Goal: Task Accomplishment & Management: Manage account settings

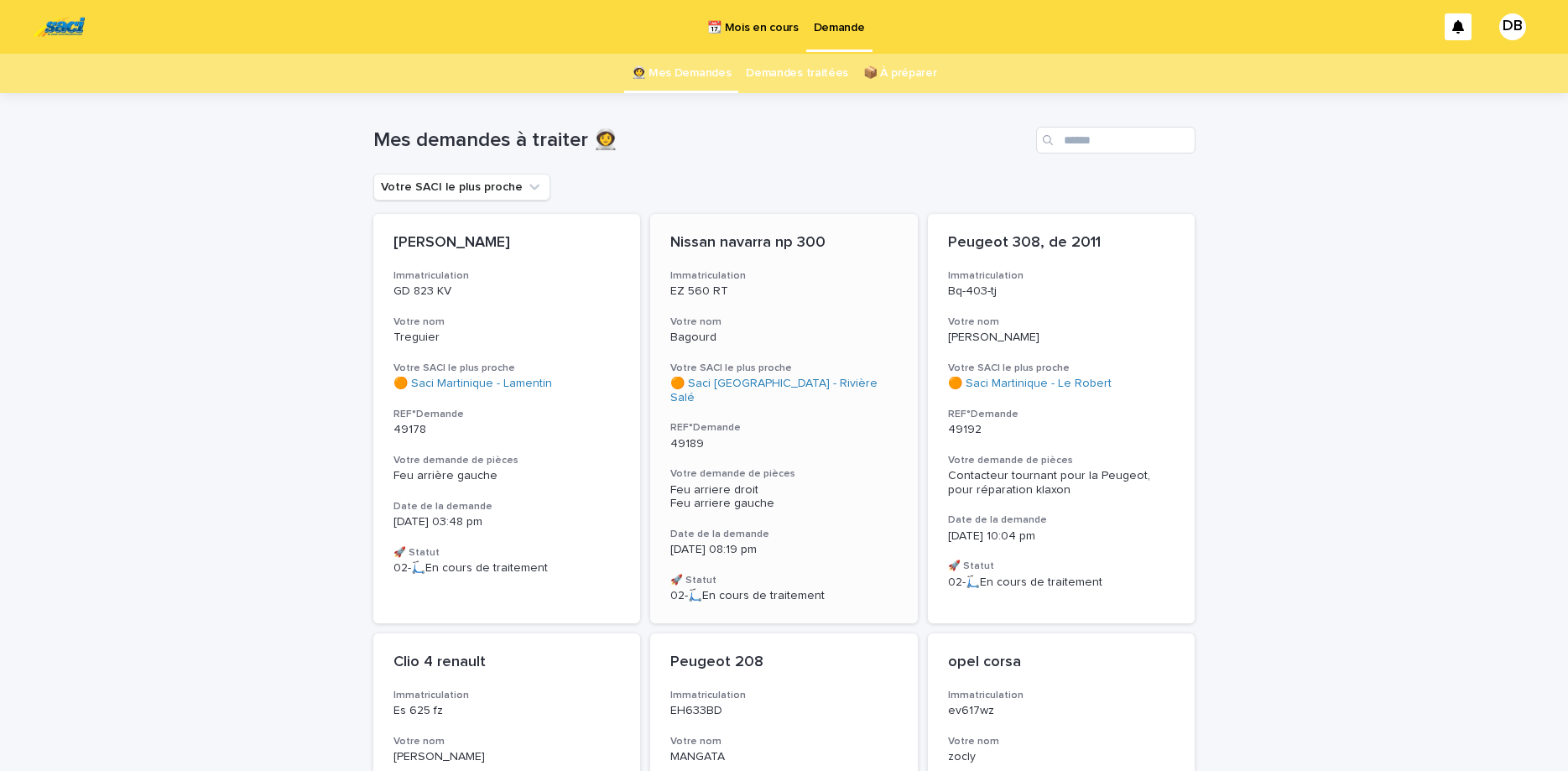
scroll to position [71, 0]
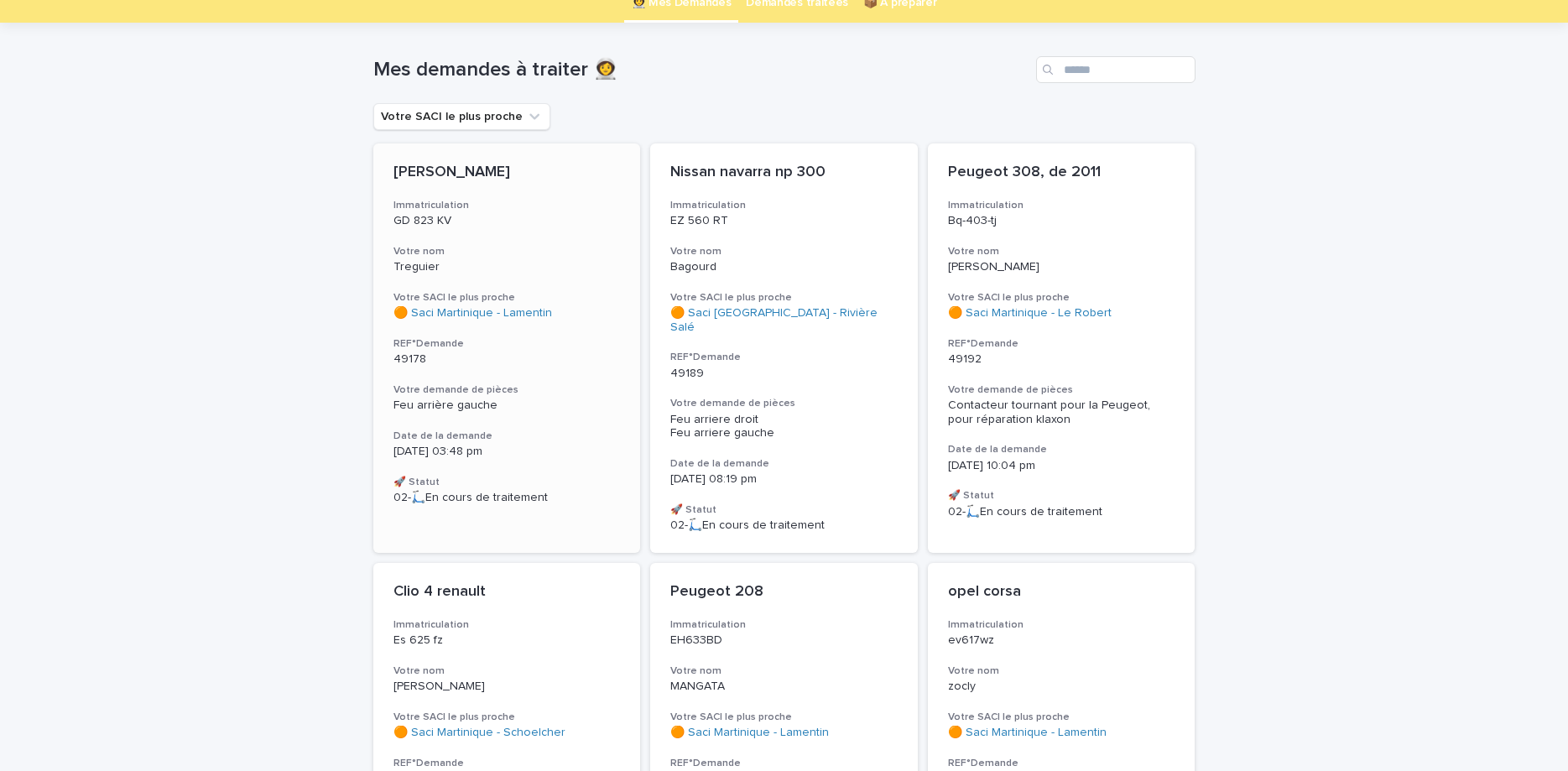
click at [635, 215] on div "[PERSON_NAME] Immatriculation GD 823 KV Votre nom Treguier Votre SACI le plus p…" at bounding box center [507, 334] width 268 height 381
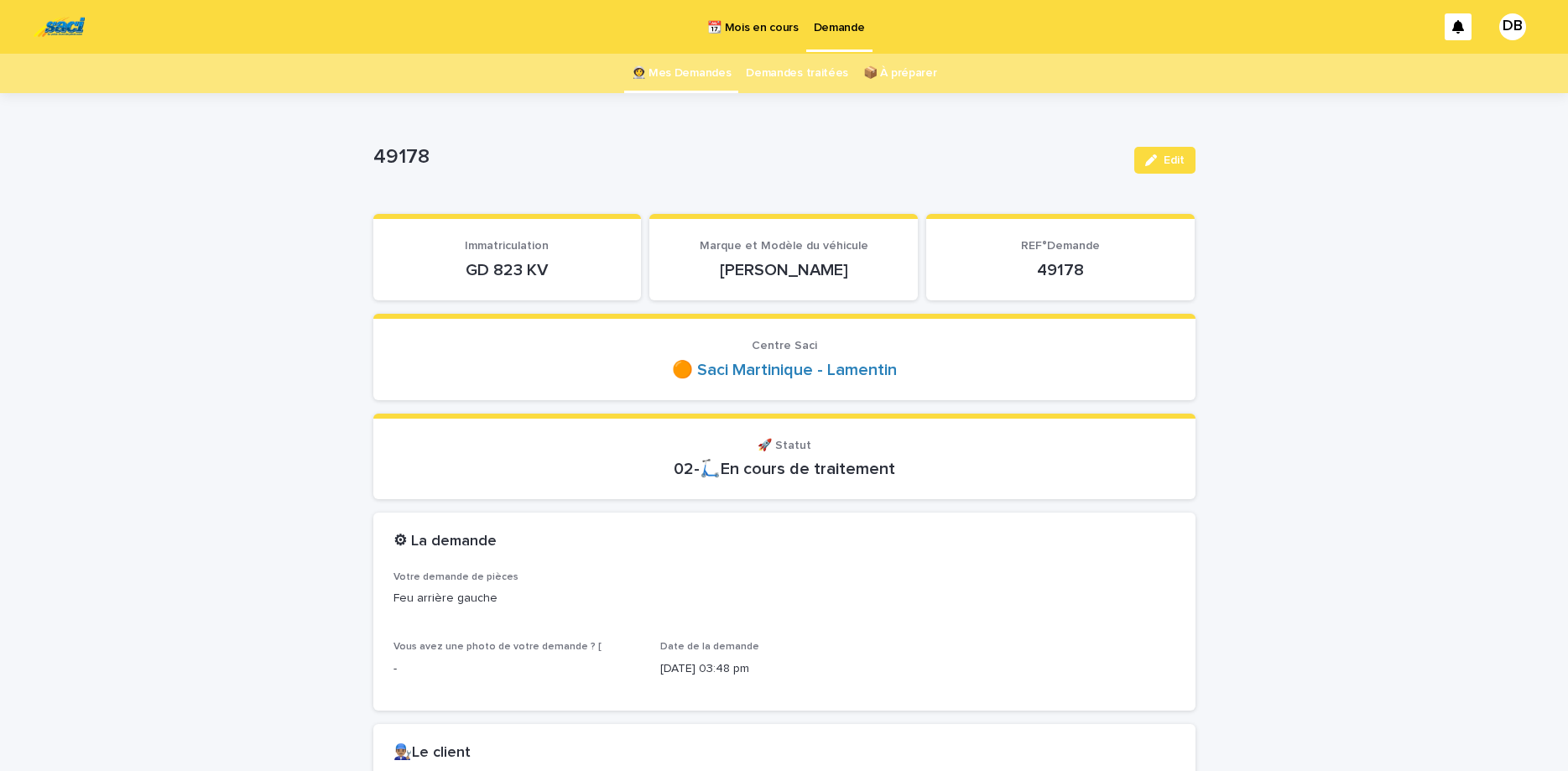
click at [498, 277] on p "GD 823 KV" at bounding box center [507, 269] width 228 height 20
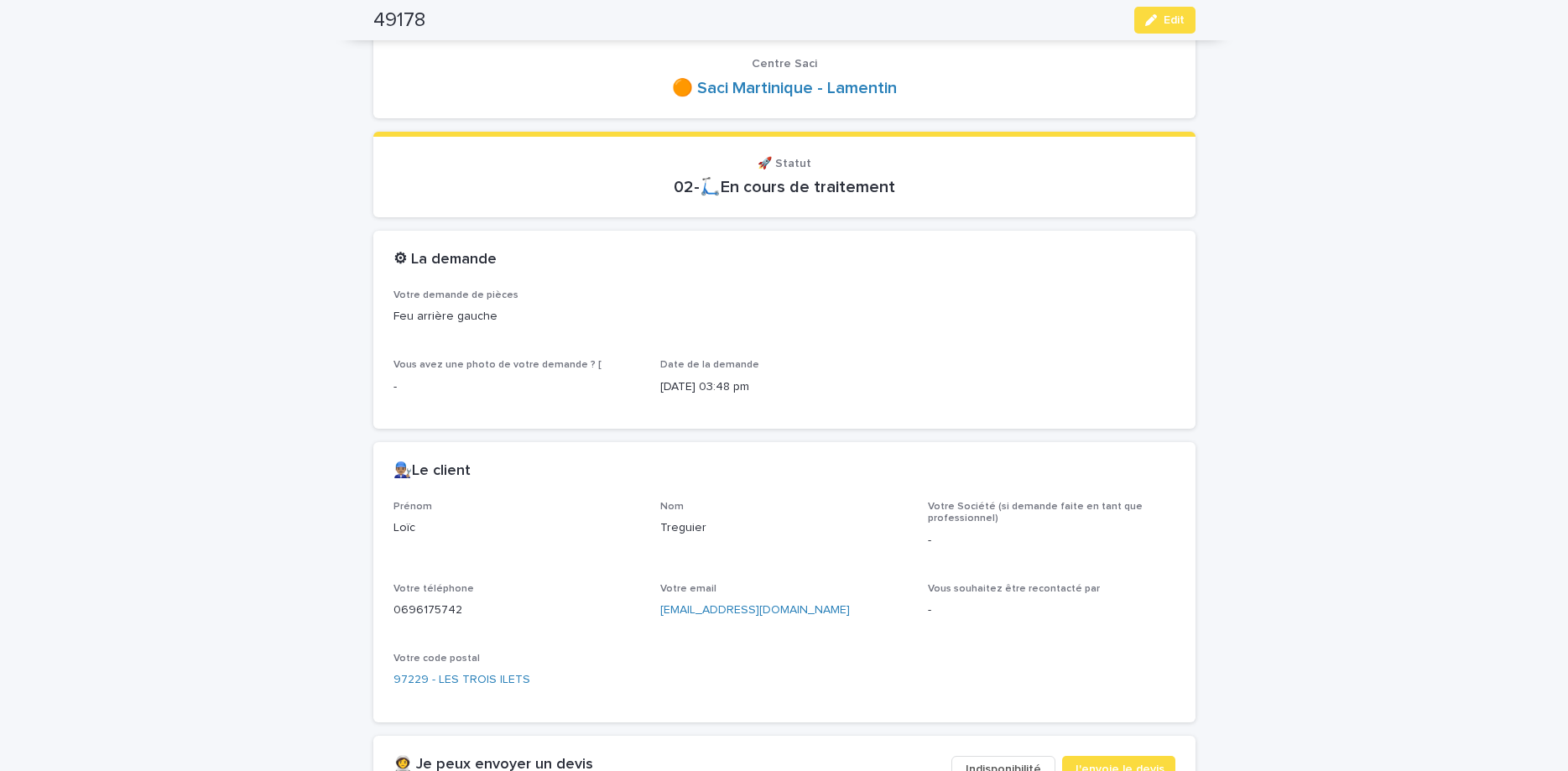
scroll to position [352, 0]
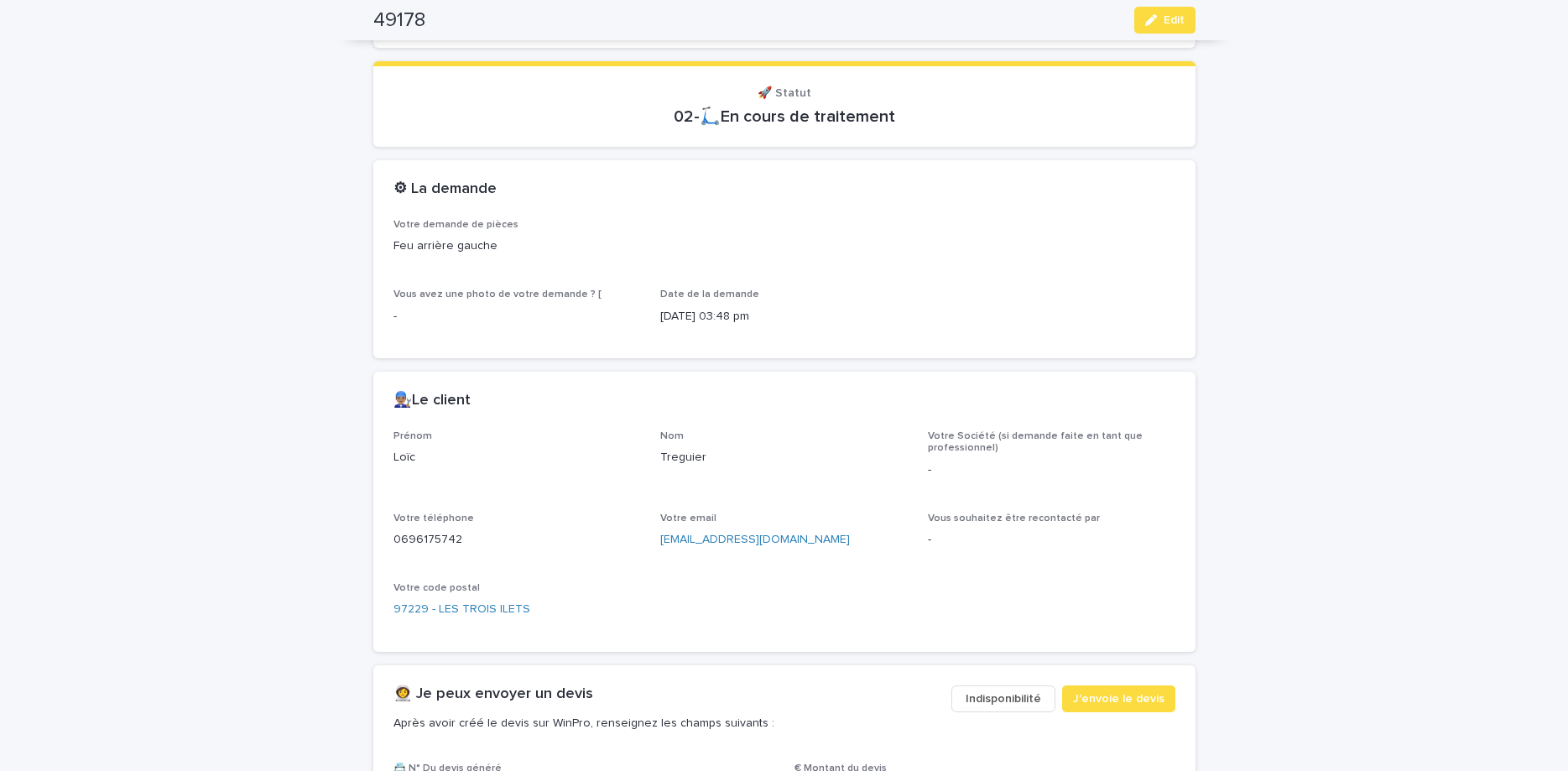
click at [416, 540] on p "0696175742" at bounding box center [517, 539] width 248 height 17
click at [415, 539] on p "0696175742" at bounding box center [517, 539] width 248 height 17
click at [411, 542] on p "0696175742" at bounding box center [517, 539] width 248 height 17
copy p "0696175742"
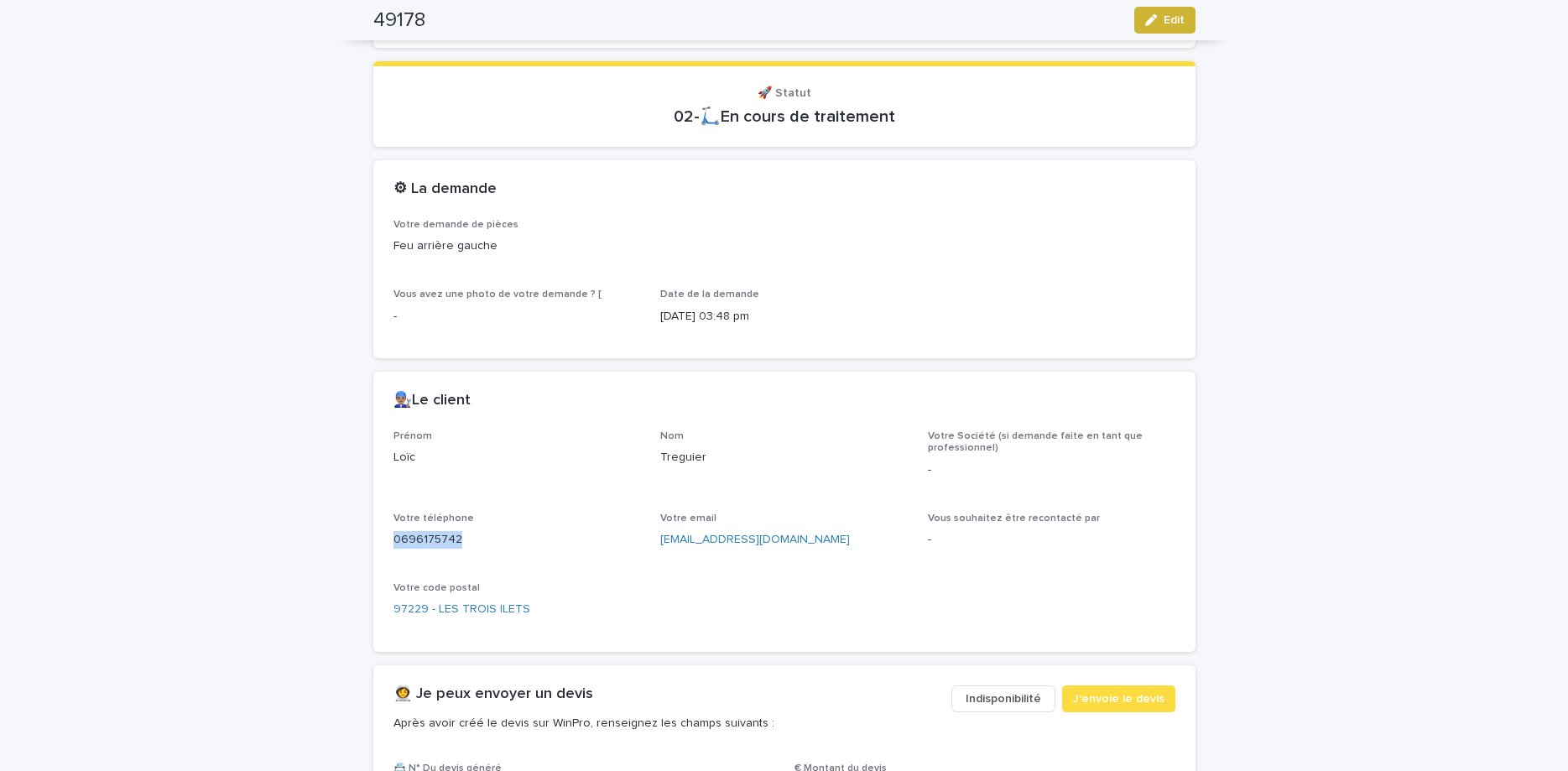
click at [1157, 20] on icon "button" at bounding box center [1151, 21] width 12 height 12
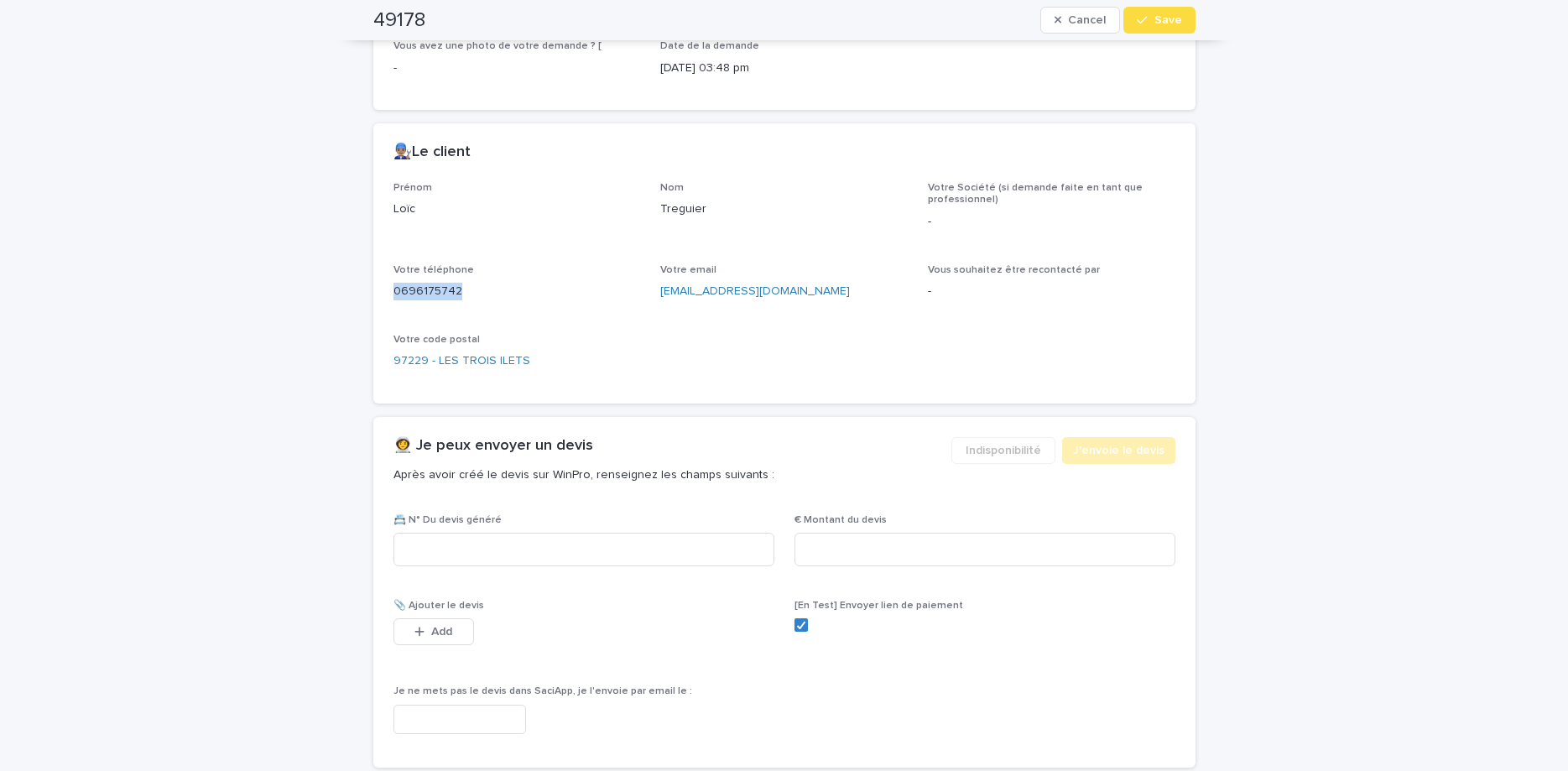
scroll to position [685, 0]
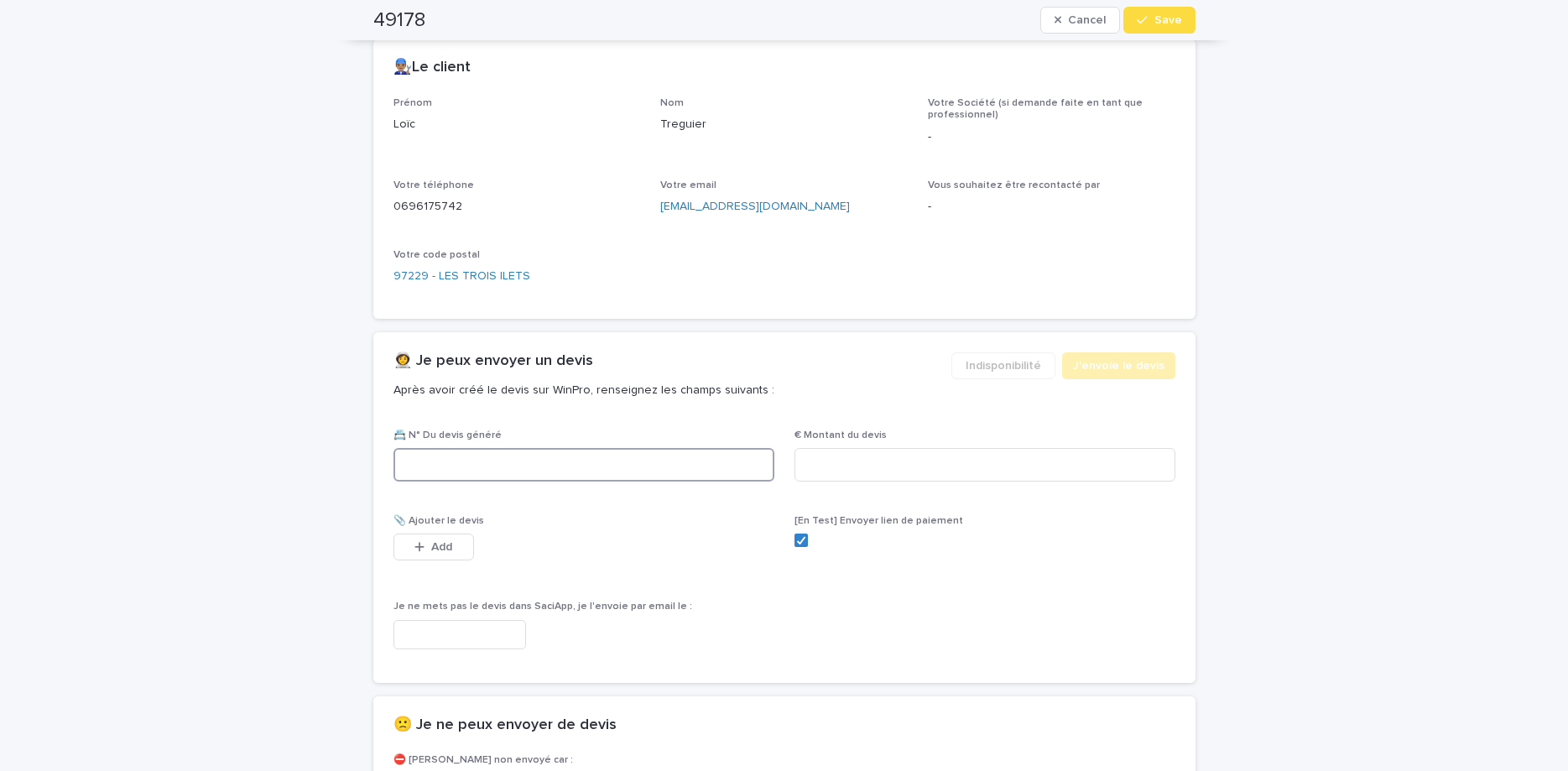
click at [625, 451] on input at bounding box center [583, 464] width 381 height 34
paste input "********"
type input "********"
click at [1122, 481] on input at bounding box center [985, 464] width 381 height 34
type input "******"
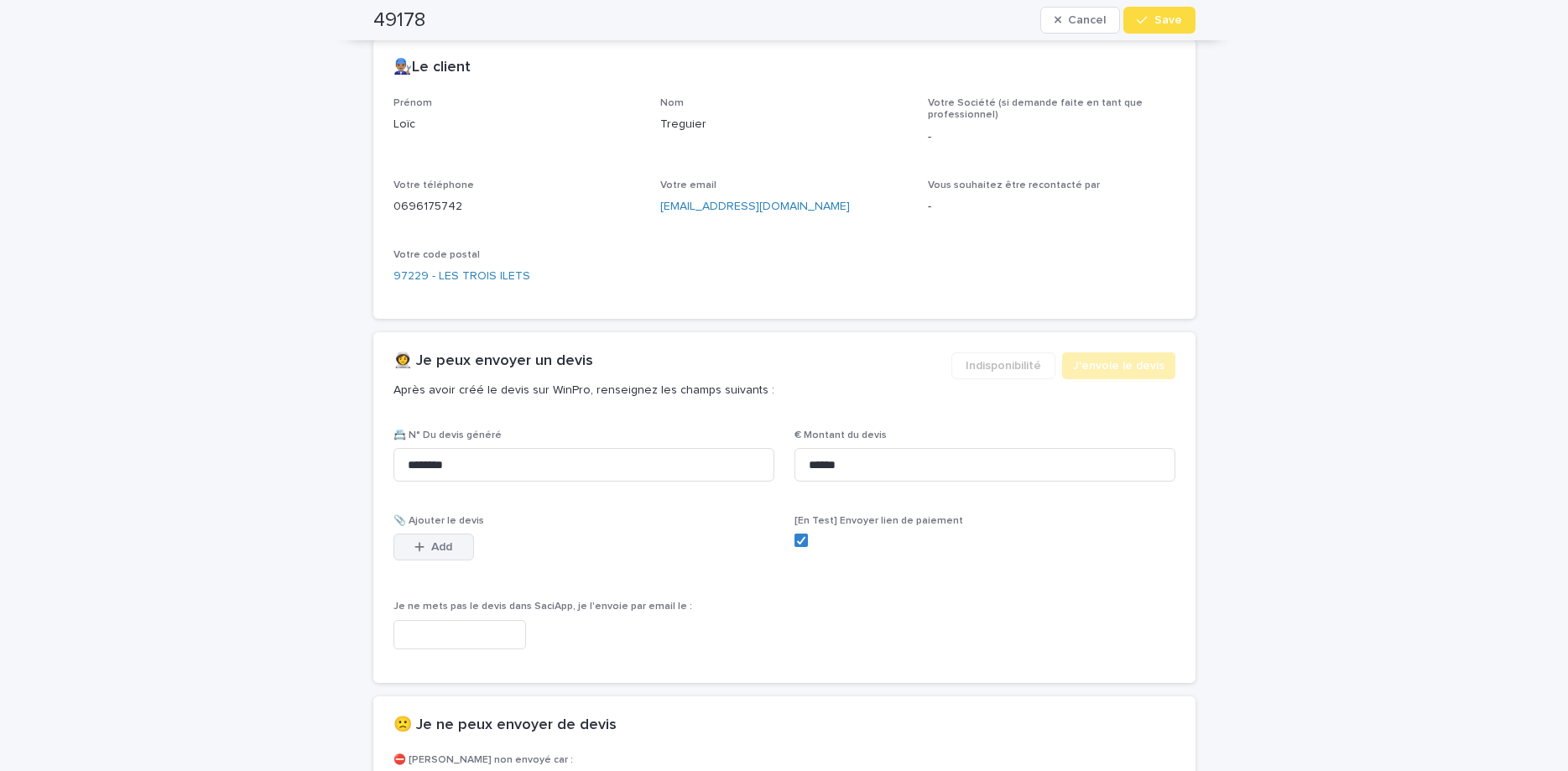
drag, startPoint x: 416, startPoint y: 536, endPoint x: 774, endPoint y: 367, distance: 395.9
click at [415, 537] on button "Add" at bounding box center [433, 546] width 80 height 27
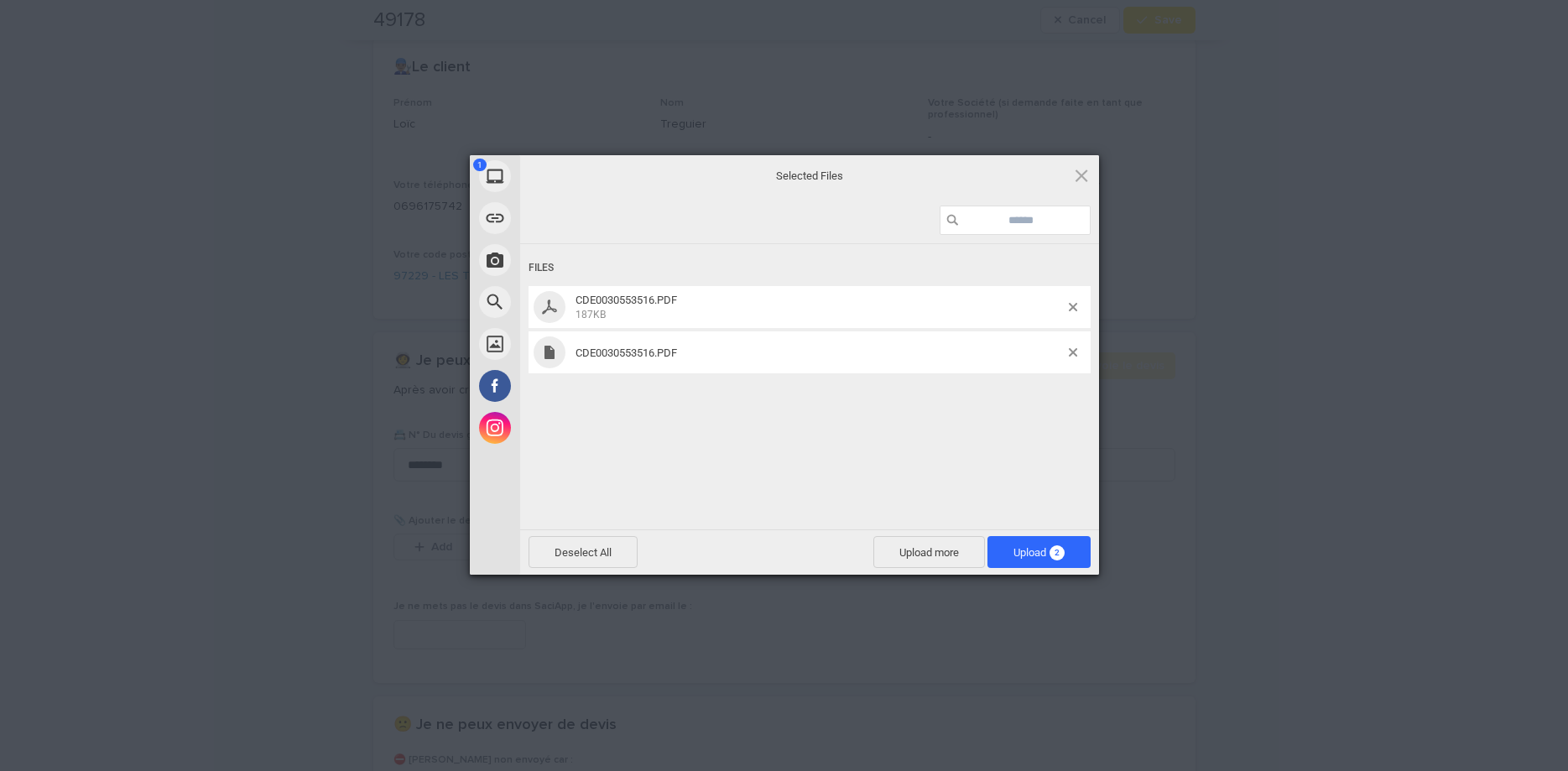
click at [969, 463] on div "Files CDE0030553516.PDF 187KB CDE0030553516.PDF" at bounding box center [809, 385] width 579 height 282
click at [1072, 354] on span at bounding box center [1074, 353] width 9 height 9
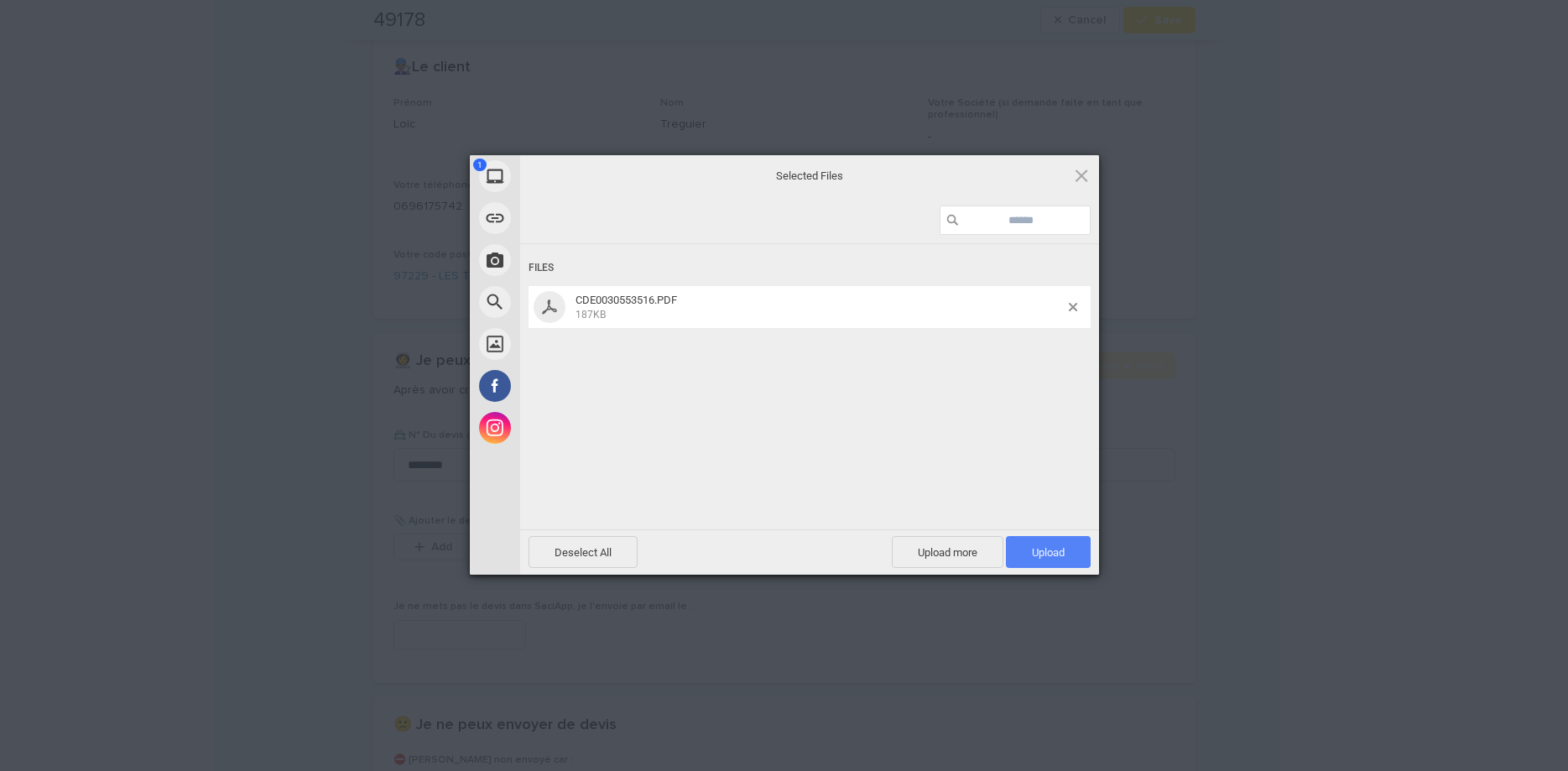
click at [1077, 561] on span "Upload 1" at bounding box center [1048, 551] width 85 height 32
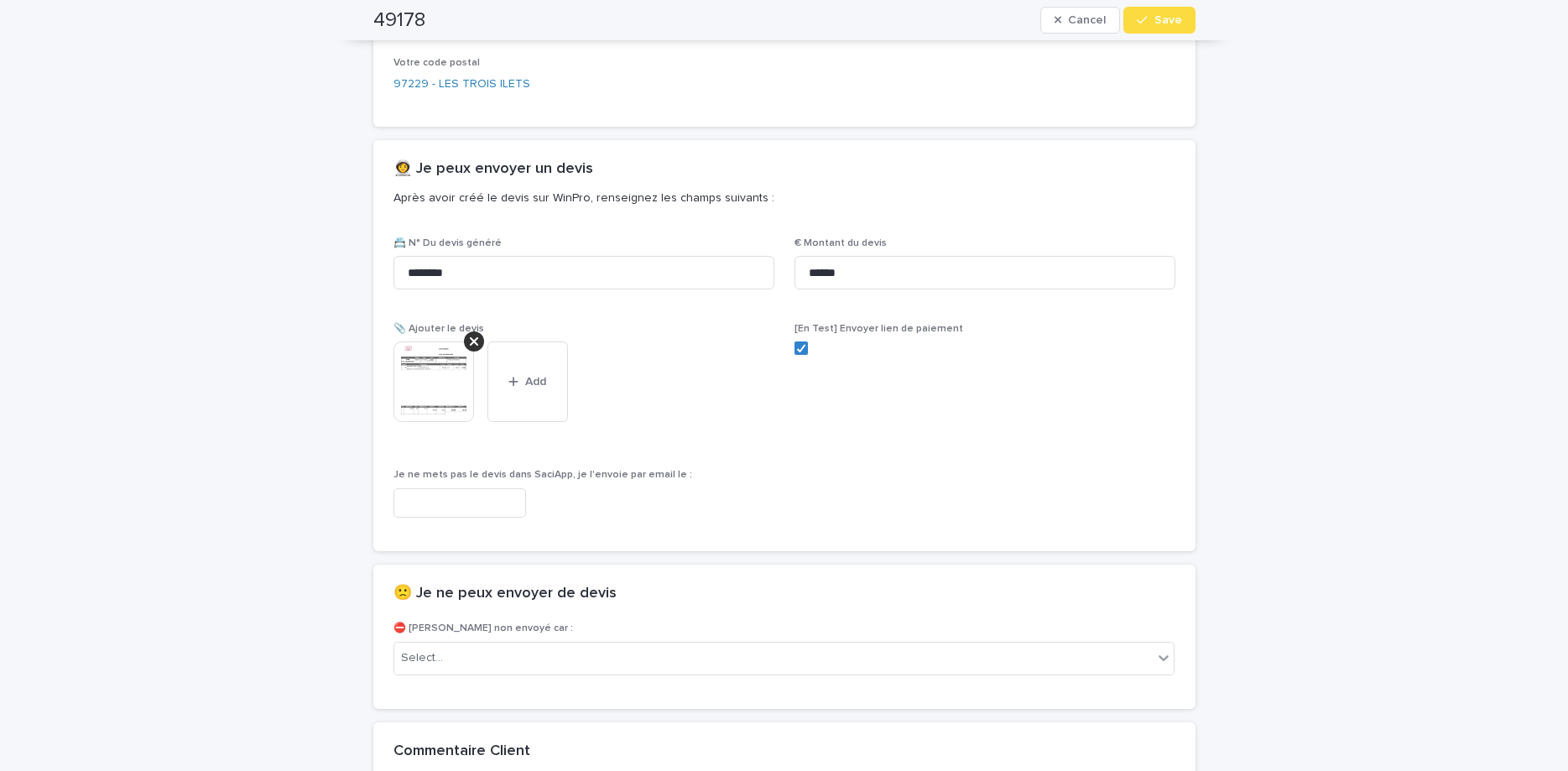
click at [1147, 22] on icon "button" at bounding box center [1143, 21] width 10 height 12
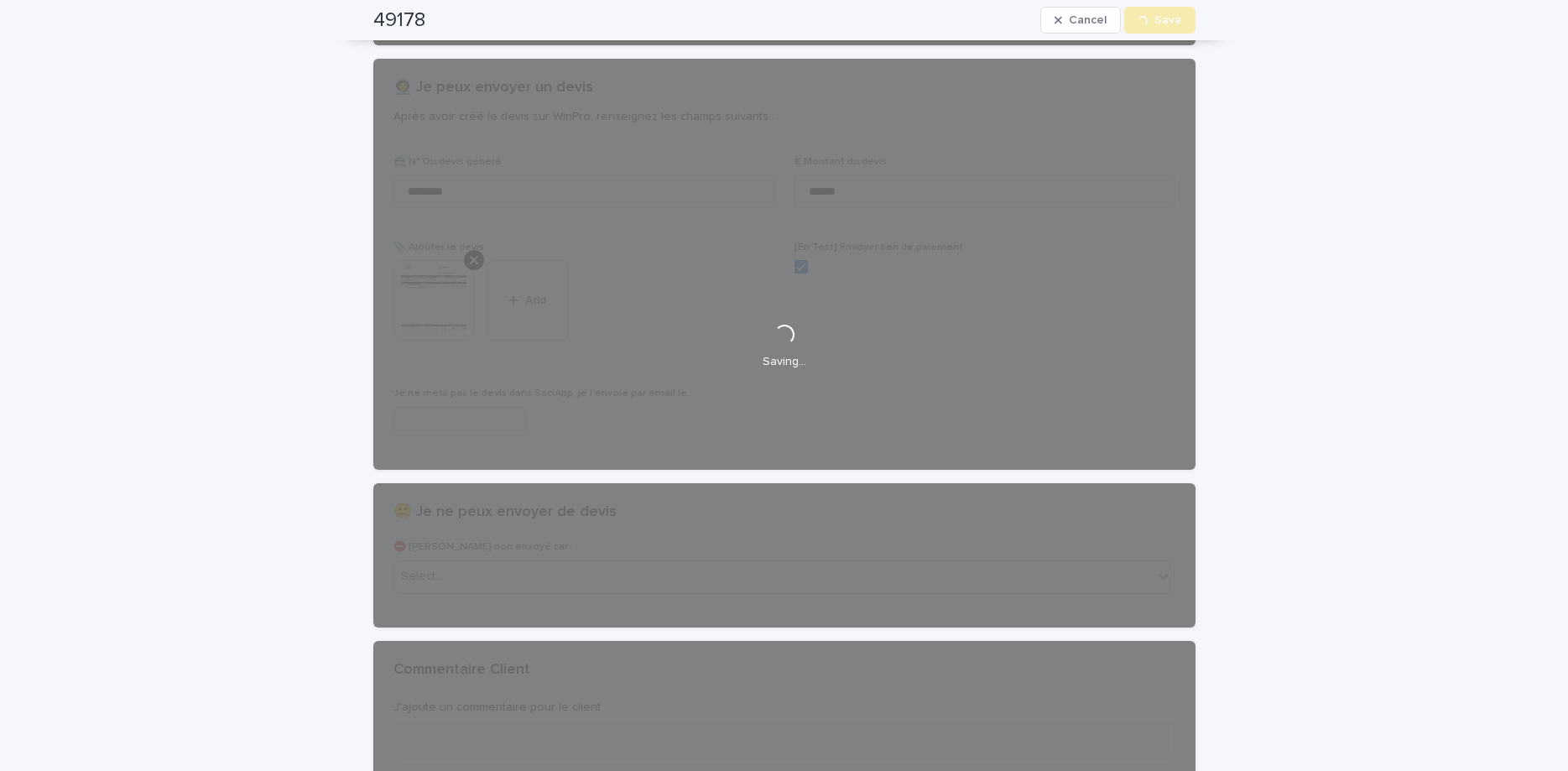
scroll to position [0, 0]
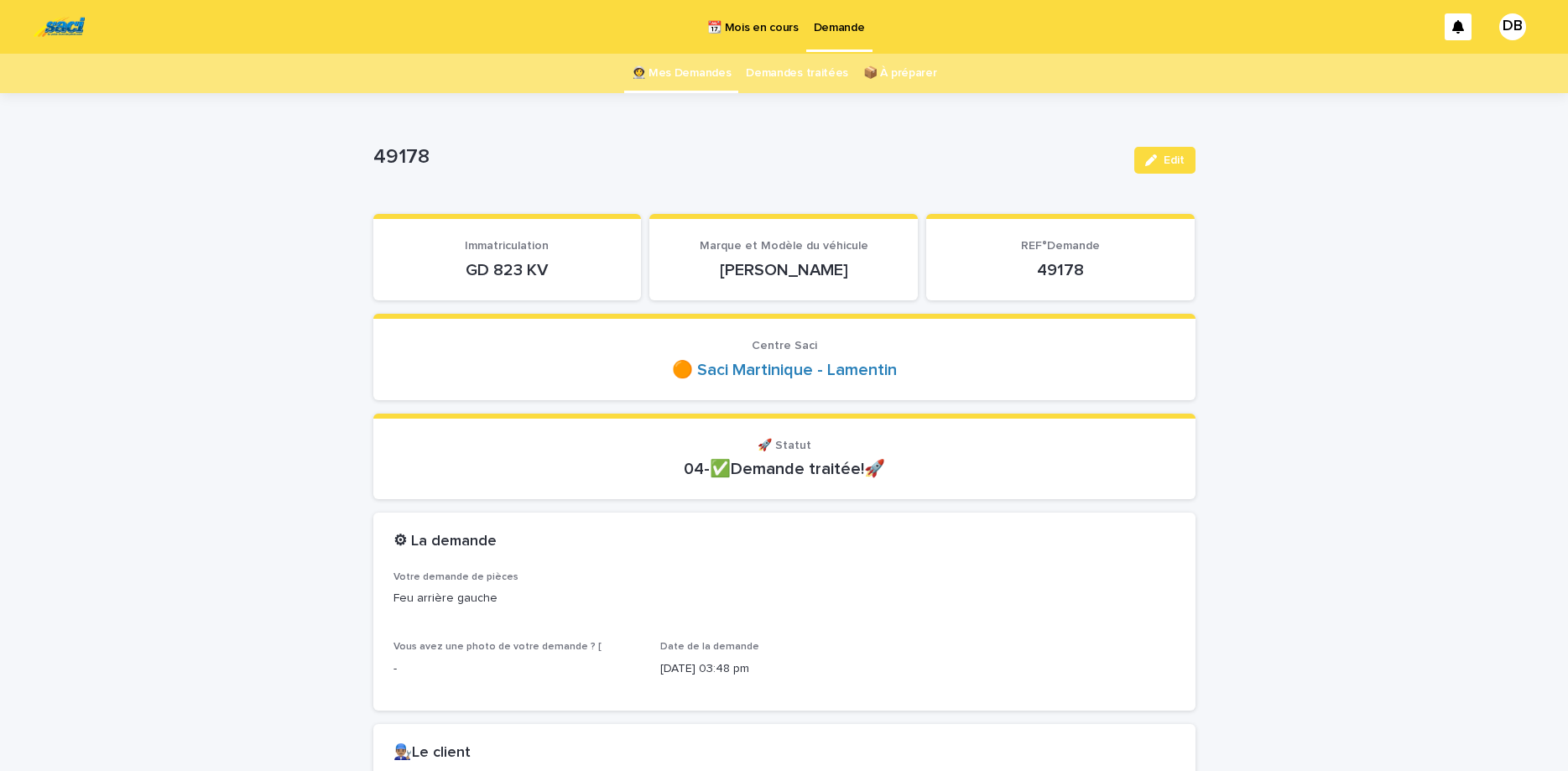
click at [677, 78] on link "👩‍🚀 Mes Demandes" at bounding box center [682, 73] width 100 height 40
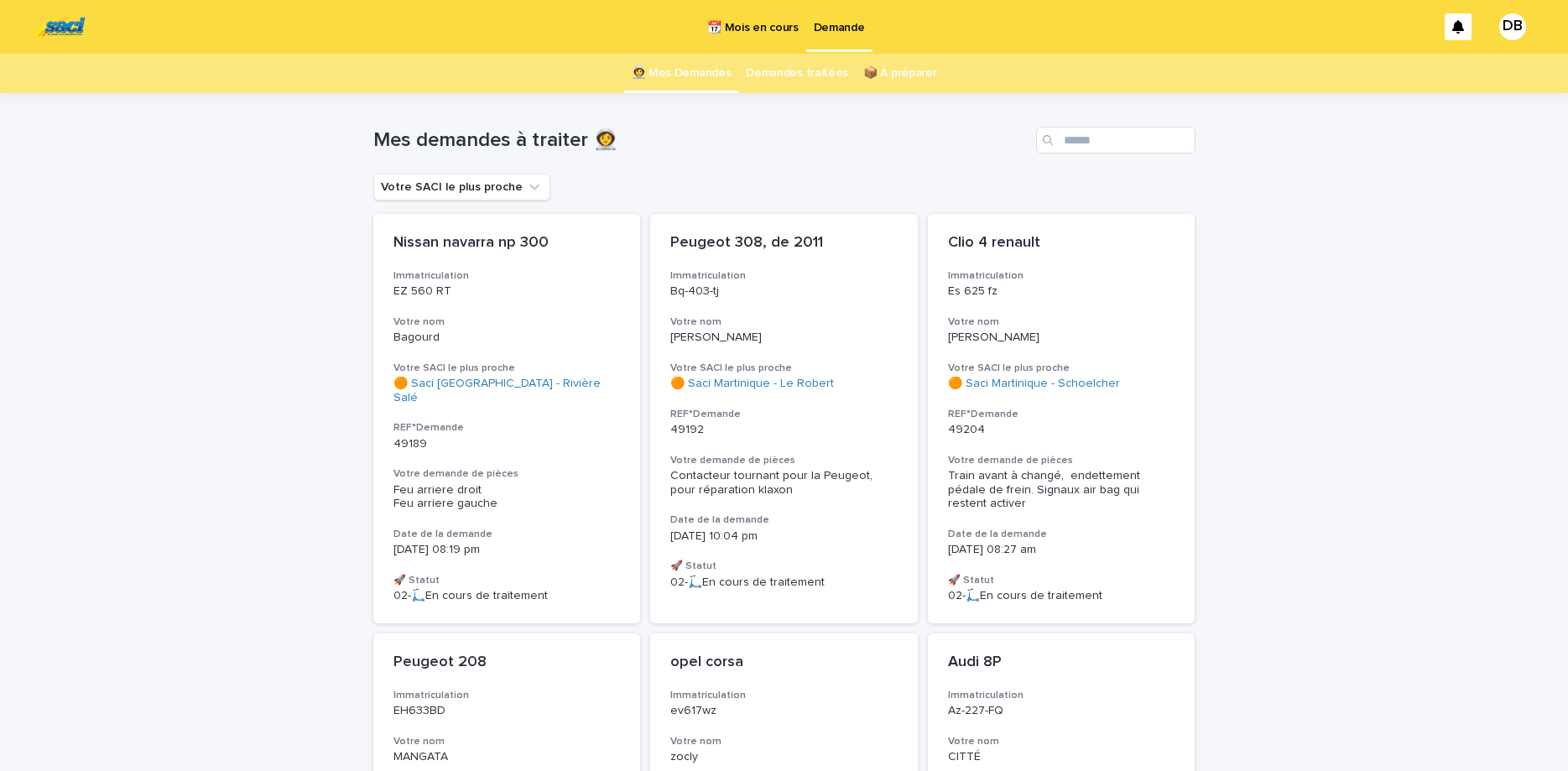
scroll to position [71, 0]
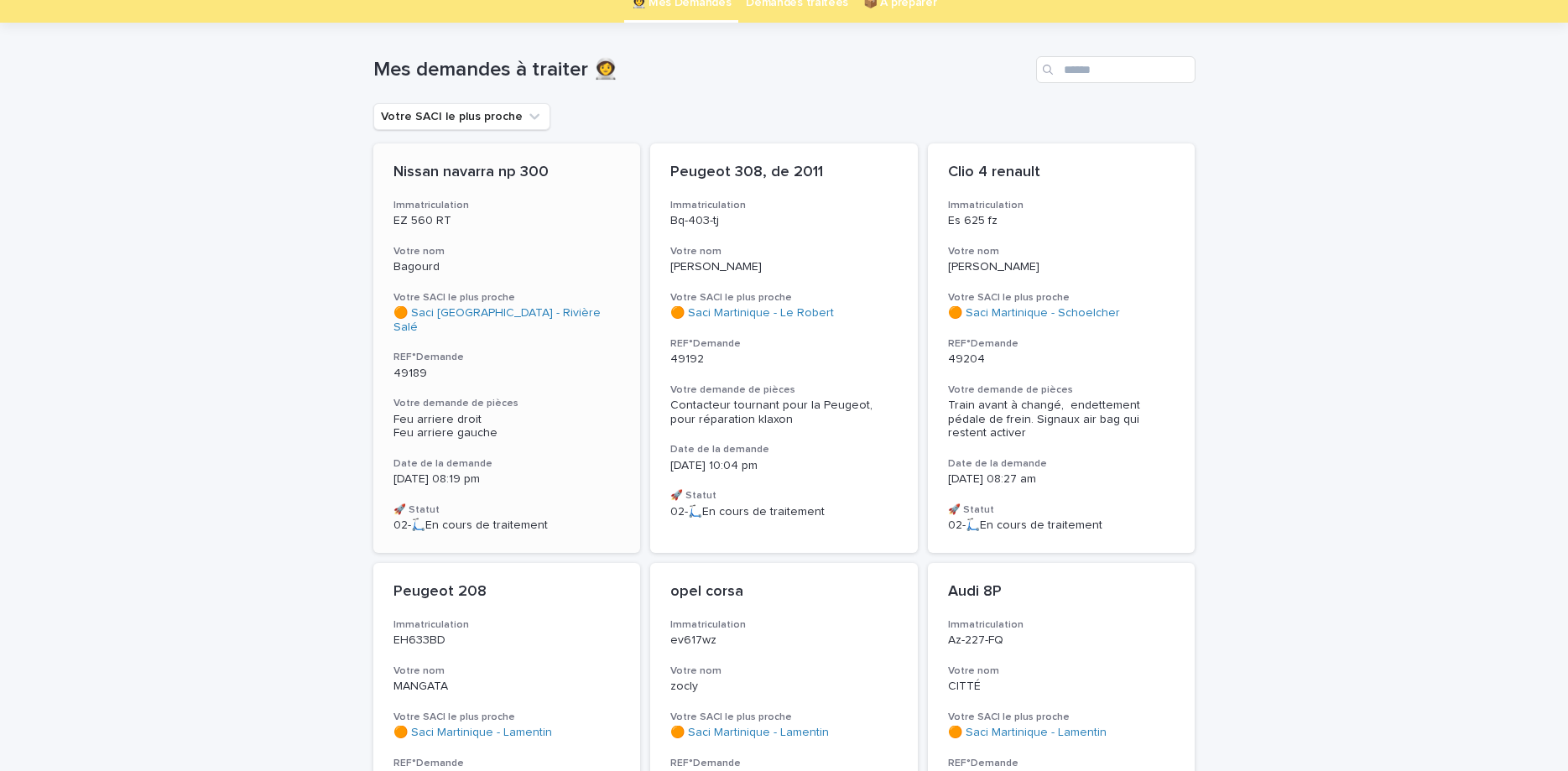
click at [564, 397] on h3 "Votre demande de pièces" at bounding box center [507, 404] width 228 height 14
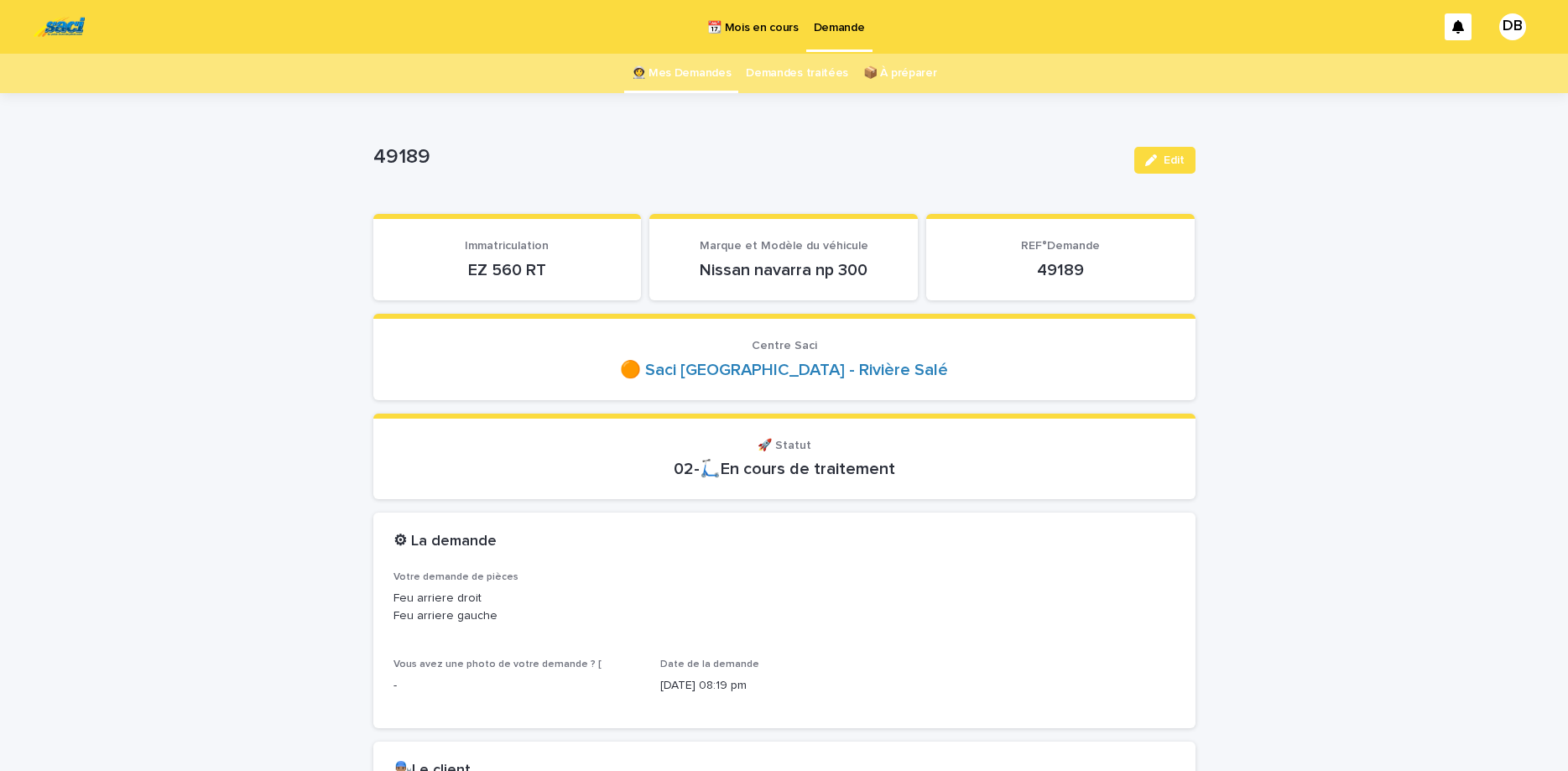
click at [514, 276] on p "EZ 560 RT" at bounding box center [507, 269] width 228 height 20
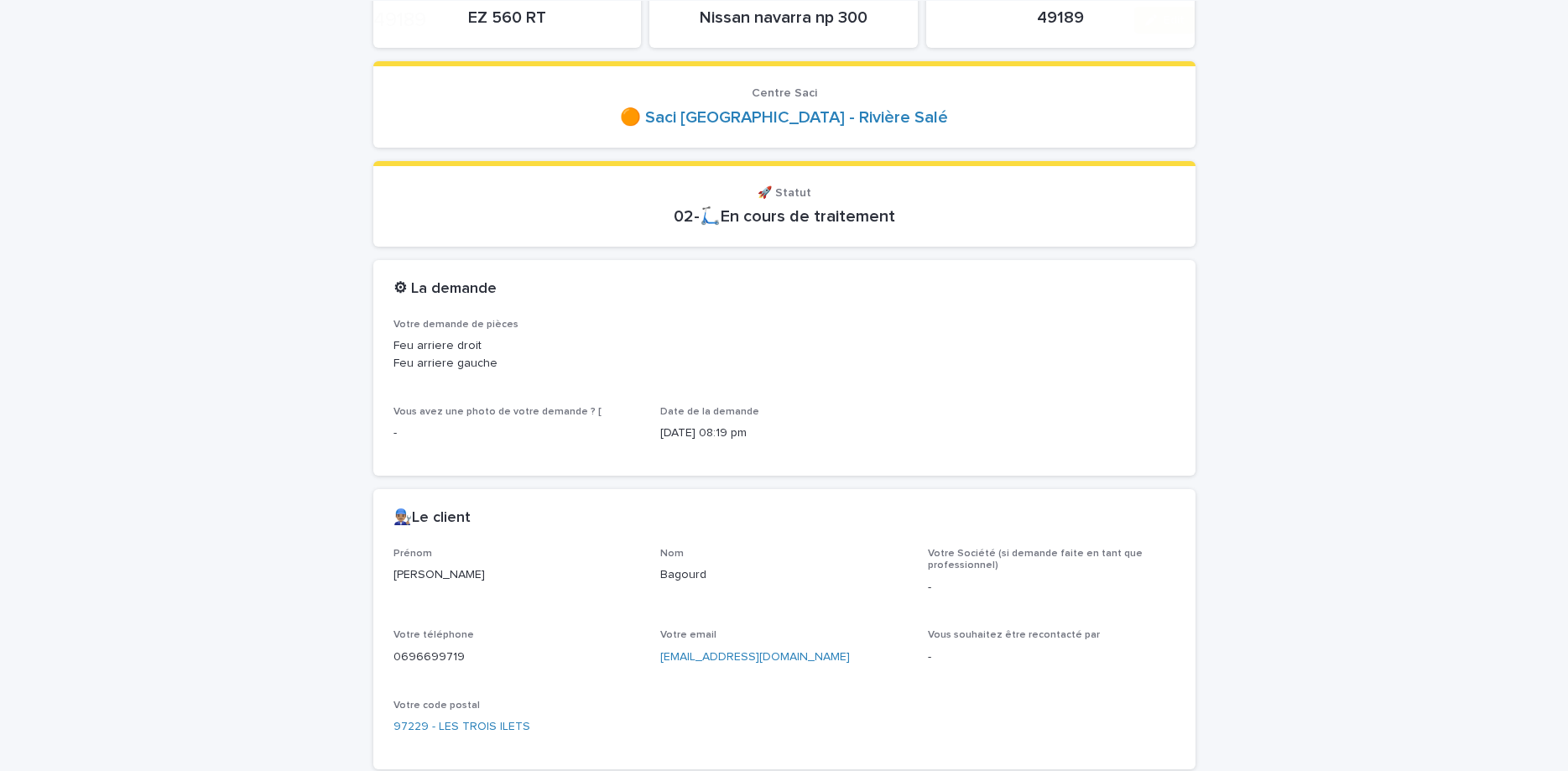
scroll to position [282, 0]
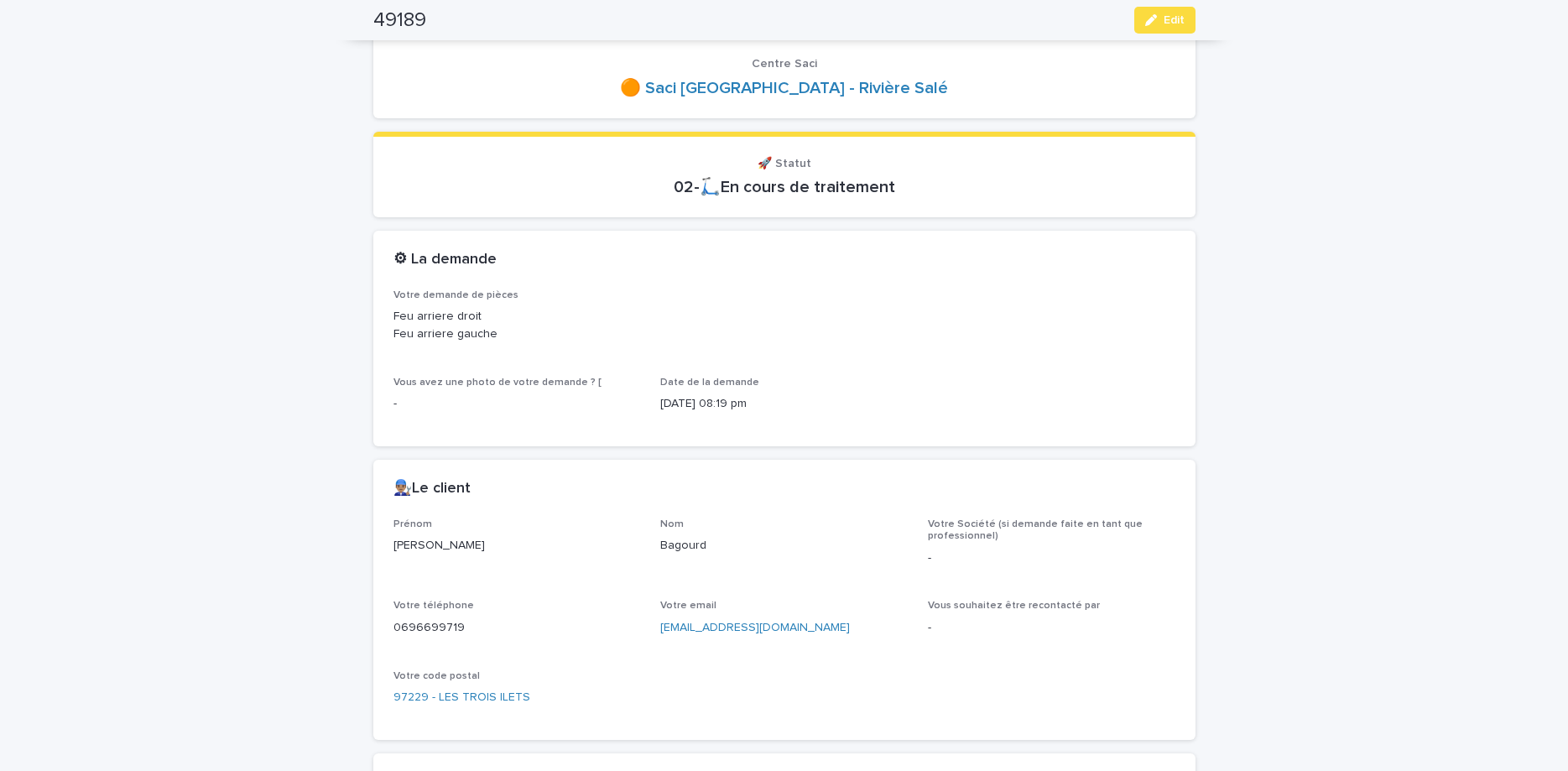
click at [424, 624] on p "0696699719" at bounding box center [517, 628] width 248 height 17
copy p "0696699719"
click at [1158, 15] on div "button" at bounding box center [1154, 21] width 18 height 12
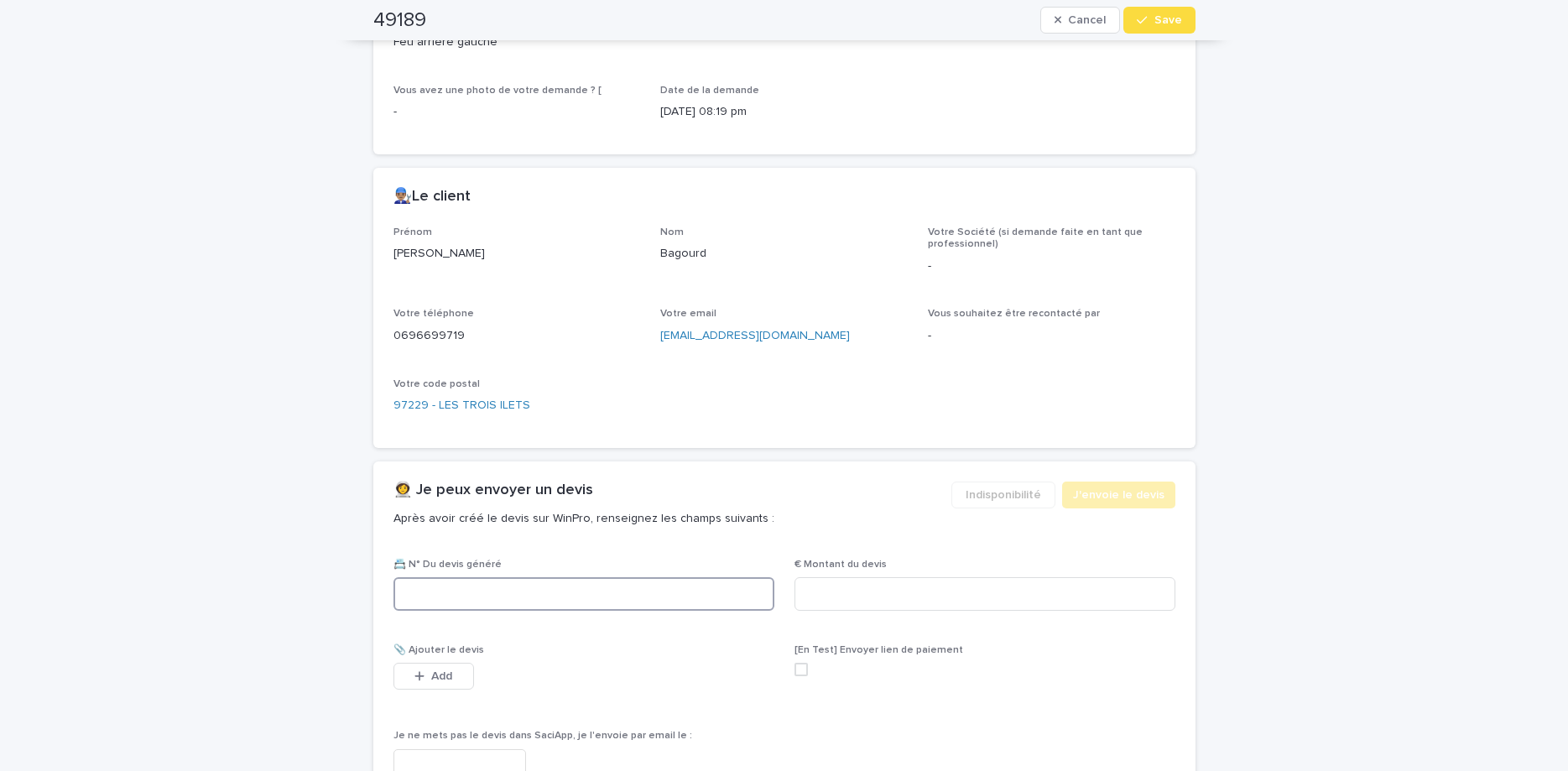
click at [596, 591] on input at bounding box center [583, 593] width 381 height 34
paste input "********"
type input "********"
click at [838, 591] on input at bounding box center [985, 593] width 381 height 34
type input "******"
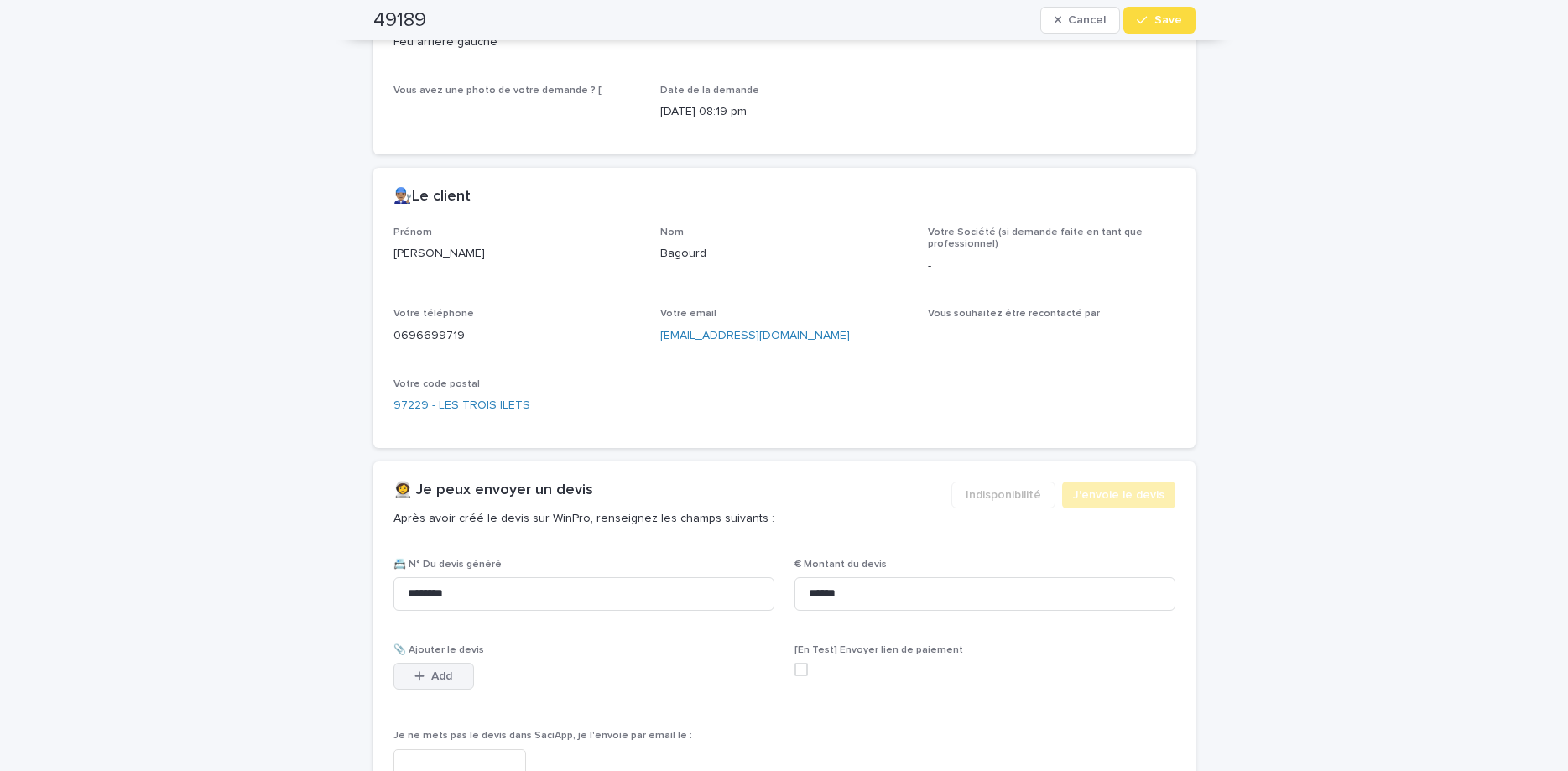
click at [458, 679] on button "Add" at bounding box center [433, 675] width 80 height 27
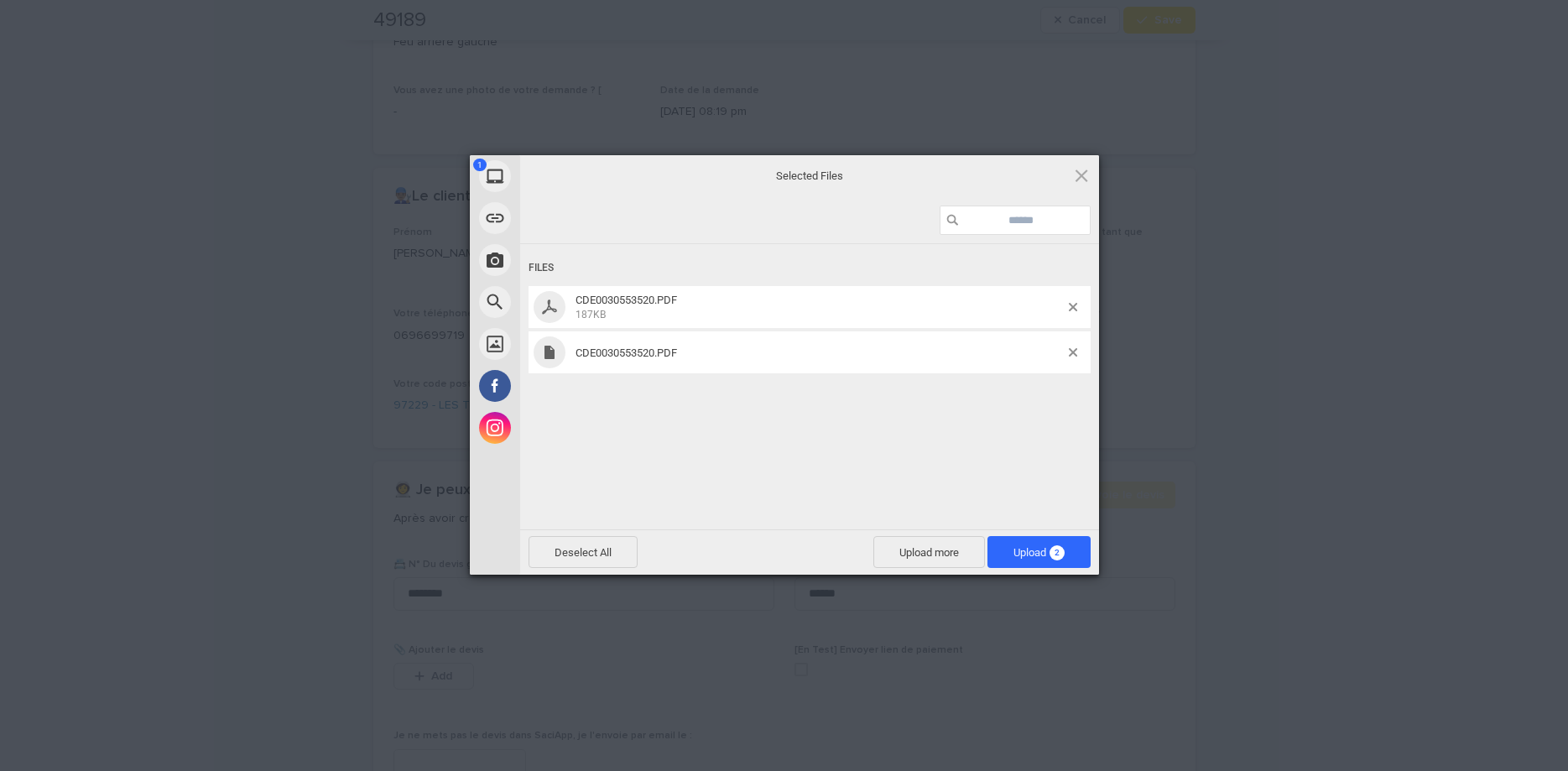
drag, startPoint x: 833, startPoint y: 429, endPoint x: 950, endPoint y: 435, distance: 117.2
click at [854, 437] on div "Files CDE0030553520.PDF 187KB CDE0030553520.PDF" at bounding box center [809, 385] width 579 height 282
click at [1075, 353] on span at bounding box center [1074, 353] width 9 height 9
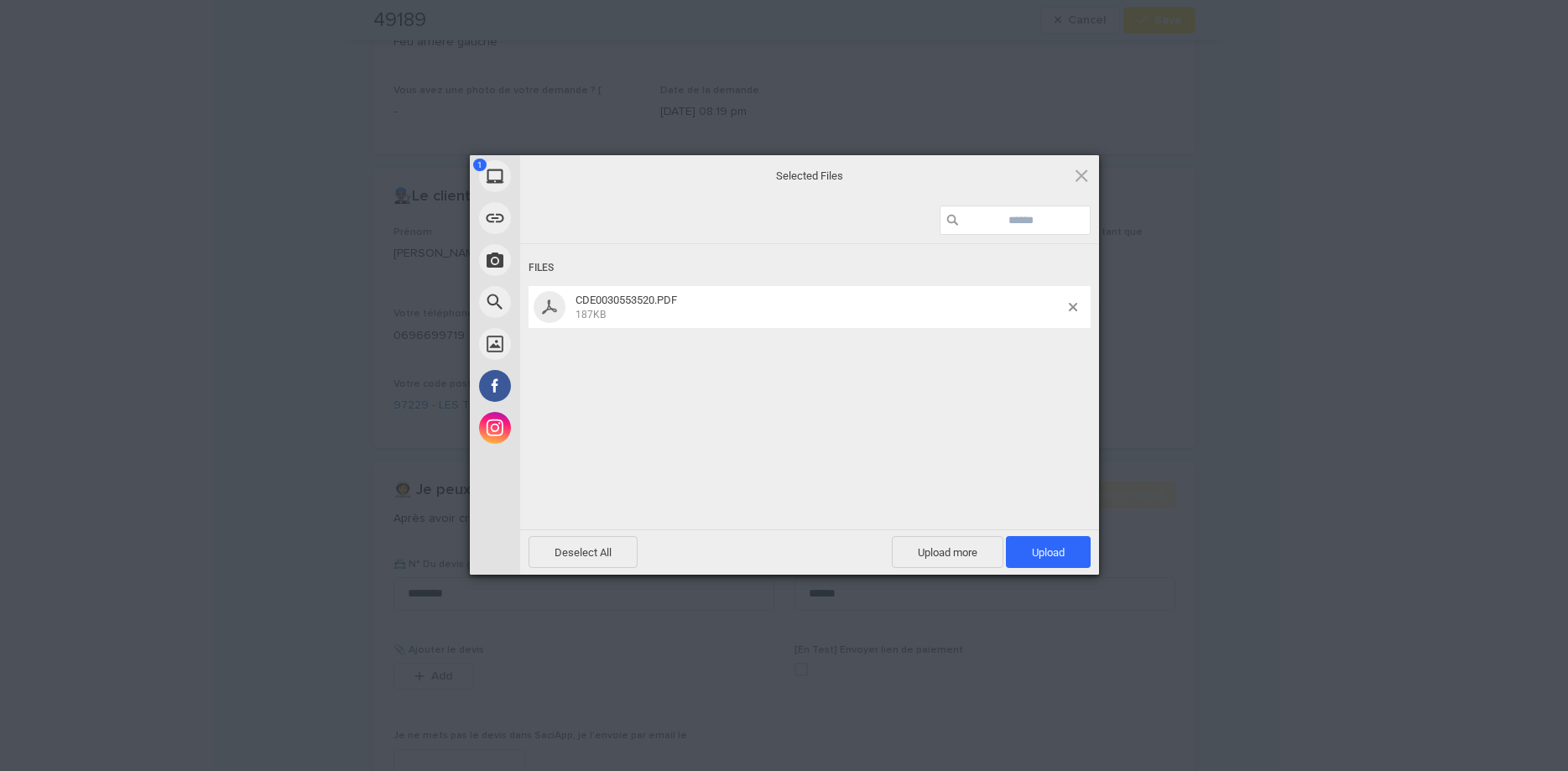
drag, startPoint x: 1078, startPoint y: 545, endPoint x: 1097, endPoint y: 288, distance: 257.7
click at [1077, 545] on span "Upload 1" at bounding box center [1048, 551] width 85 height 32
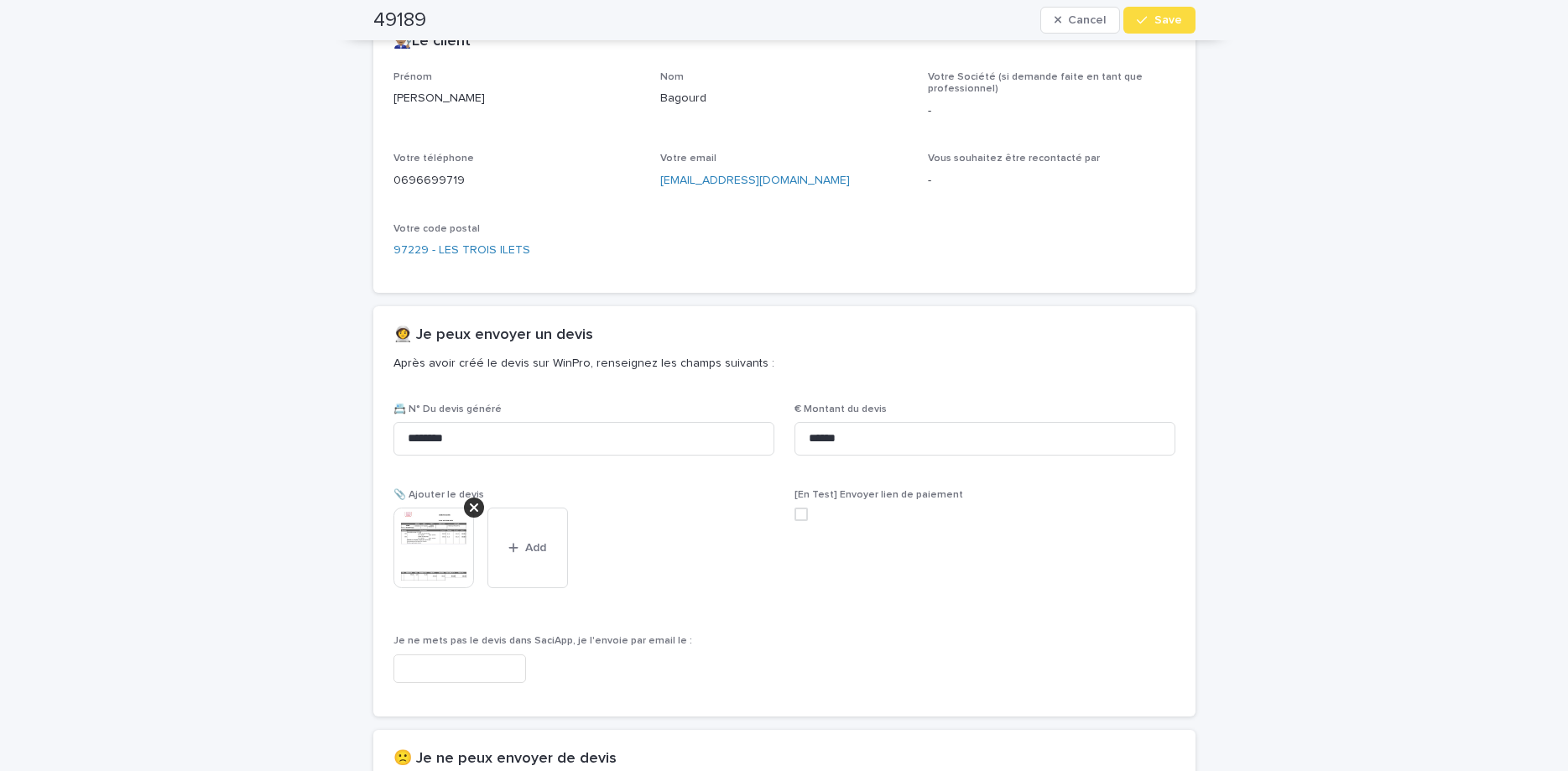
click at [1161, 18] on span "Save" at bounding box center [1168, 21] width 28 height 12
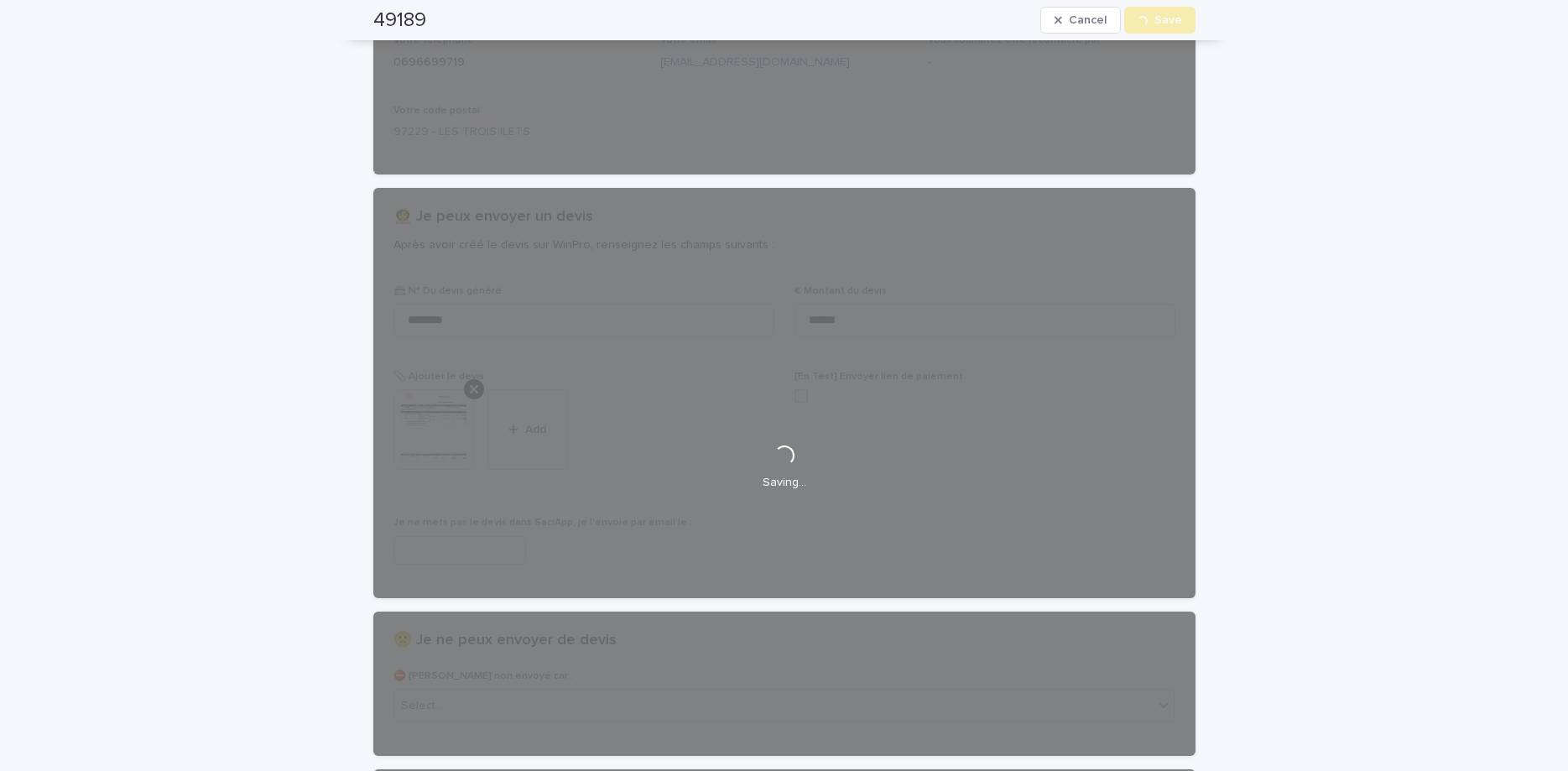
scroll to position [0, 0]
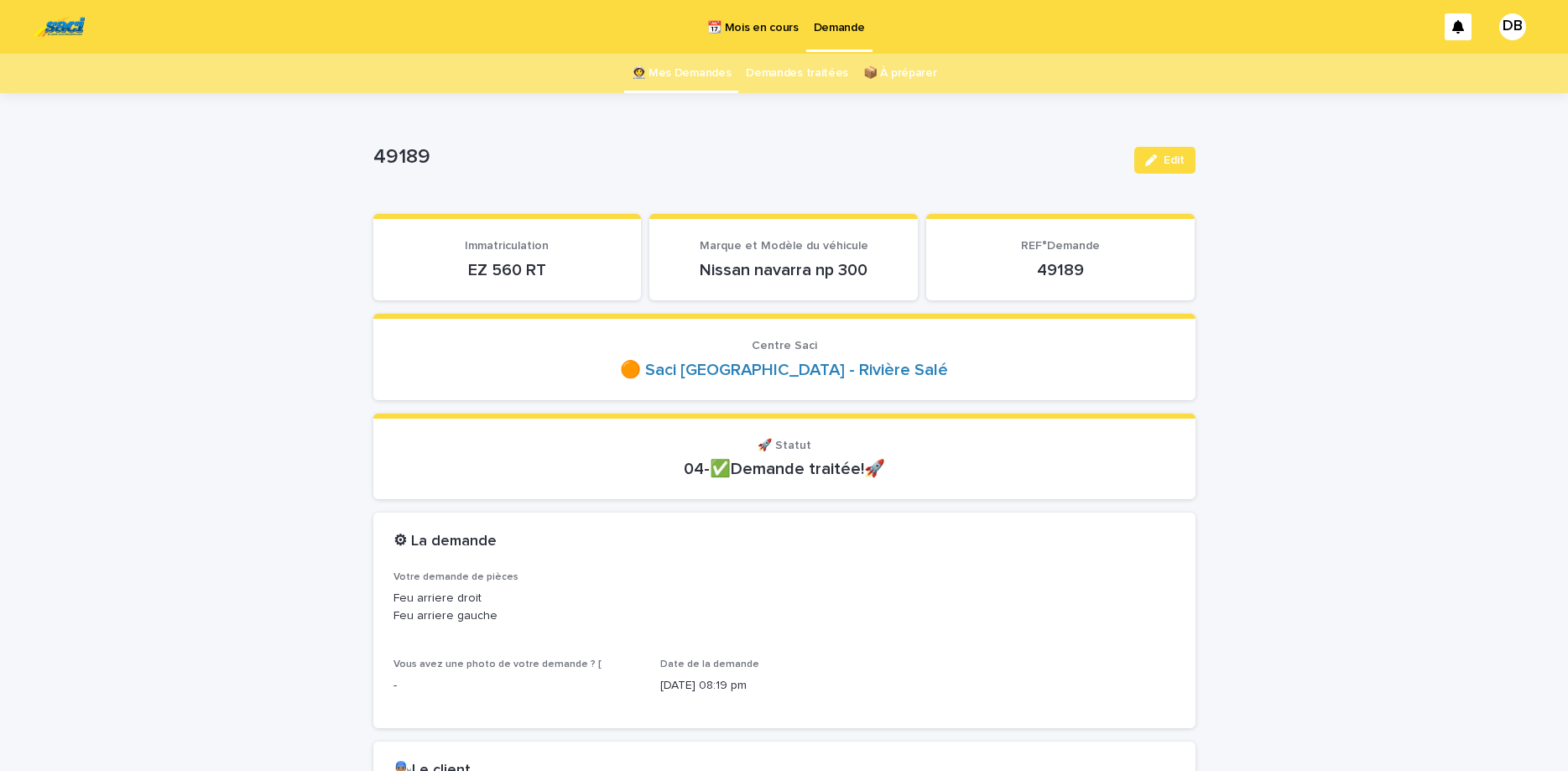
click at [664, 76] on link "👩‍🚀 Mes Demandes" at bounding box center [682, 73] width 100 height 40
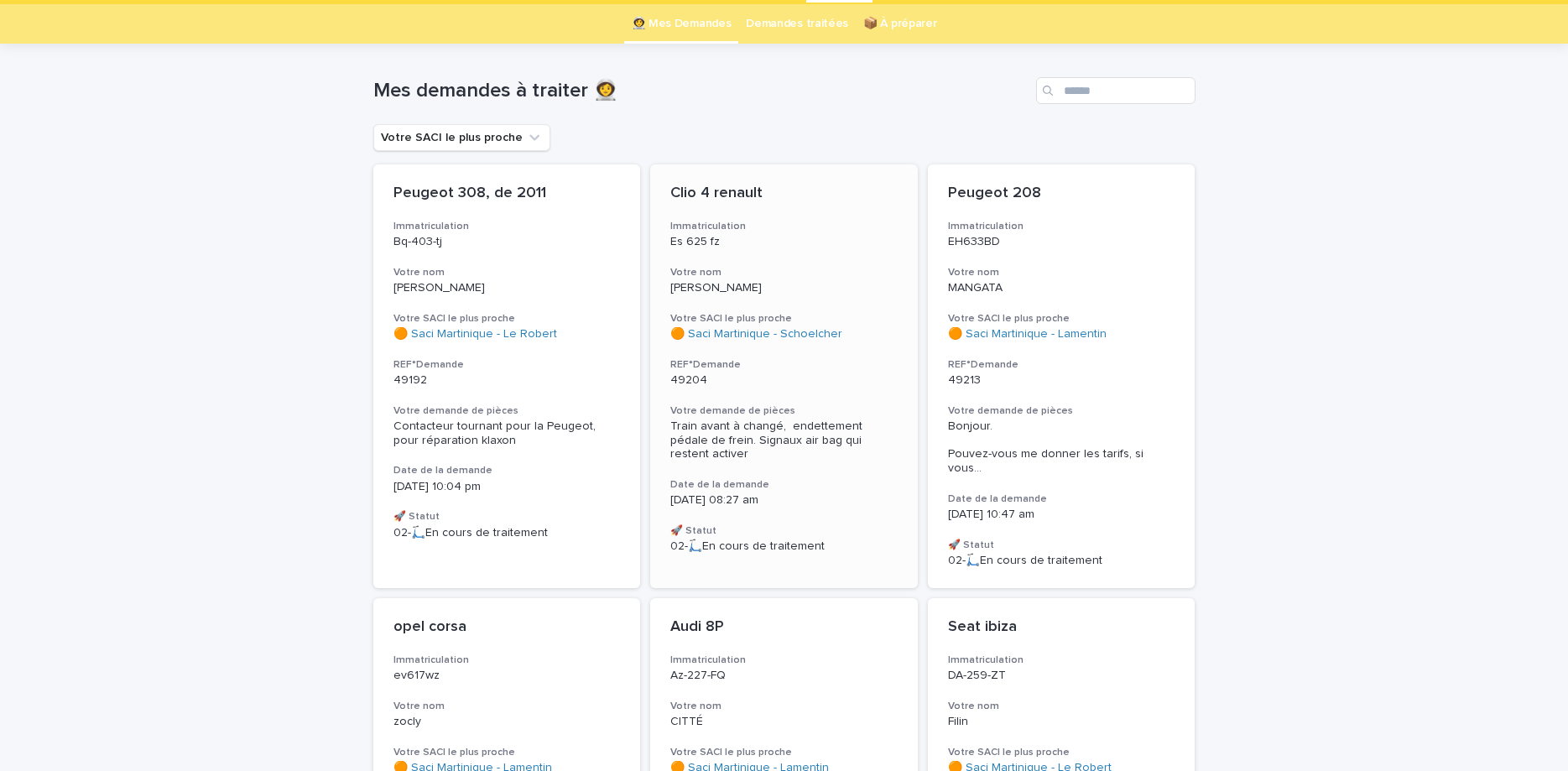
scroll to position [71, 0]
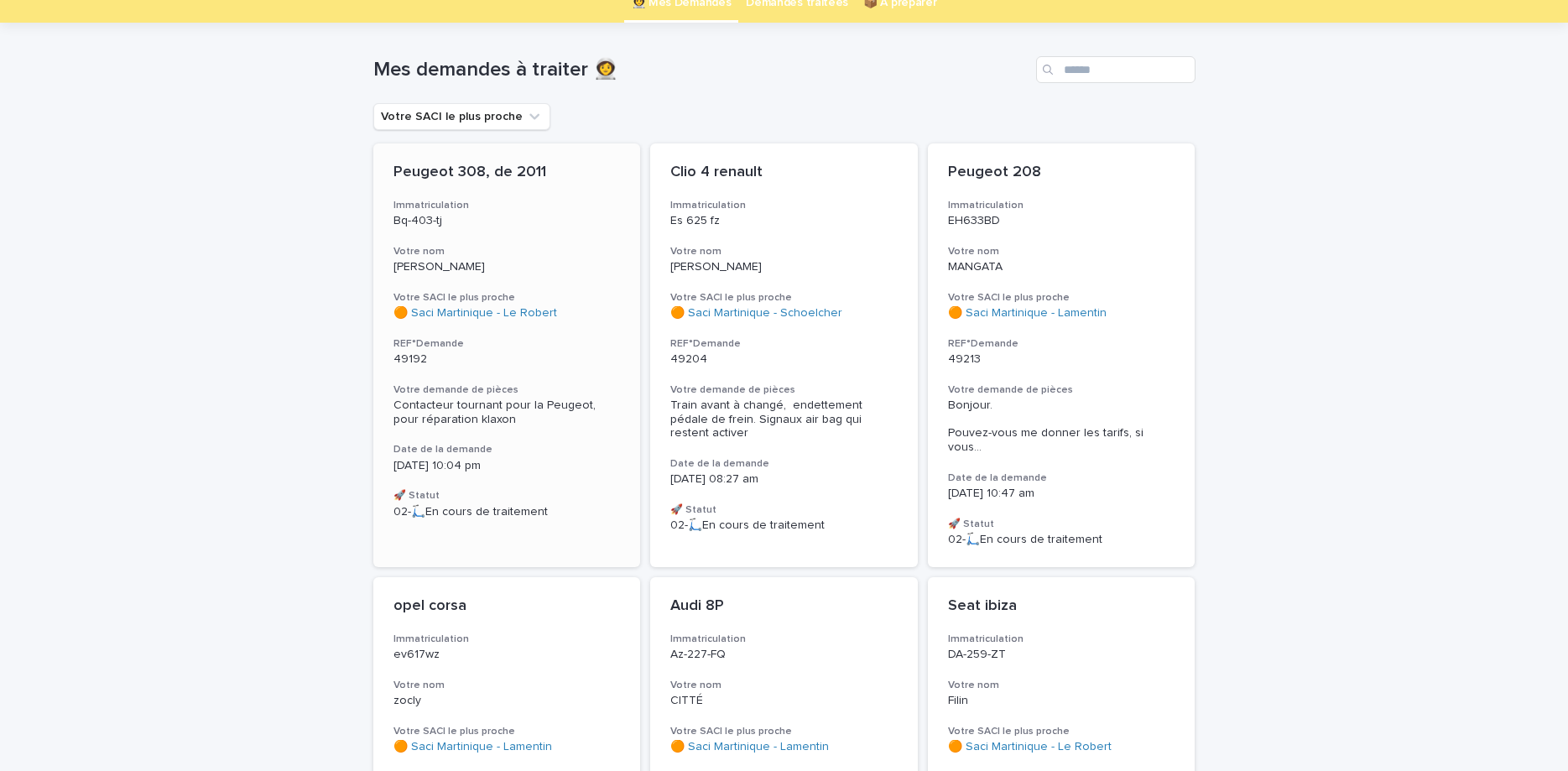
click at [587, 346] on h3 "REF°Demande" at bounding box center [507, 344] width 228 height 14
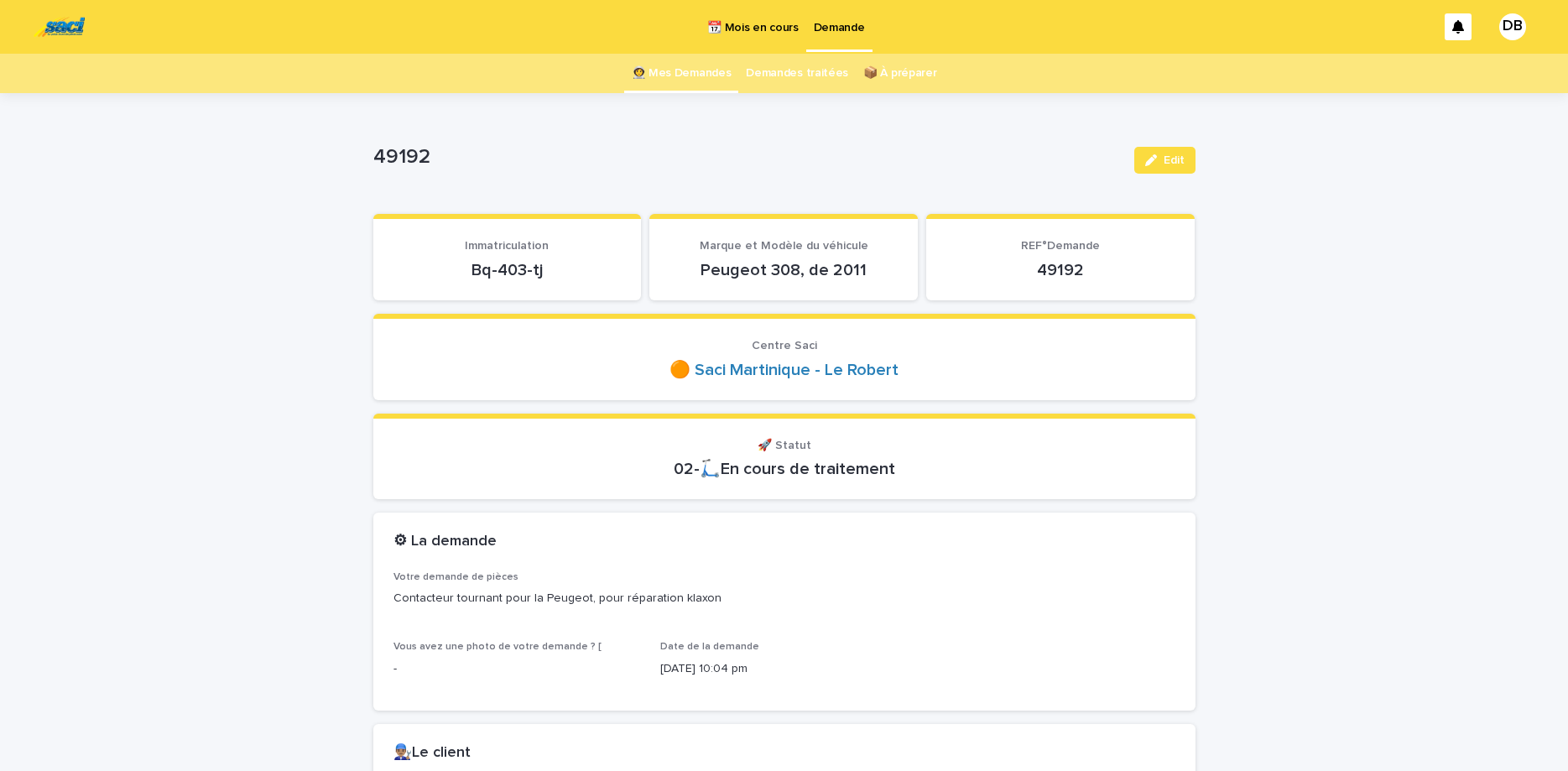
click at [524, 256] on div "Immatriculation Bq-403-tj" at bounding box center [507, 260] width 228 height 41
click at [518, 260] on p "Bq-403-tj" at bounding box center [507, 269] width 228 height 20
click at [520, 270] on p "Bq-403-tj" at bounding box center [507, 269] width 228 height 20
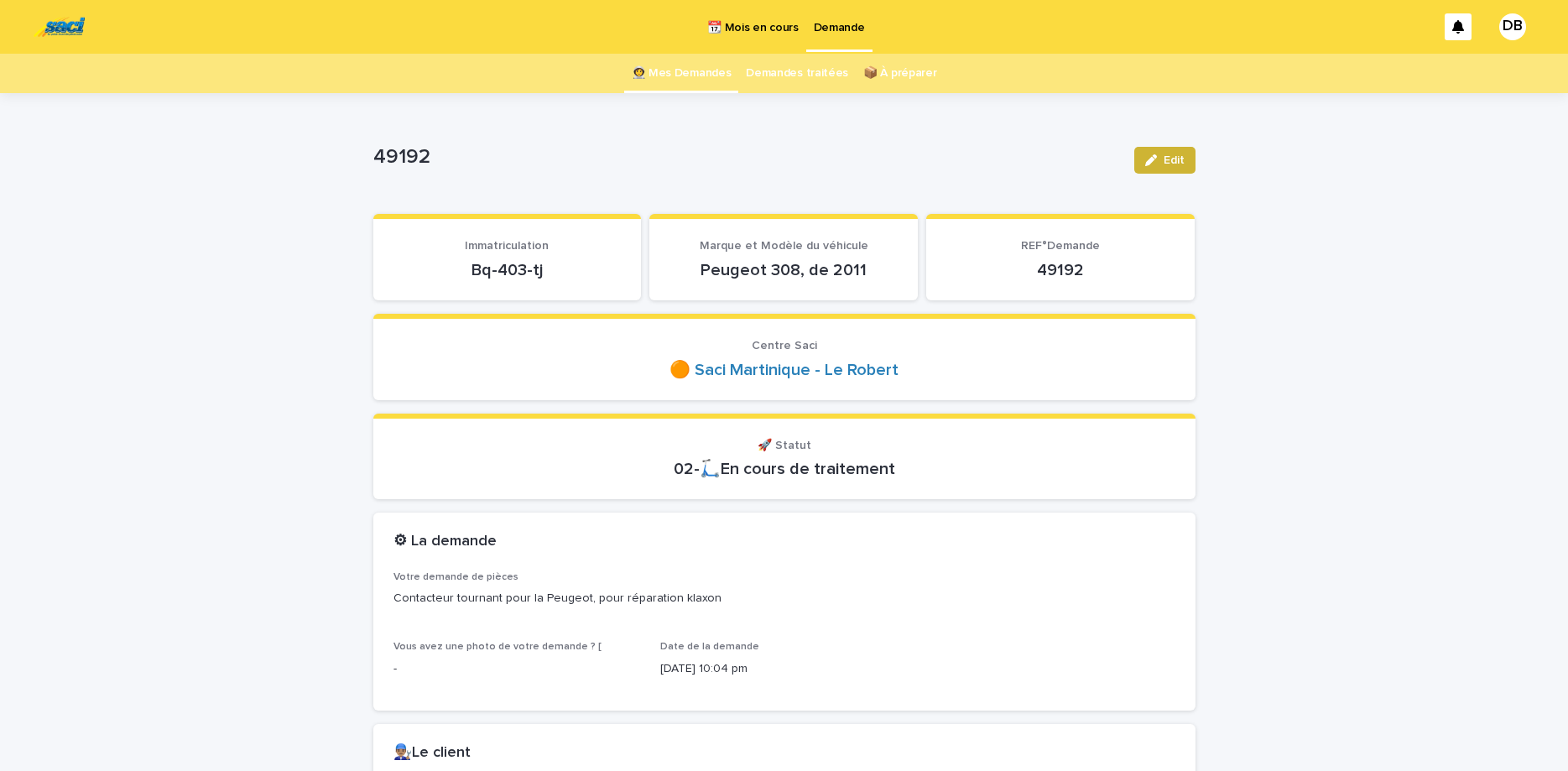
click at [1162, 172] on button "Edit" at bounding box center [1165, 160] width 61 height 27
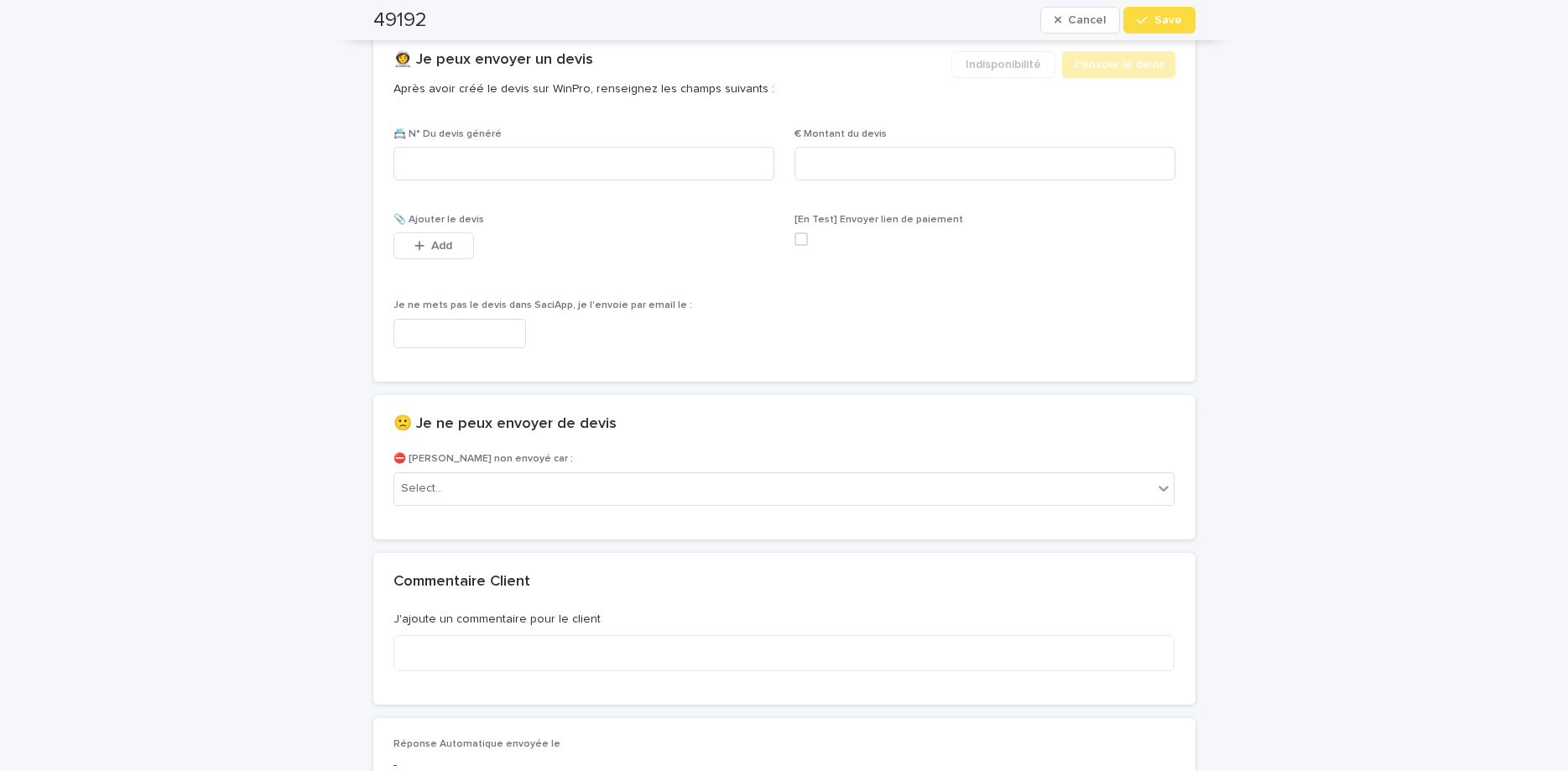
scroll to position [1121, 0]
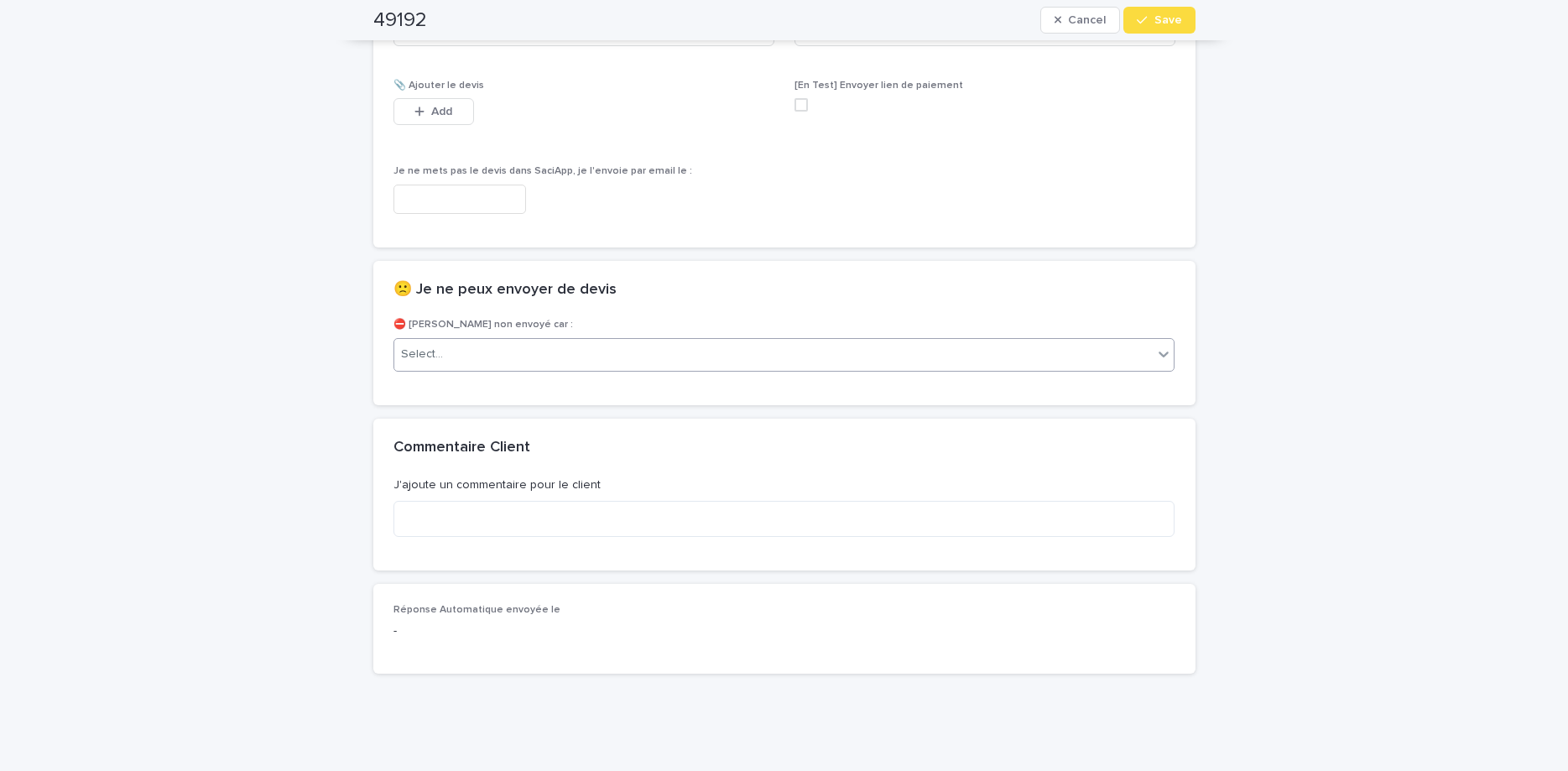
click at [891, 357] on div "Select..." at bounding box center [774, 354] width 759 height 28
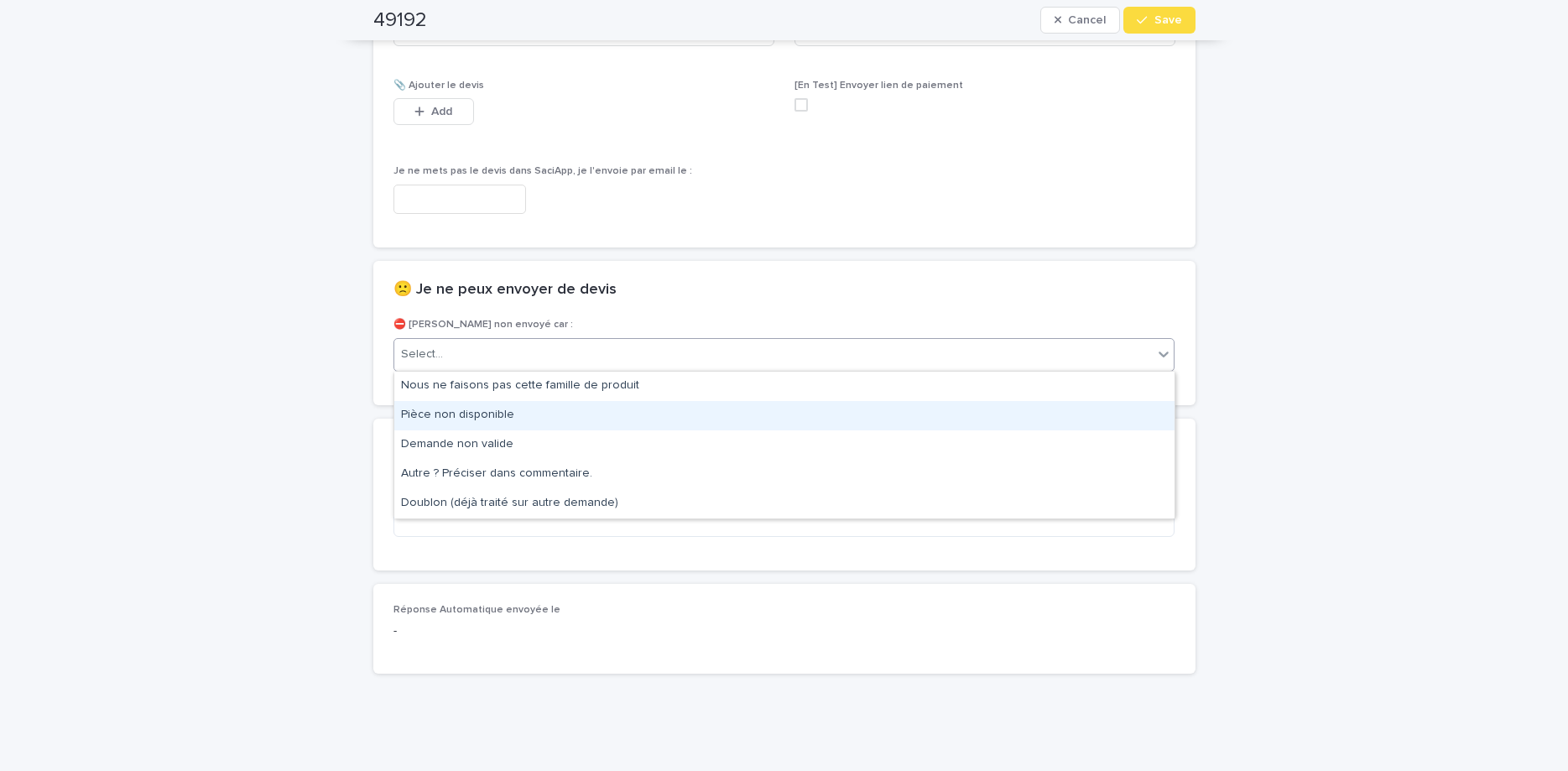
click at [805, 421] on div "Pièce non disponible" at bounding box center [784, 416] width 780 height 29
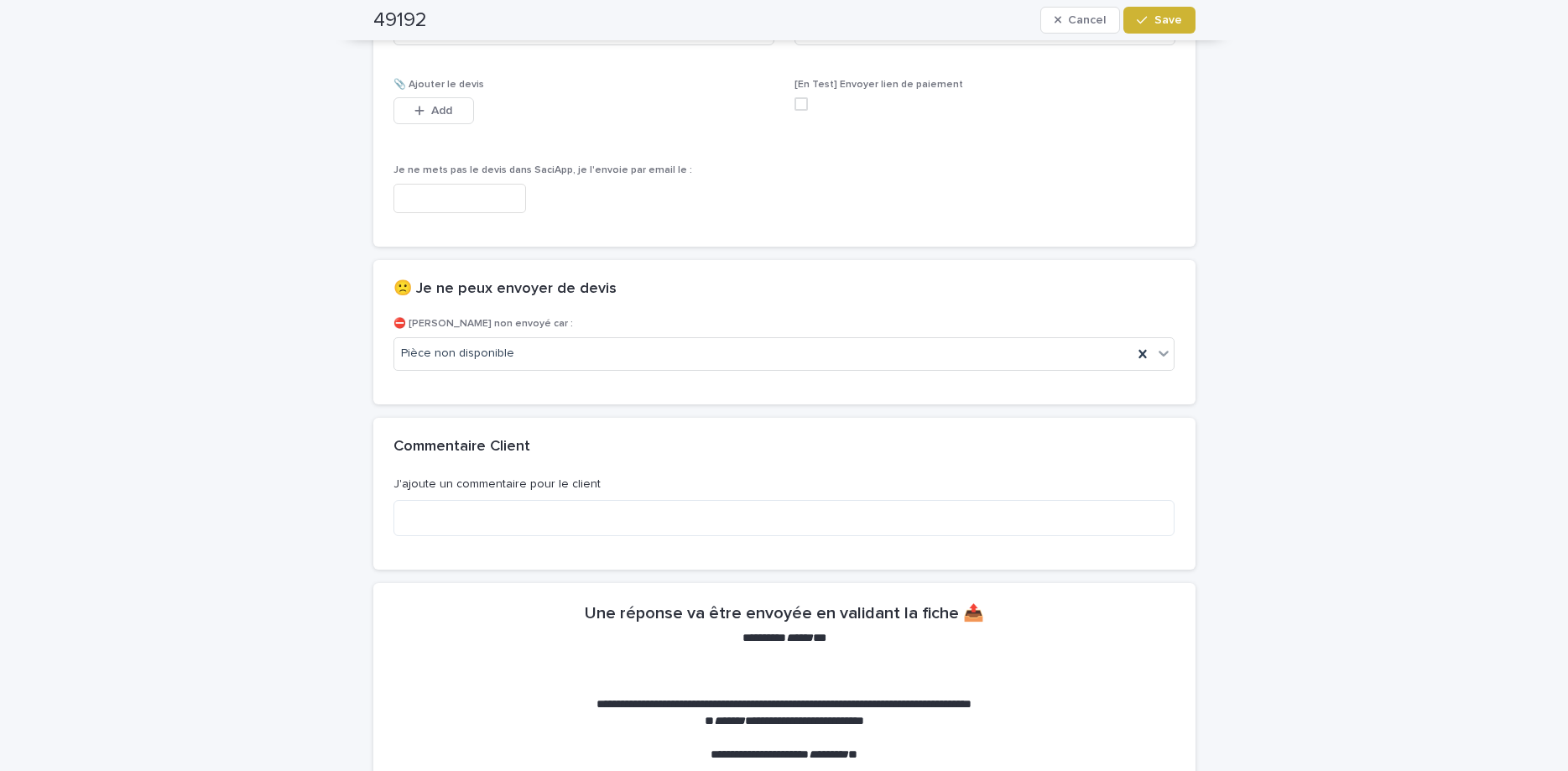
click at [1151, 31] on button "Save" at bounding box center [1159, 20] width 72 height 27
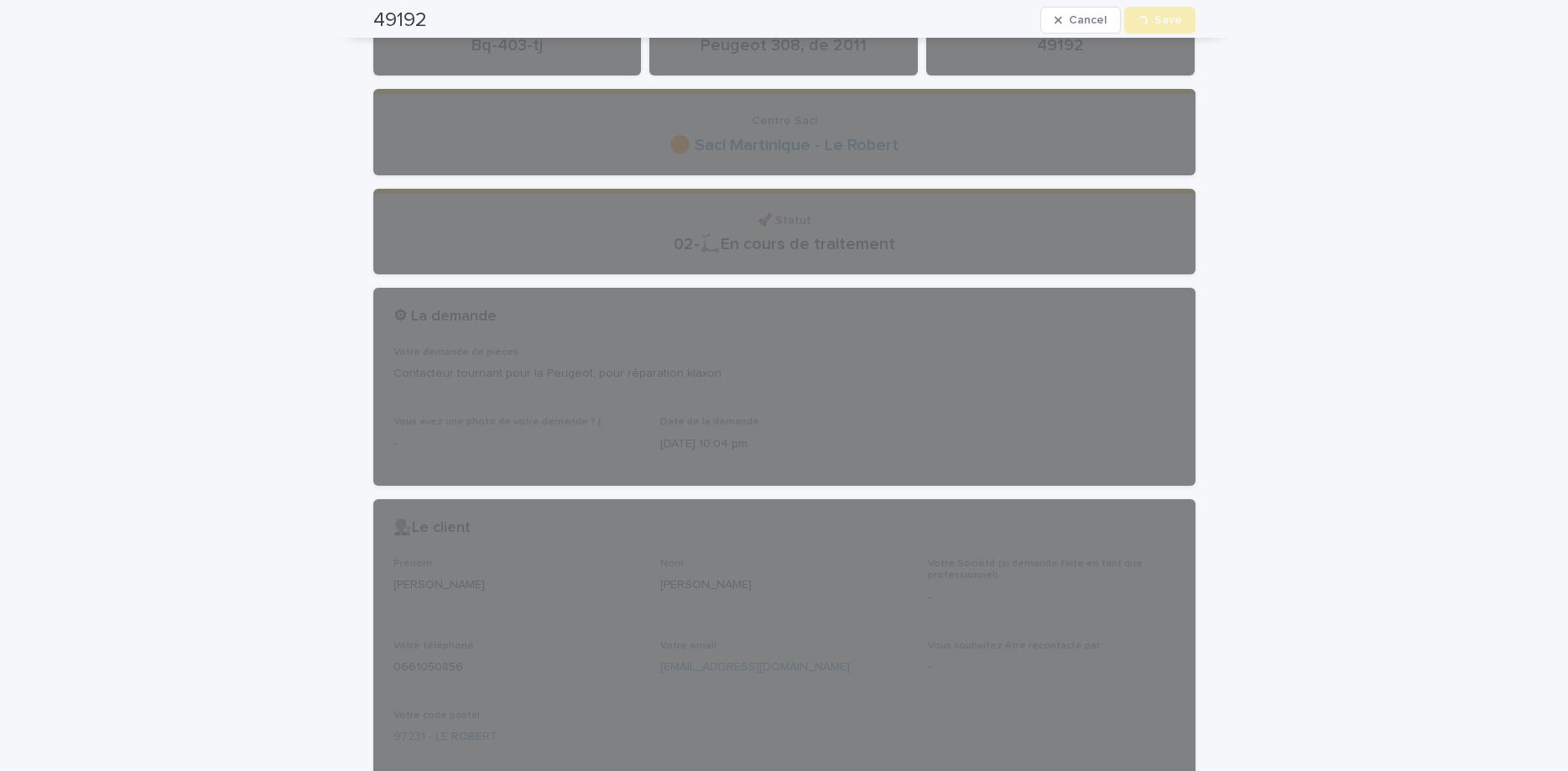
scroll to position [0, 0]
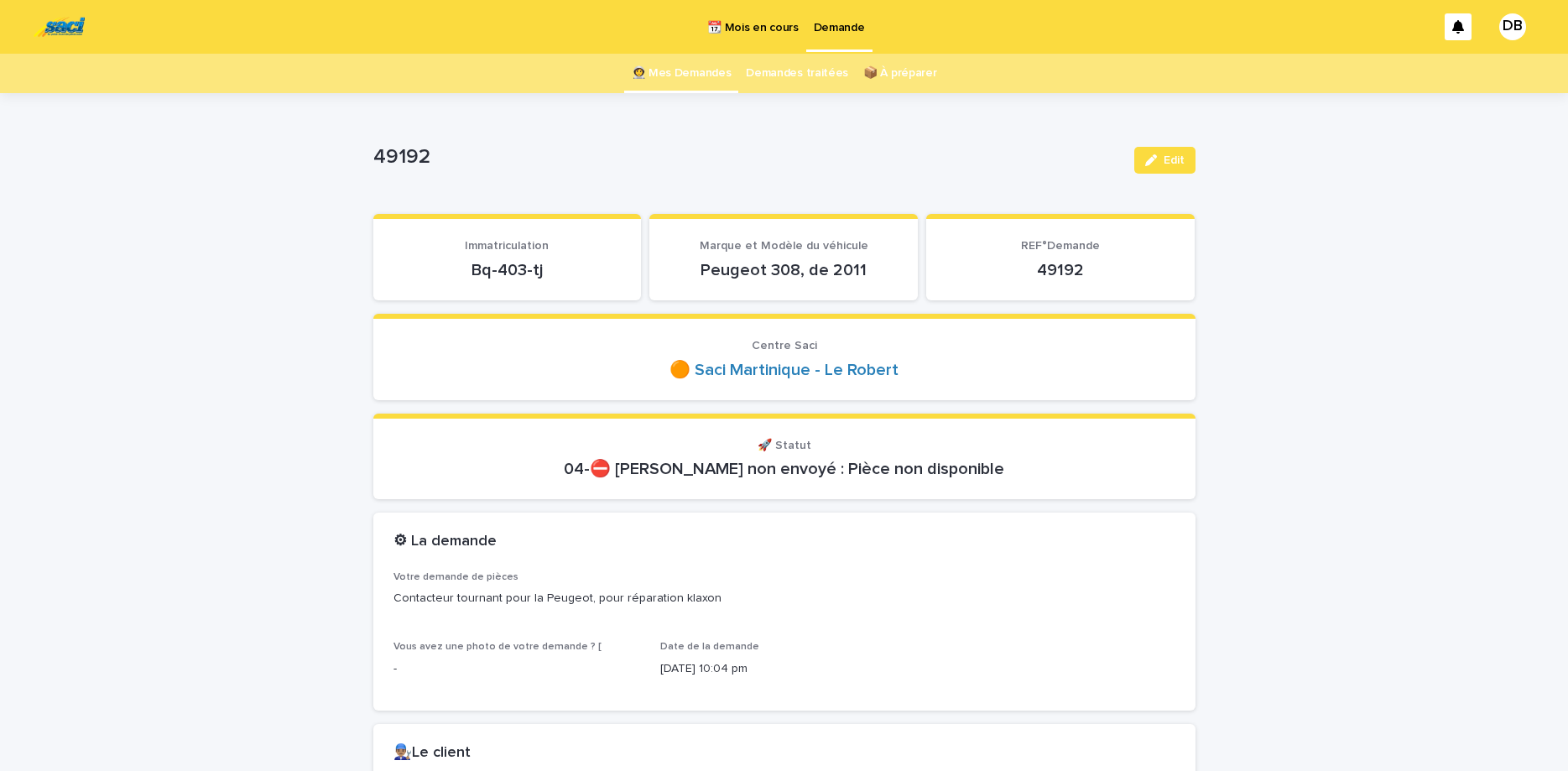
click at [692, 75] on link "👩‍🚀 Mes Demandes" at bounding box center [682, 73] width 100 height 40
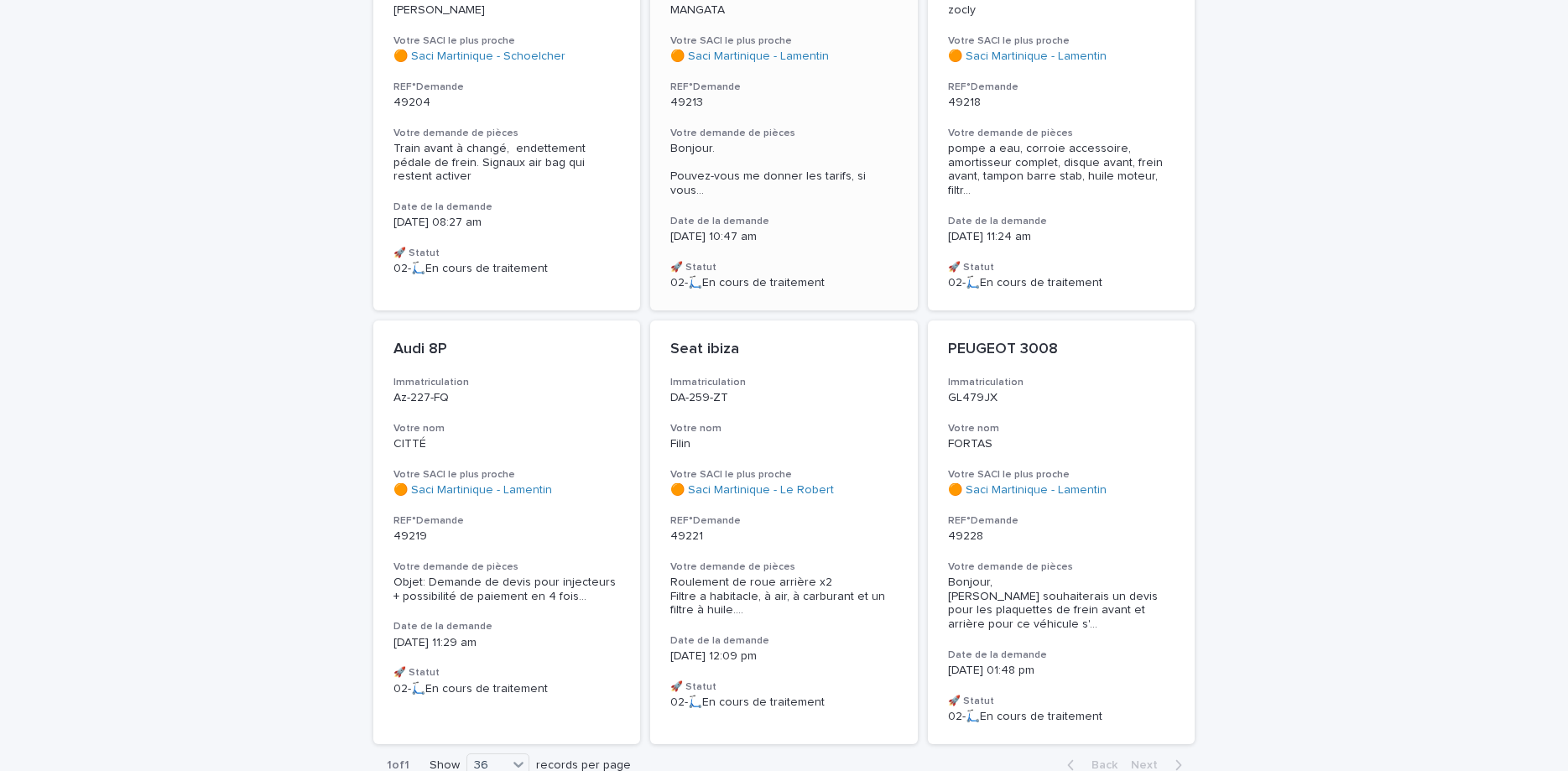
scroll to position [352, 0]
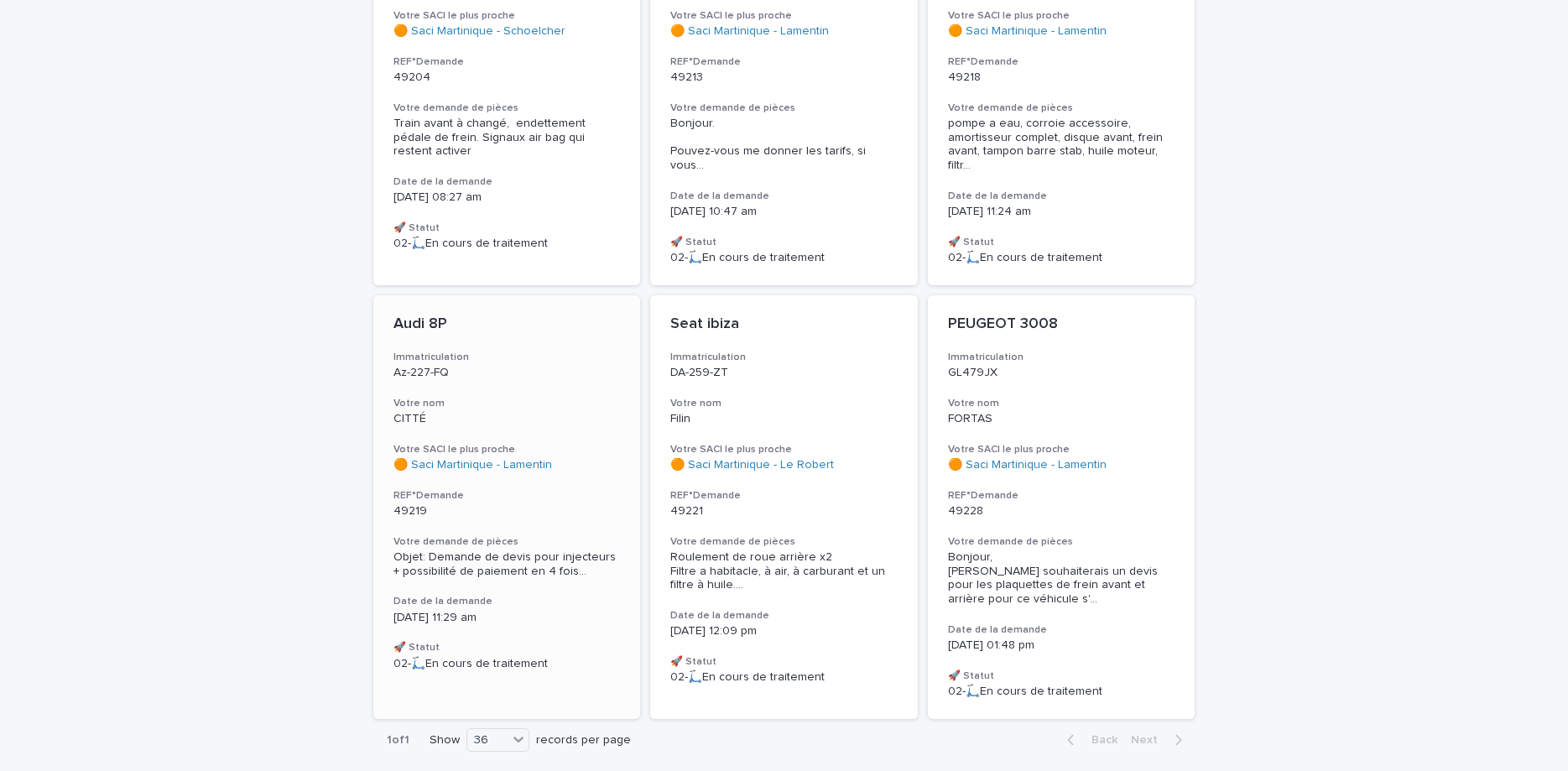
click at [570, 505] on div "Audi 8P Immatriculation Az-227-FQ Votre nom CITTÉ Votre SACI le plus proche 🟠 S…" at bounding box center [507, 492] width 268 height 395
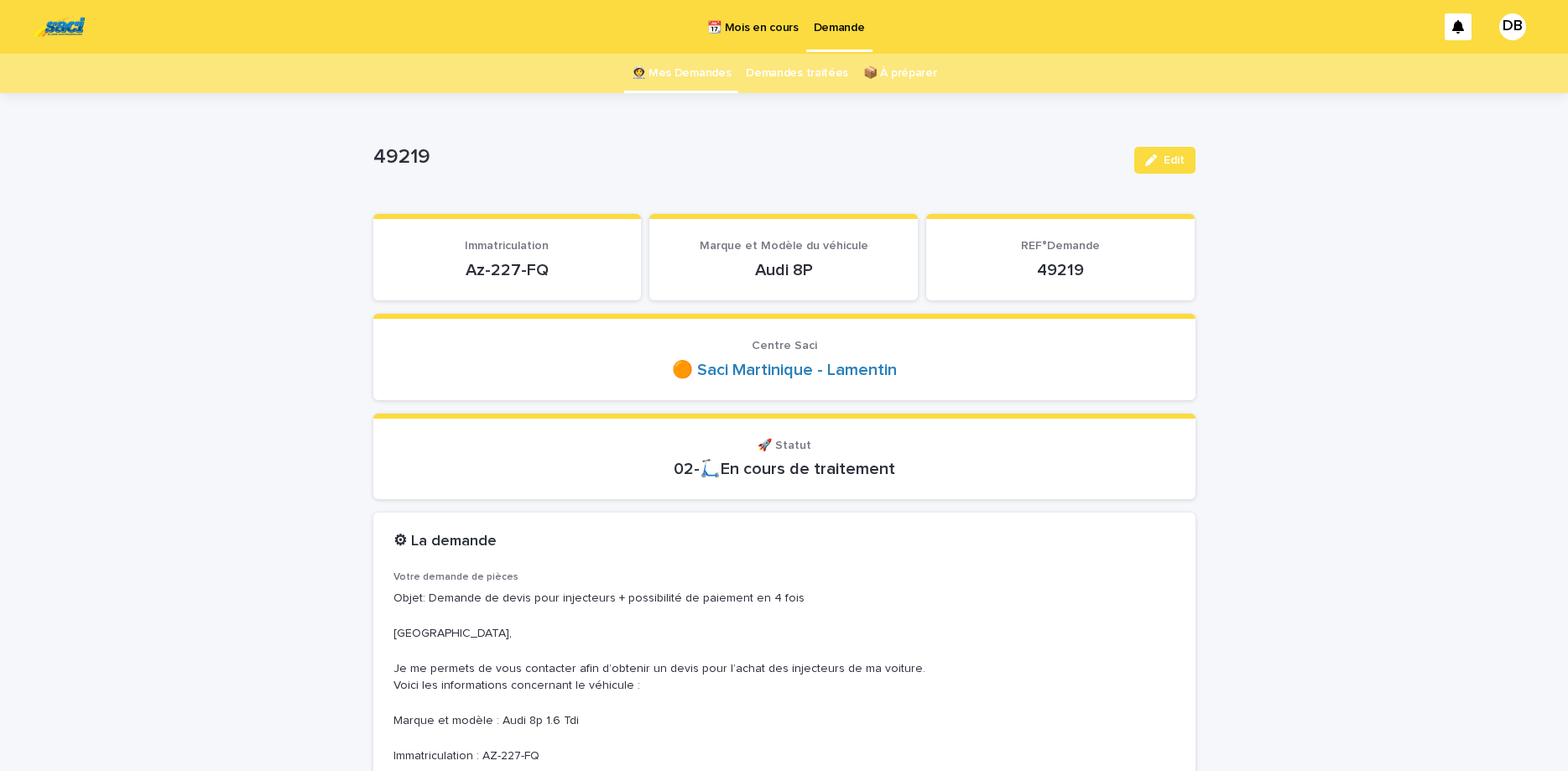
click at [516, 253] on p "Immatriculation" at bounding box center [507, 246] width 228 height 15
click at [520, 270] on p "Az-227-FQ" at bounding box center [507, 269] width 228 height 20
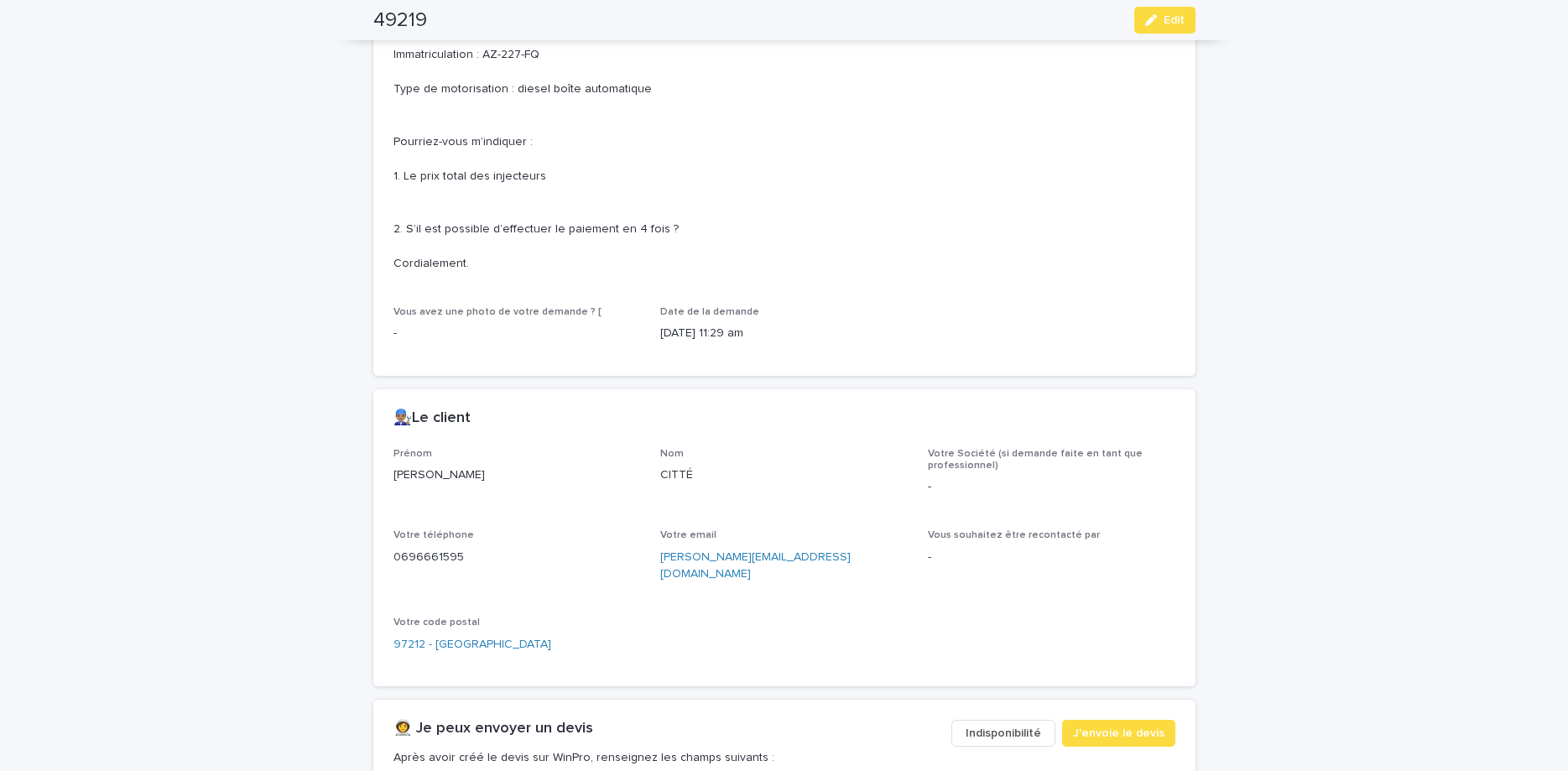
scroll to position [705, 0]
click at [417, 555] on p "0696661595" at bounding box center [517, 554] width 248 height 17
copy p "0696661595"
click at [1168, 18] on span "Edit" at bounding box center [1174, 21] width 21 height 12
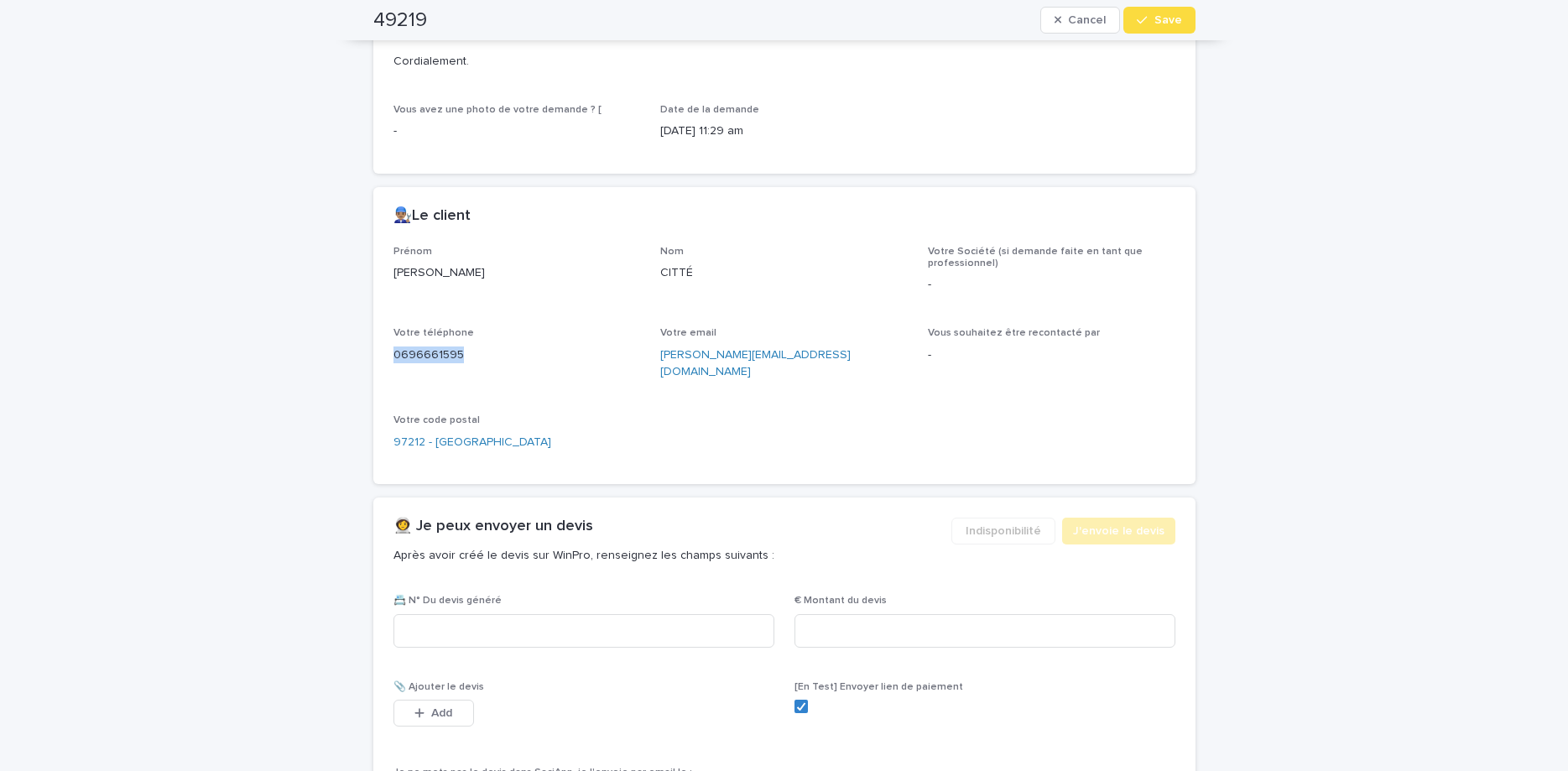
scroll to position [925, 0]
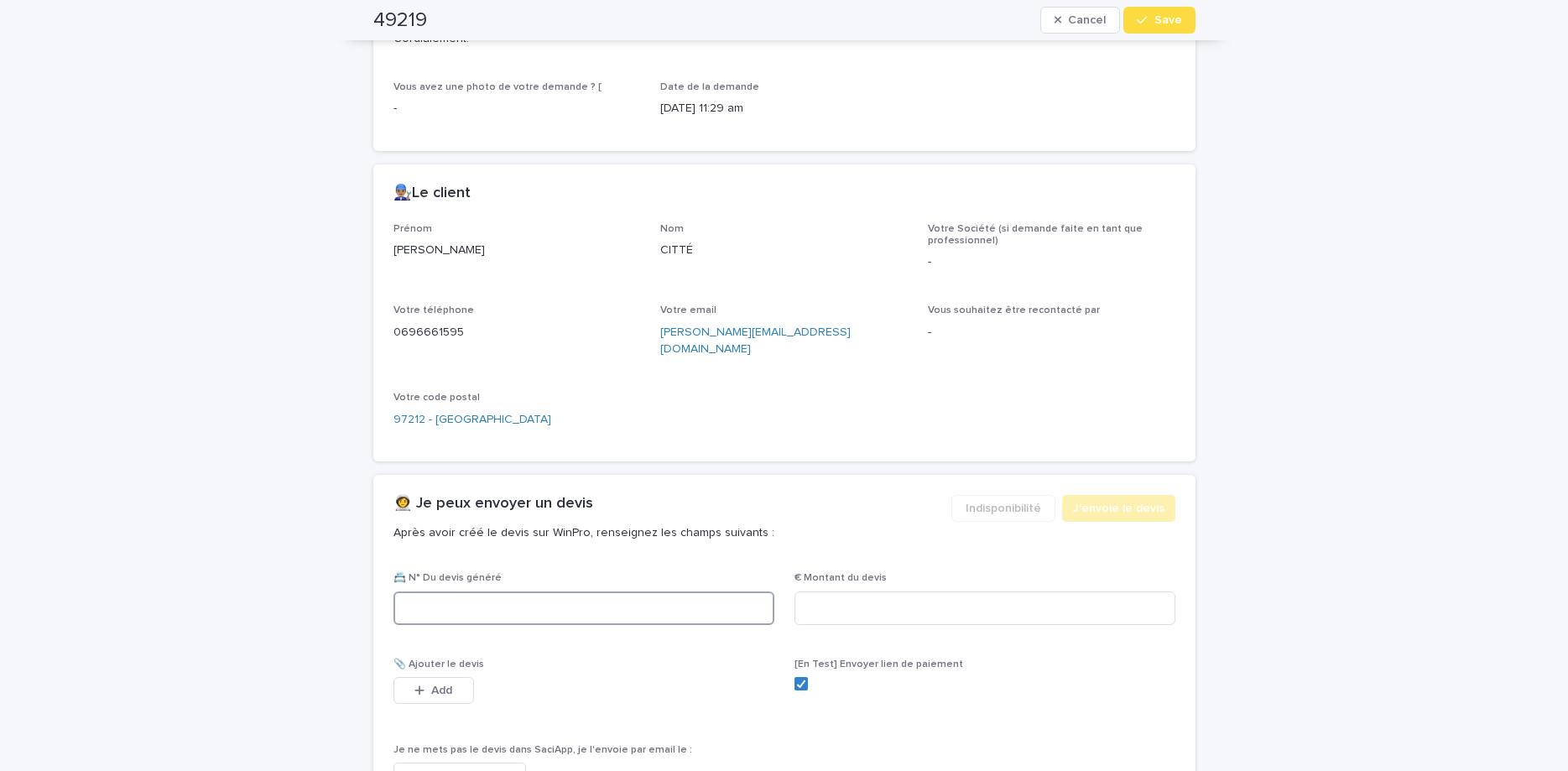
click at [658, 606] on input at bounding box center [583, 608] width 381 height 34
paste input "********"
type input "********"
click at [853, 592] on input at bounding box center [985, 608] width 381 height 34
type input "******"
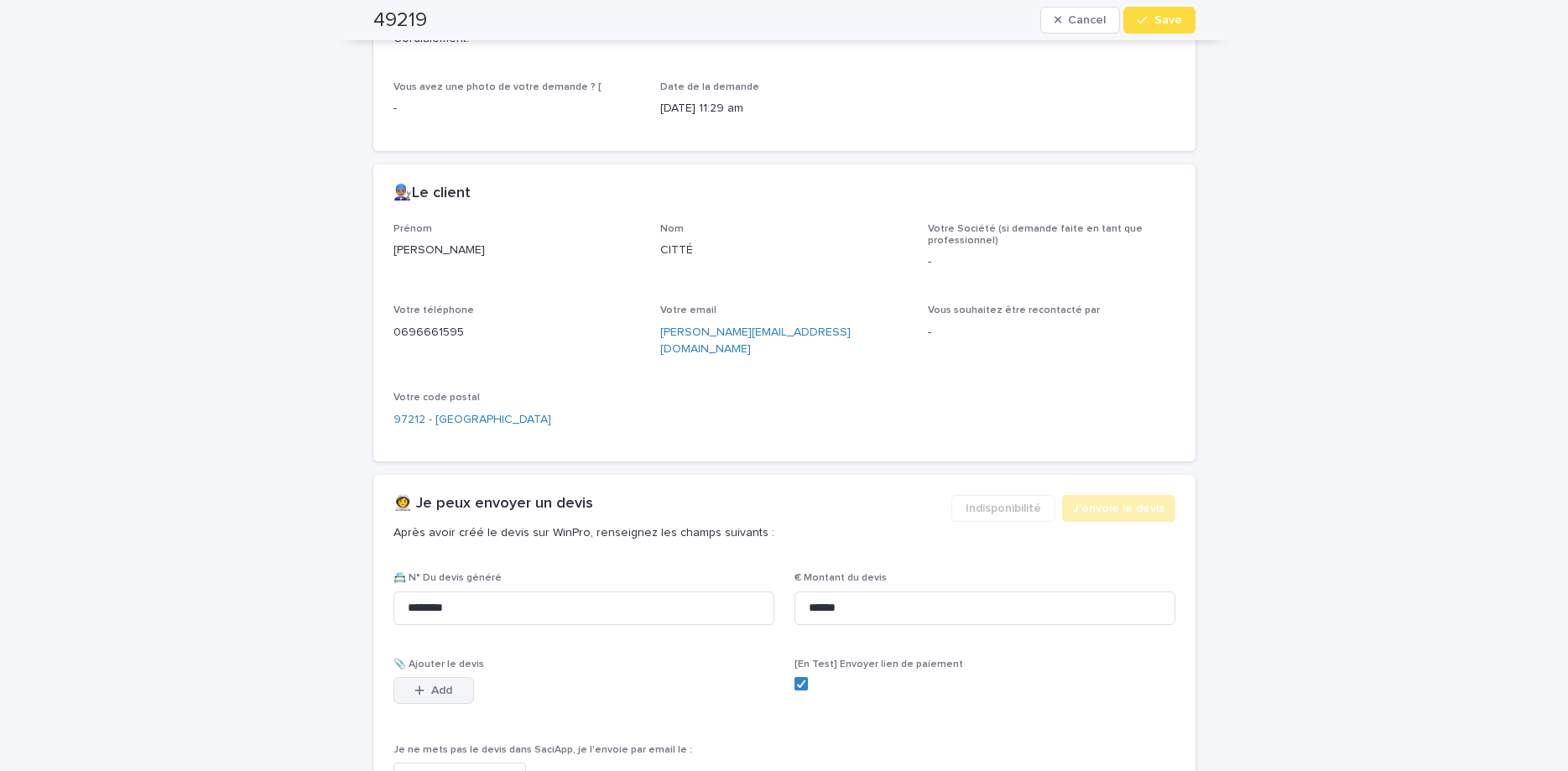
click at [442, 684] on span "Add" at bounding box center [442, 690] width 21 height 12
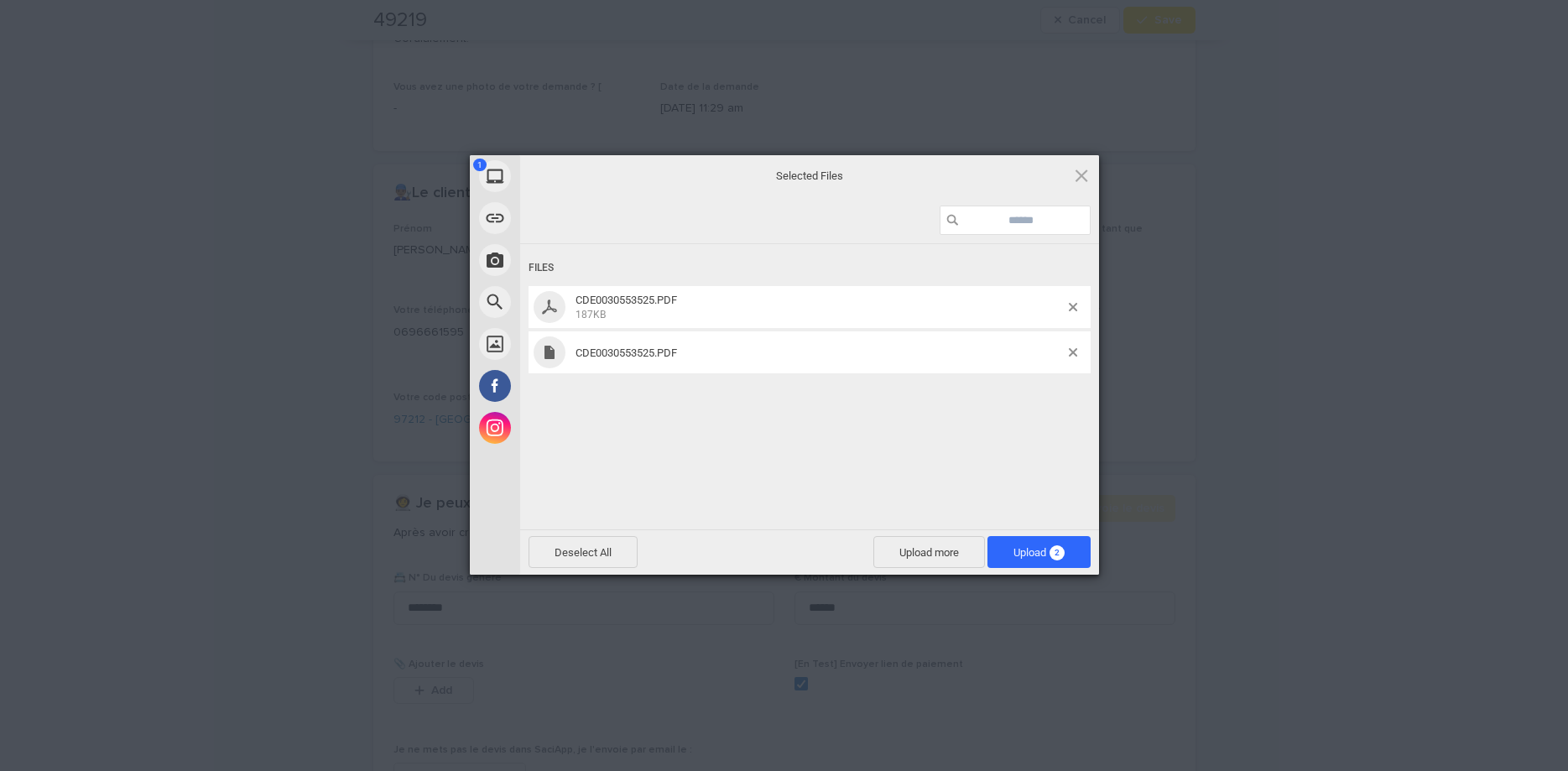
click at [899, 452] on div "Files CDE0030553525.PDF 187KB CDE0030553525.PDF" at bounding box center [809, 385] width 579 height 282
click at [1072, 350] on span at bounding box center [1074, 353] width 9 height 9
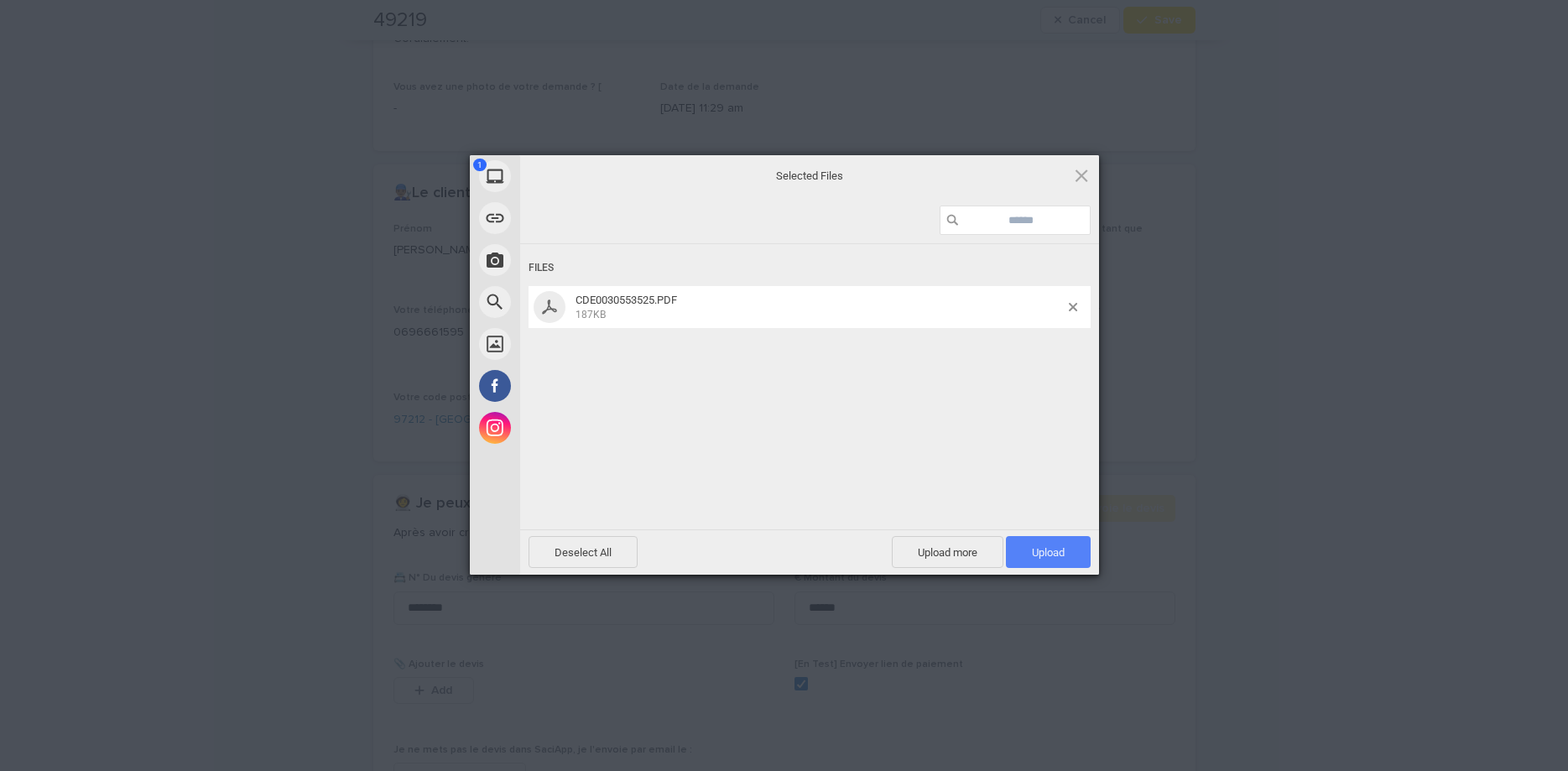
click at [1070, 554] on span "Upload 1" at bounding box center [1048, 551] width 85 height 32
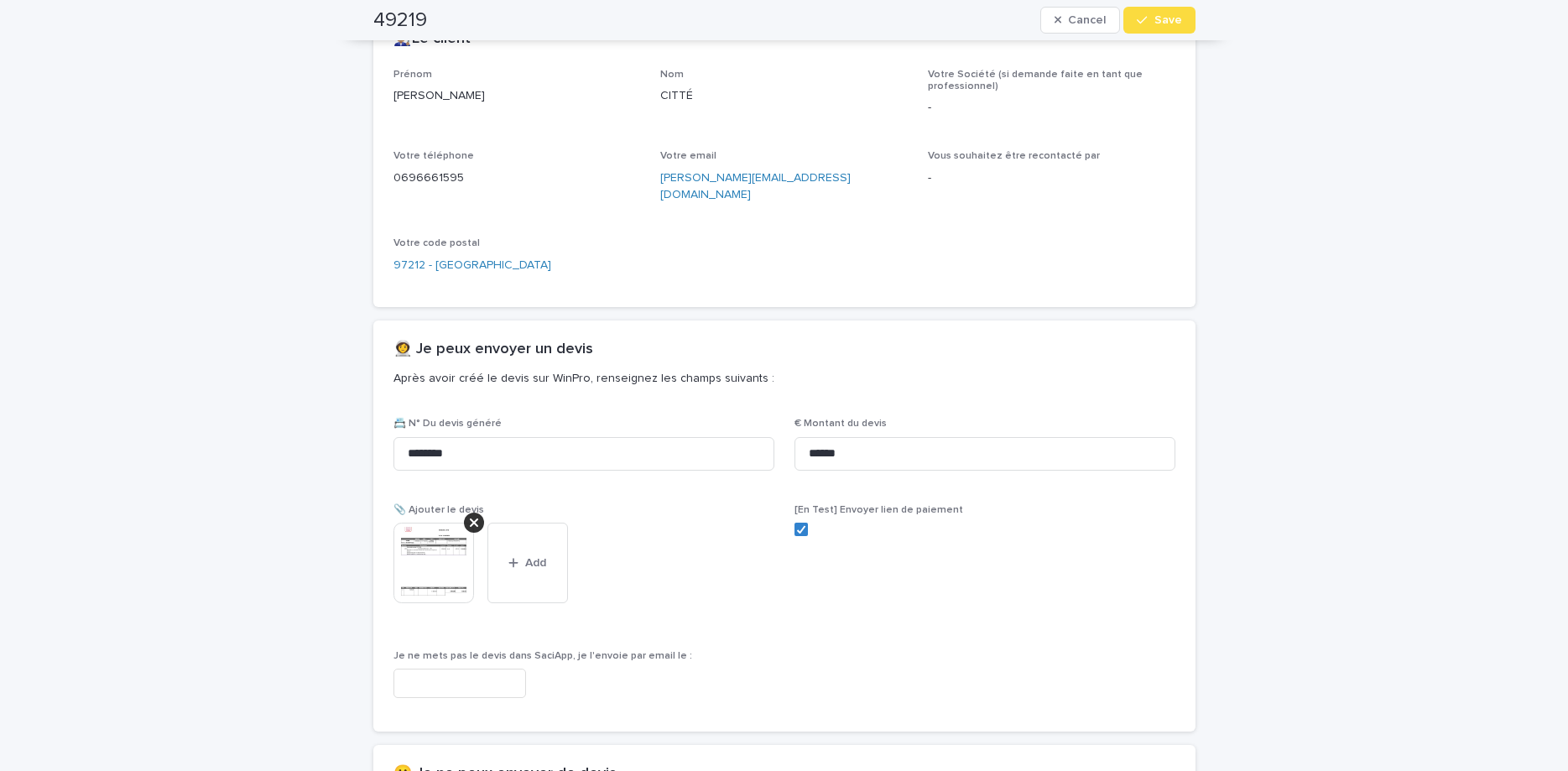
click at [1159, 17] on span "Save" at bounding box center [1168, 21] width 28 height 12
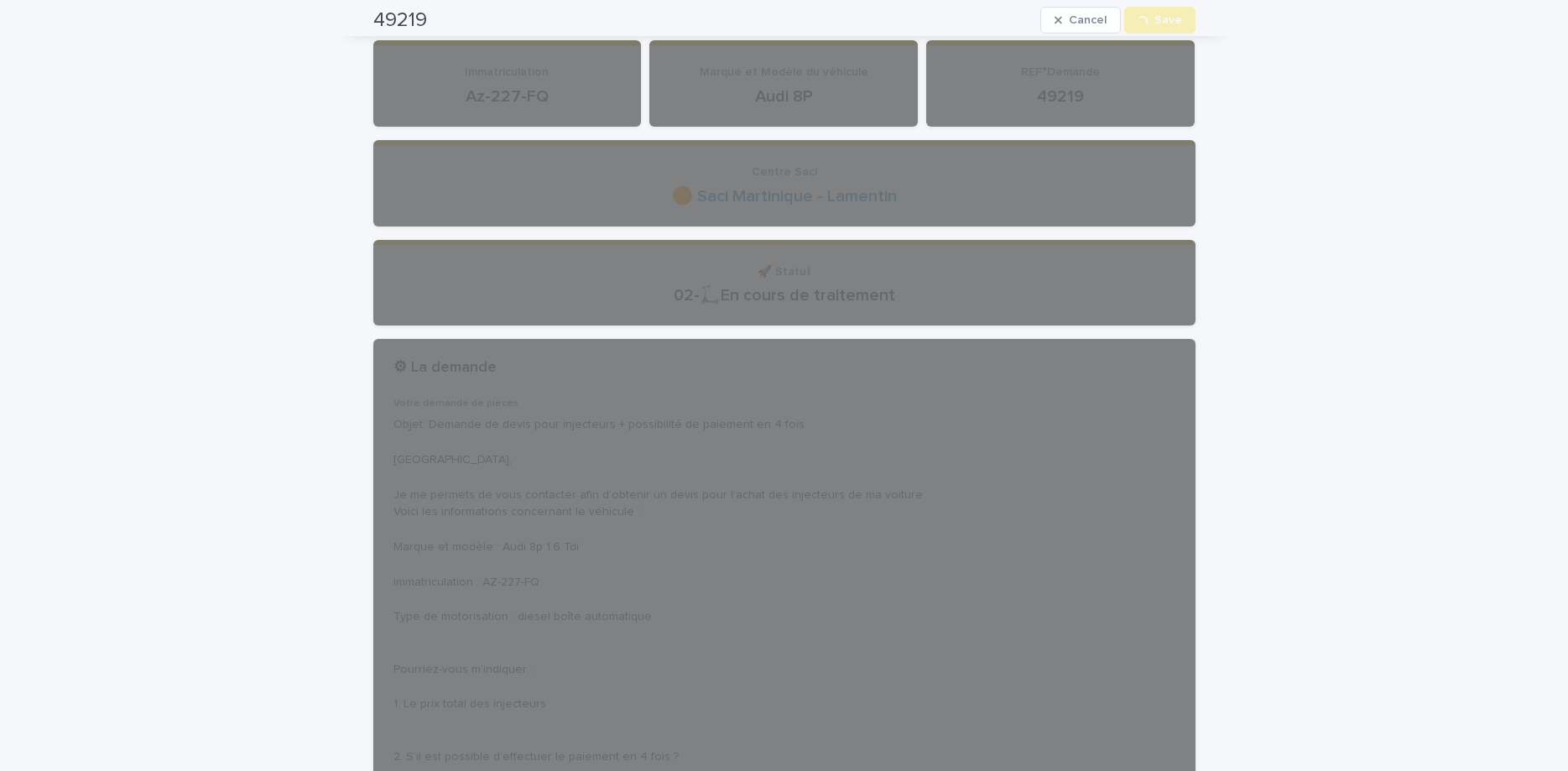
scroll to position [0, 0]
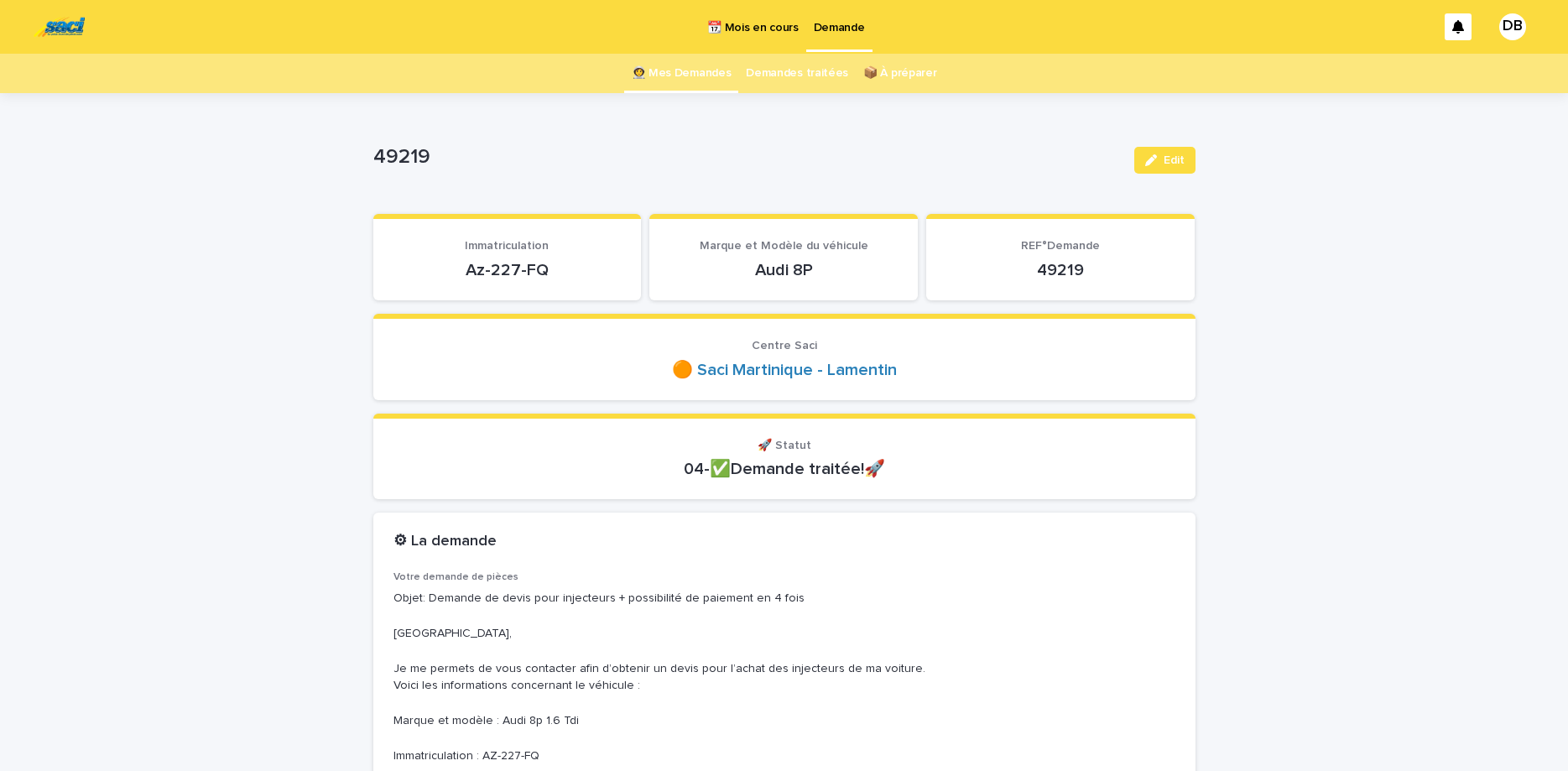
click at [690, 78] on link "👩‍🚀 Mes Demandes" at bounding box center [682, 73] width 100 height 40
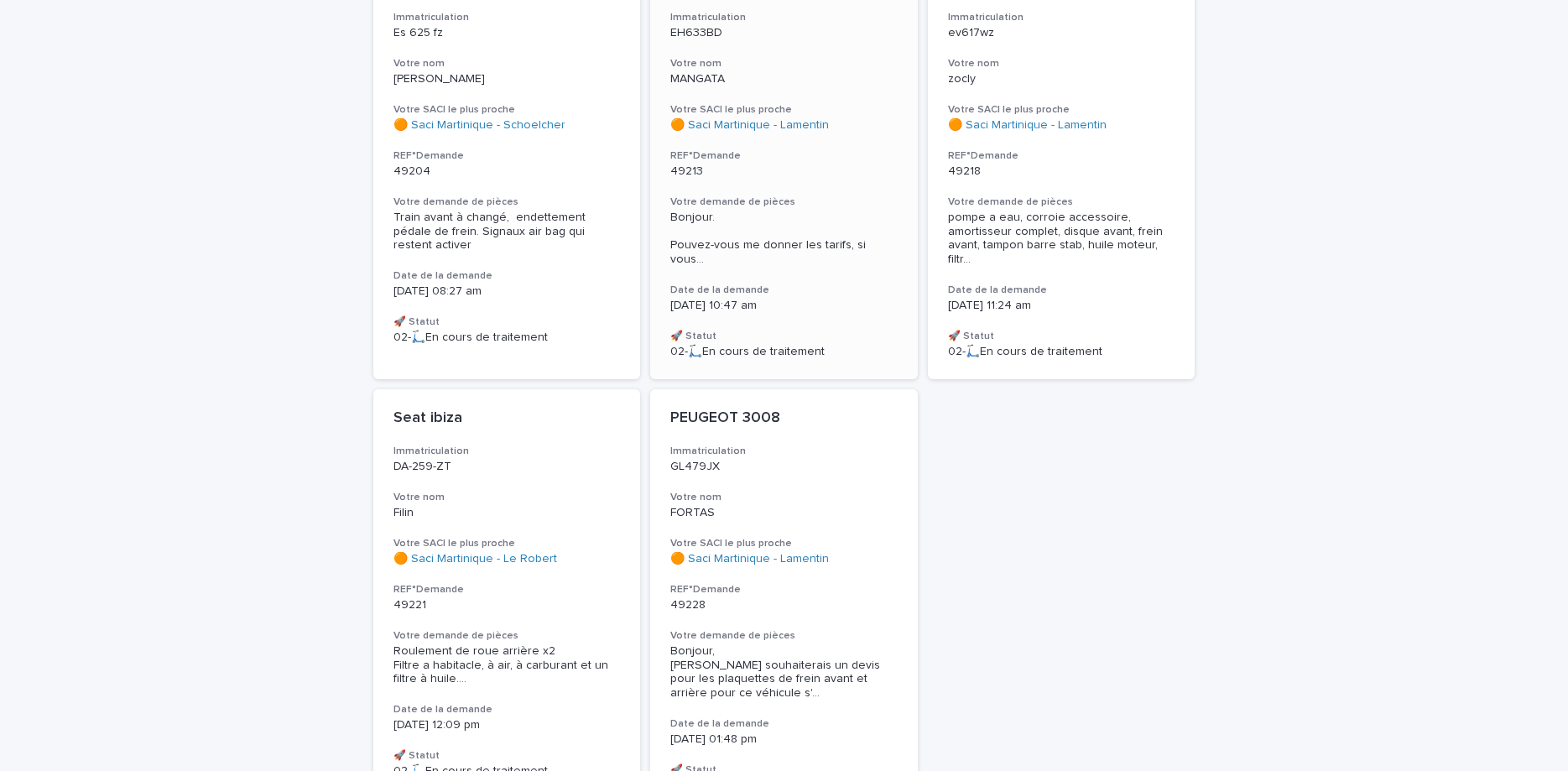
scroll to position [282, 0]
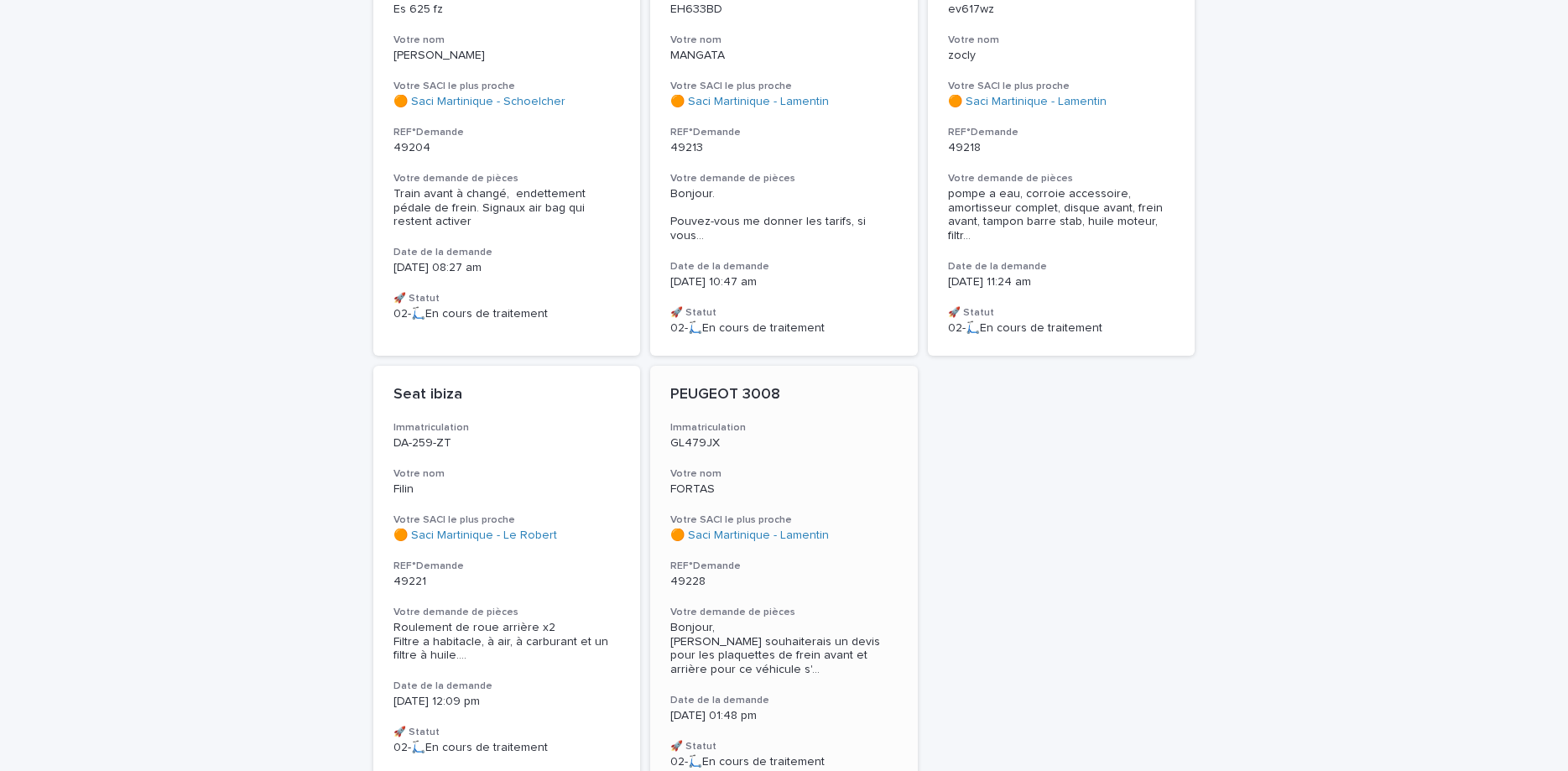
click at [778, 639] on span "Bonjour, [PERSON_NAME] souhaiterais un devis pour les plaquettes de frein avant…" at bounding box center [784, 649] width 228 height 56
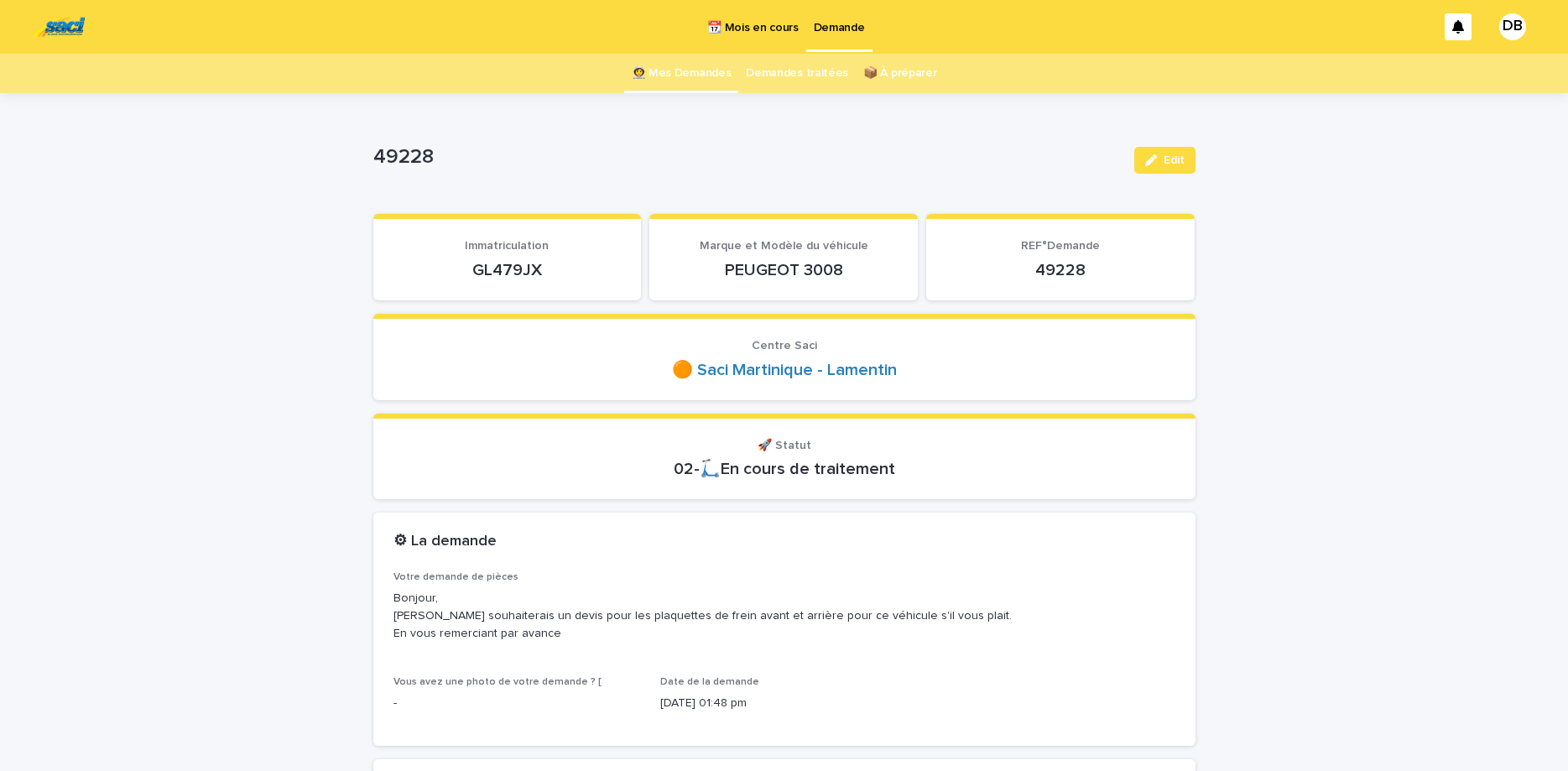
click at [522, 272] on p "GL479JX" at bounding box center [507, 269] width 228 height 20
copy p "GL479JX"
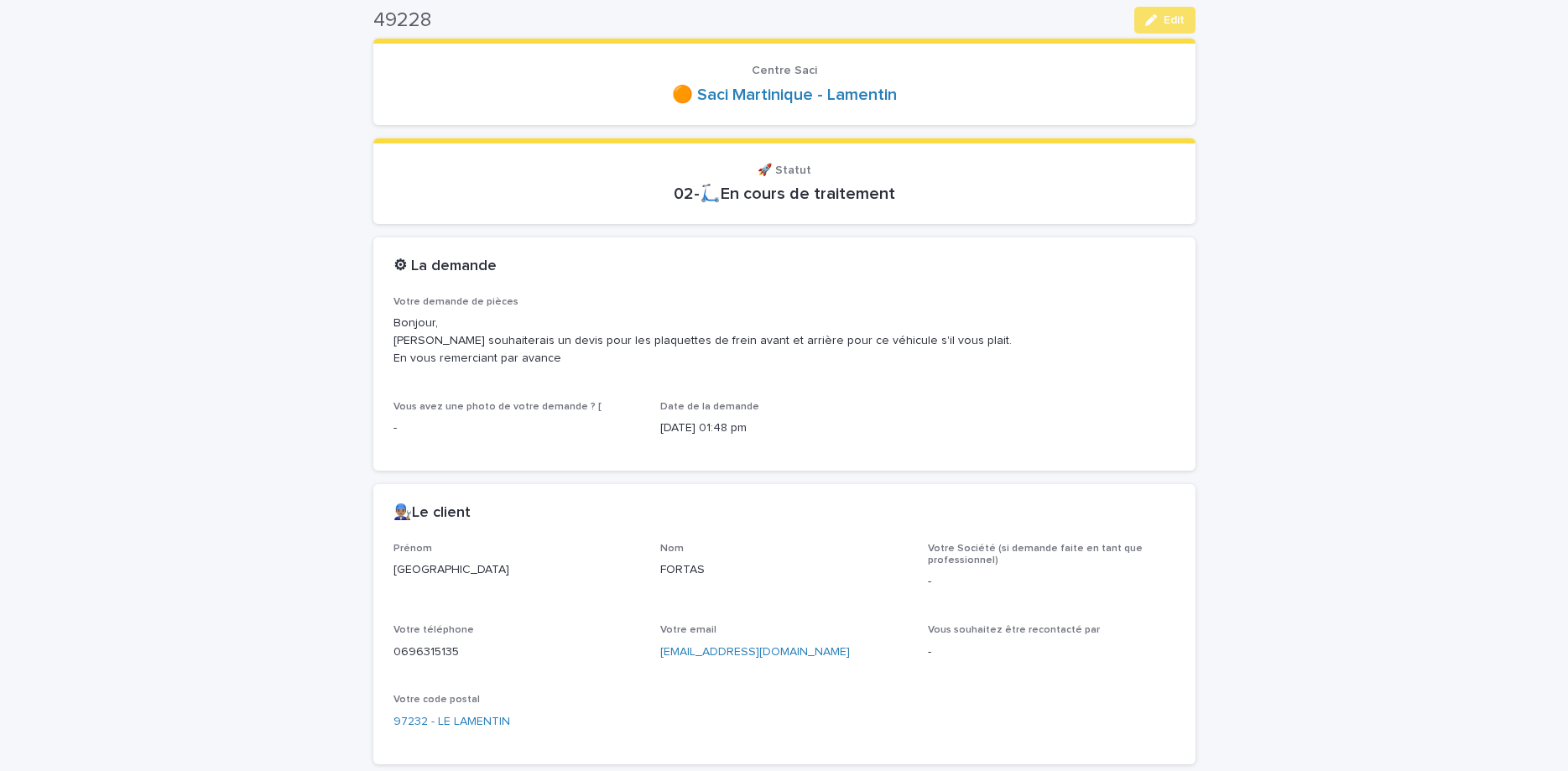
scroll to position [352, 0]
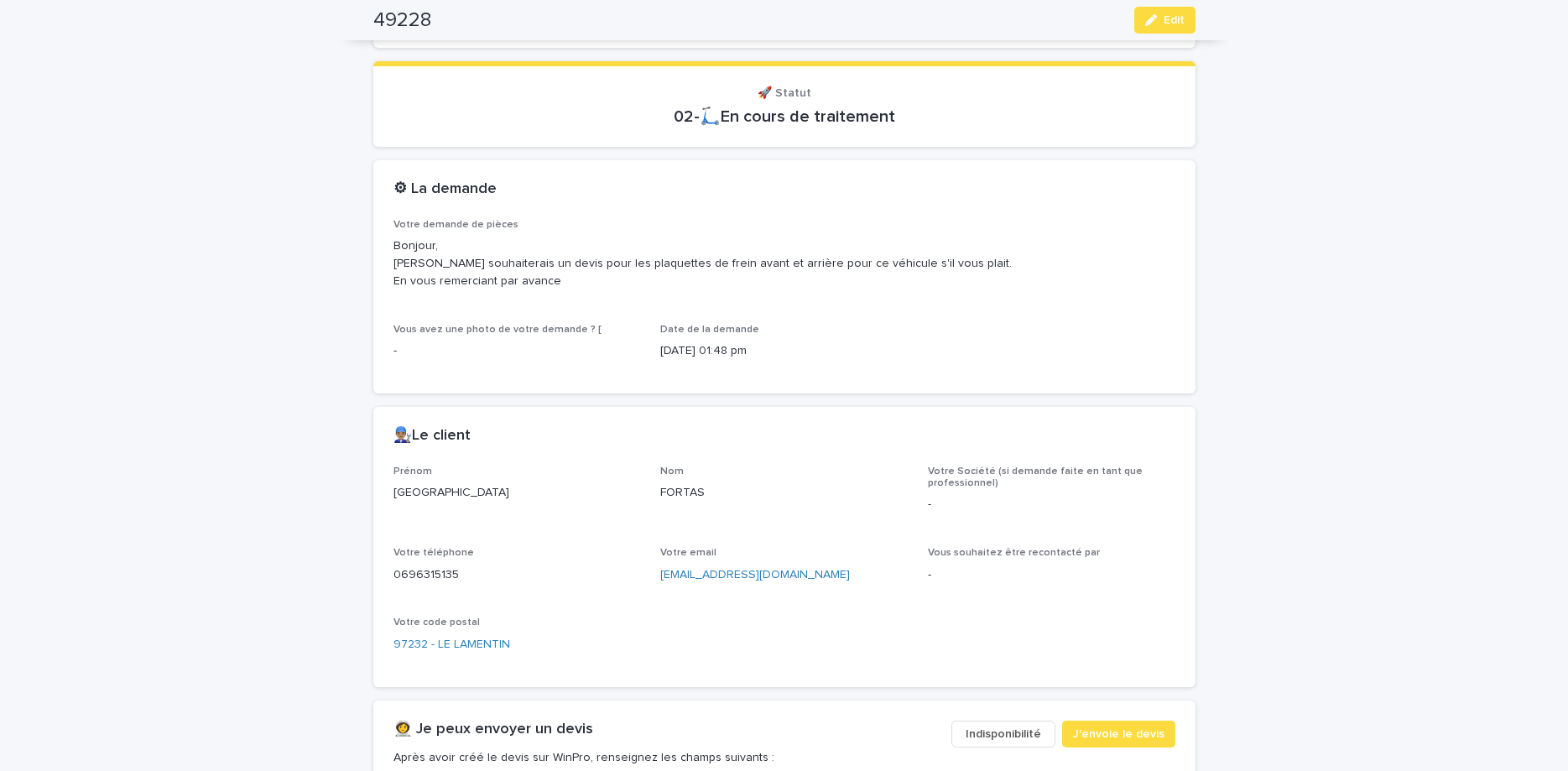
click at [420, 575] on p "0696315135" at bounding box center [517, 574] width 248 height 17
copy p "0696315135"
click at [1157, 16] on icon "button" at bounding box center [1151, 21] width 12 height 12
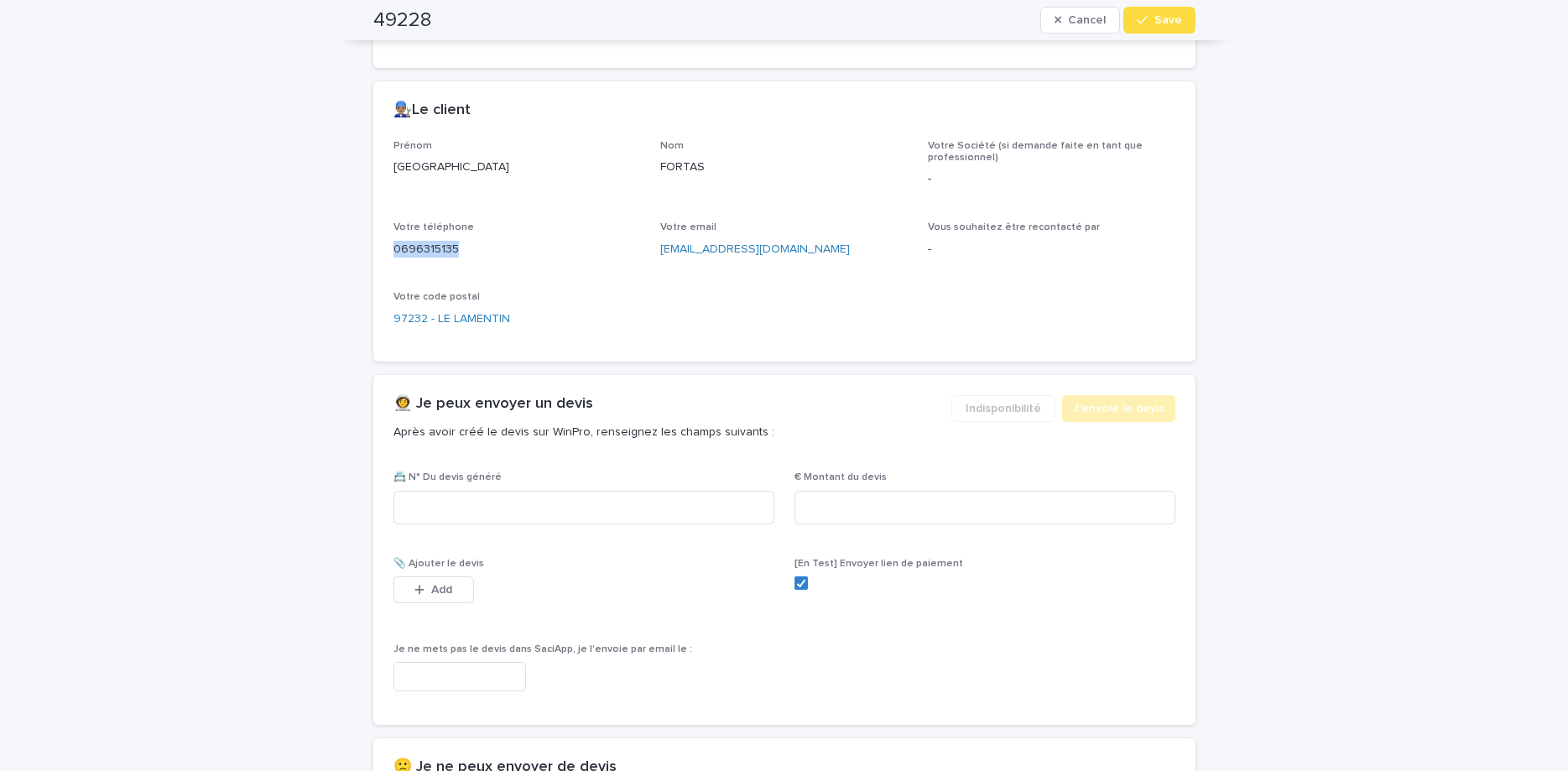
scroll to position [714, 0]
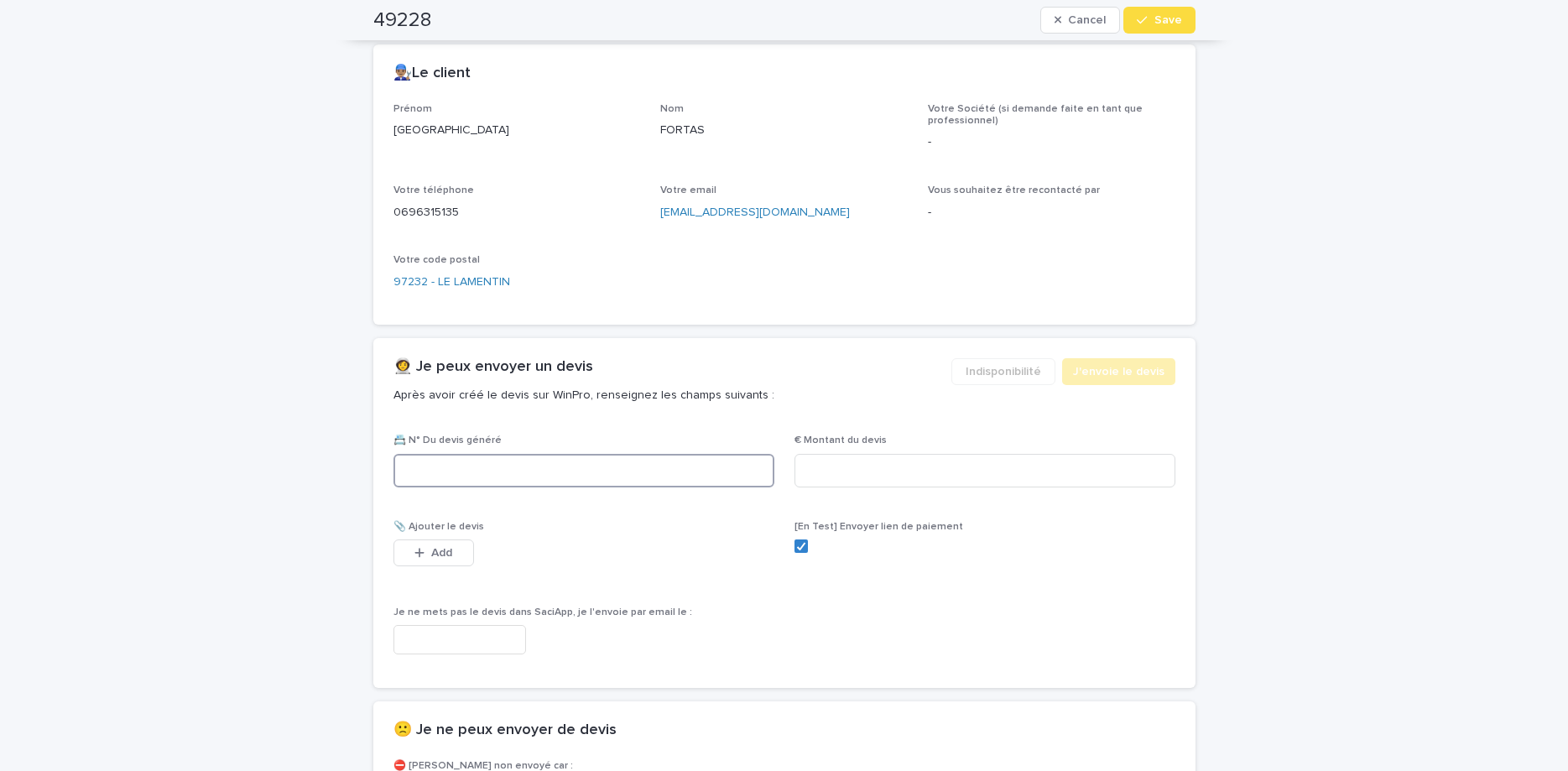
click at [660, 481] on input at bounding box center [583, 470] width 381 height 34
paste input "********"
type input "********"
click at [822, 460] on input at bounding box center [985, 470] width 381 height 34
type input "*****"
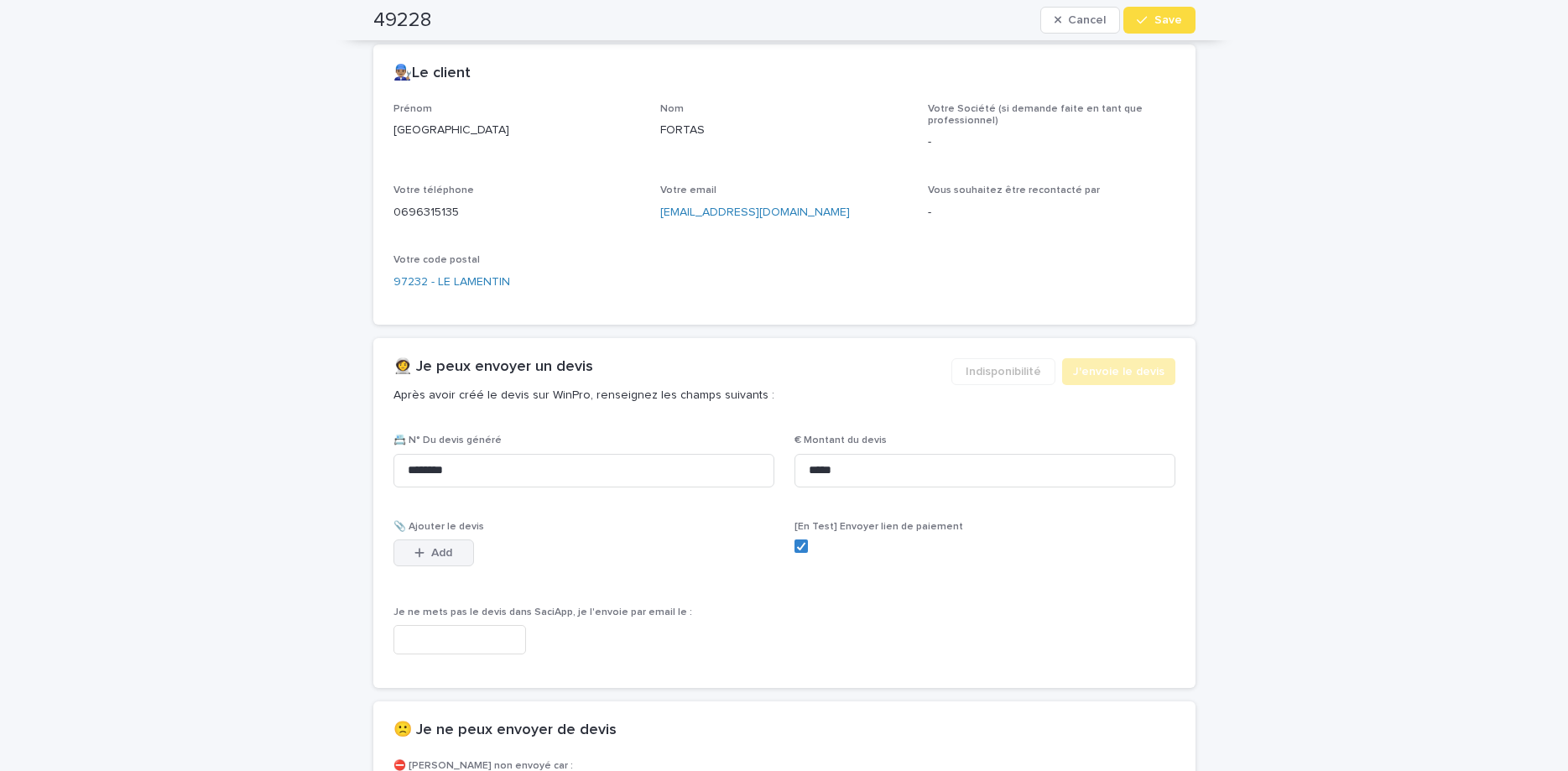
click at [437, 561] on button "Add" at bounding box center [433, 552] width 80 height 27
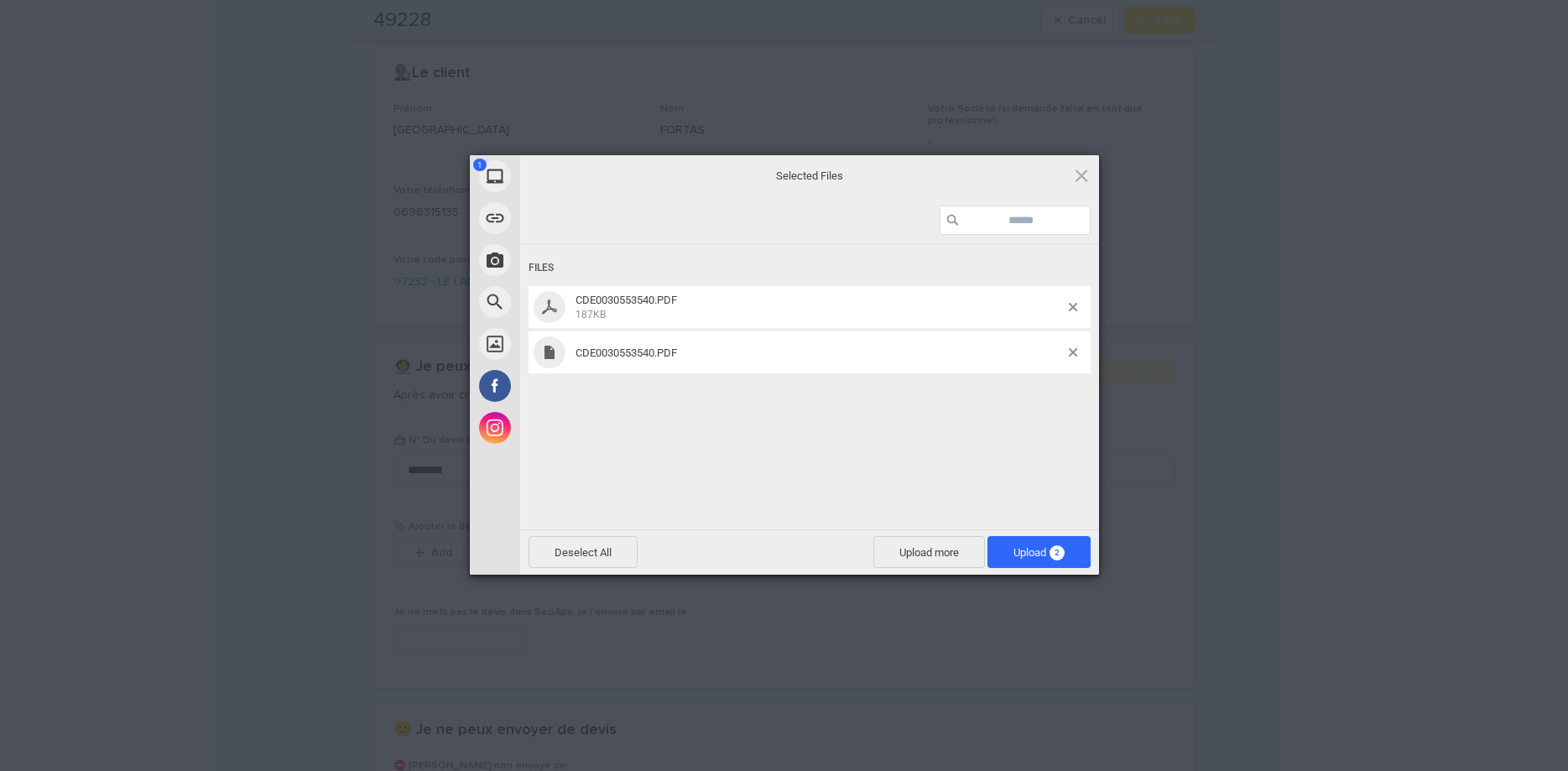
drag, startPoint x: 1039, startPoint y: 433, endPoint x: 1064, endPoint y: 377, distance: 61.3
click at [1041, 431] on div "Files CDE0030553540.PDF 187KB CDE0030553540.PDF" at bounding box center [809, 385] width 579 height 282
click at [1073, 348] on div "CDE0030553540.PDF" at bounding box center [809, 352] width 562 height 42
drag, startPoint x: 1074, startPoint y: 348, endPoint x: 1067, endPoint y: 470, distance: 122.2
click at [1074, 351] on span at bounding box center [1074, 353] width 9 height 9
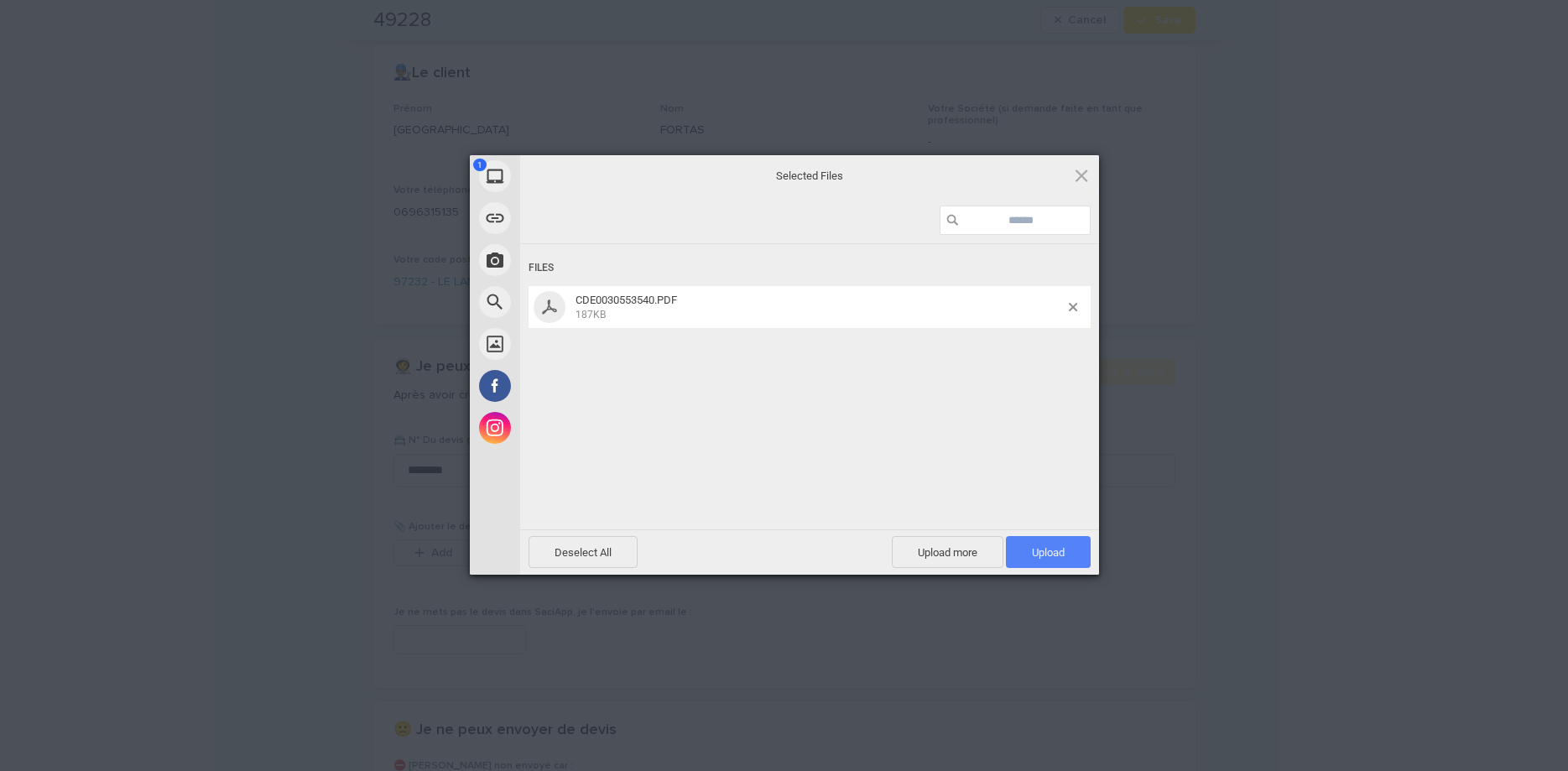
click at [1066, 560] on span "Upload 1" at bounding box center [1048, 551] width 85 height 32
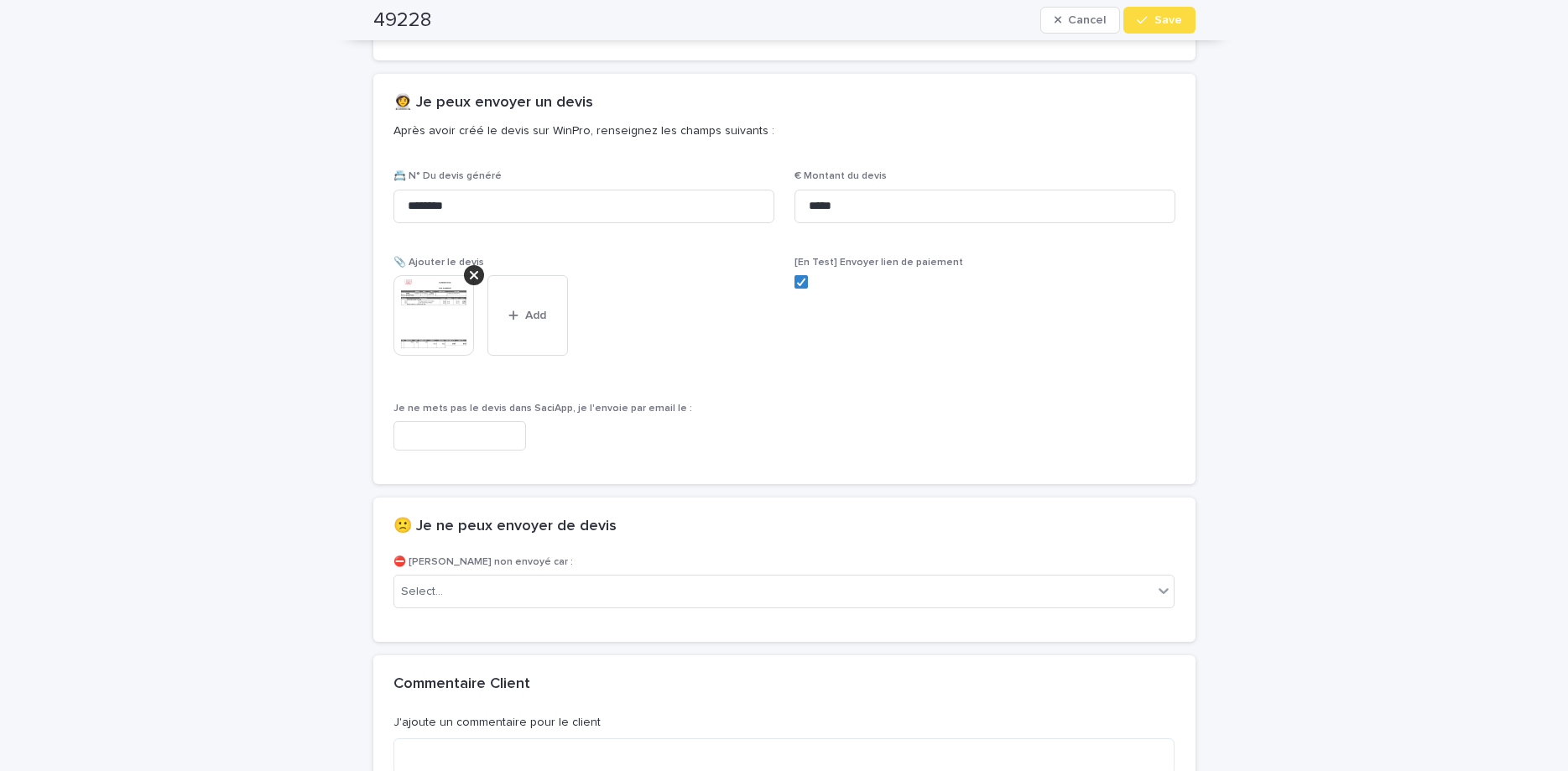
drag, startPoint x: 1153, startPoint y: 18, endPoint x: 1357, endPoint y: 153, distance: 244.6
click at [1154, 18] on div "button" at bounding box center [1145, 21] width 16 height 12
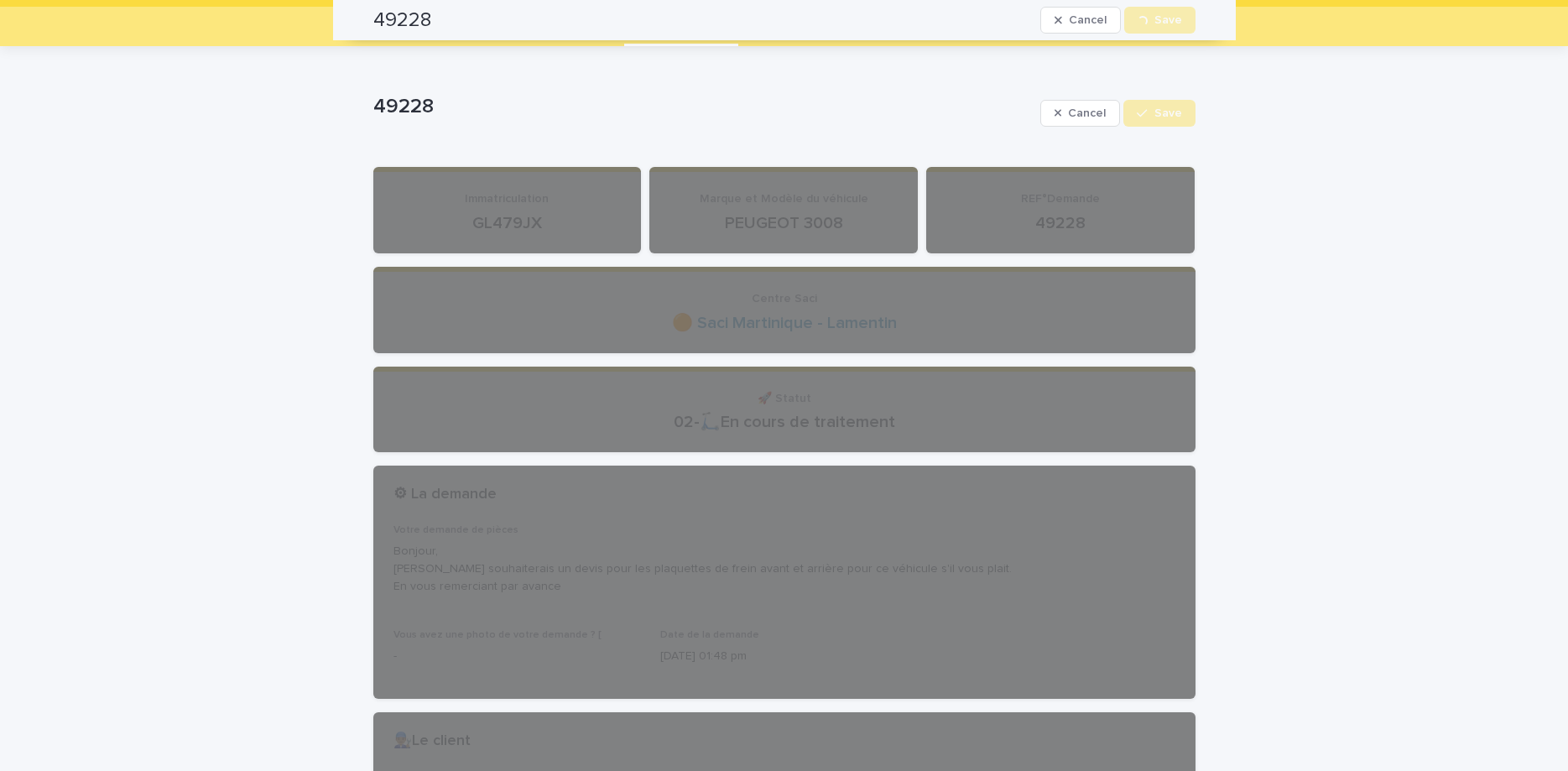
scroll to position [0, 0]
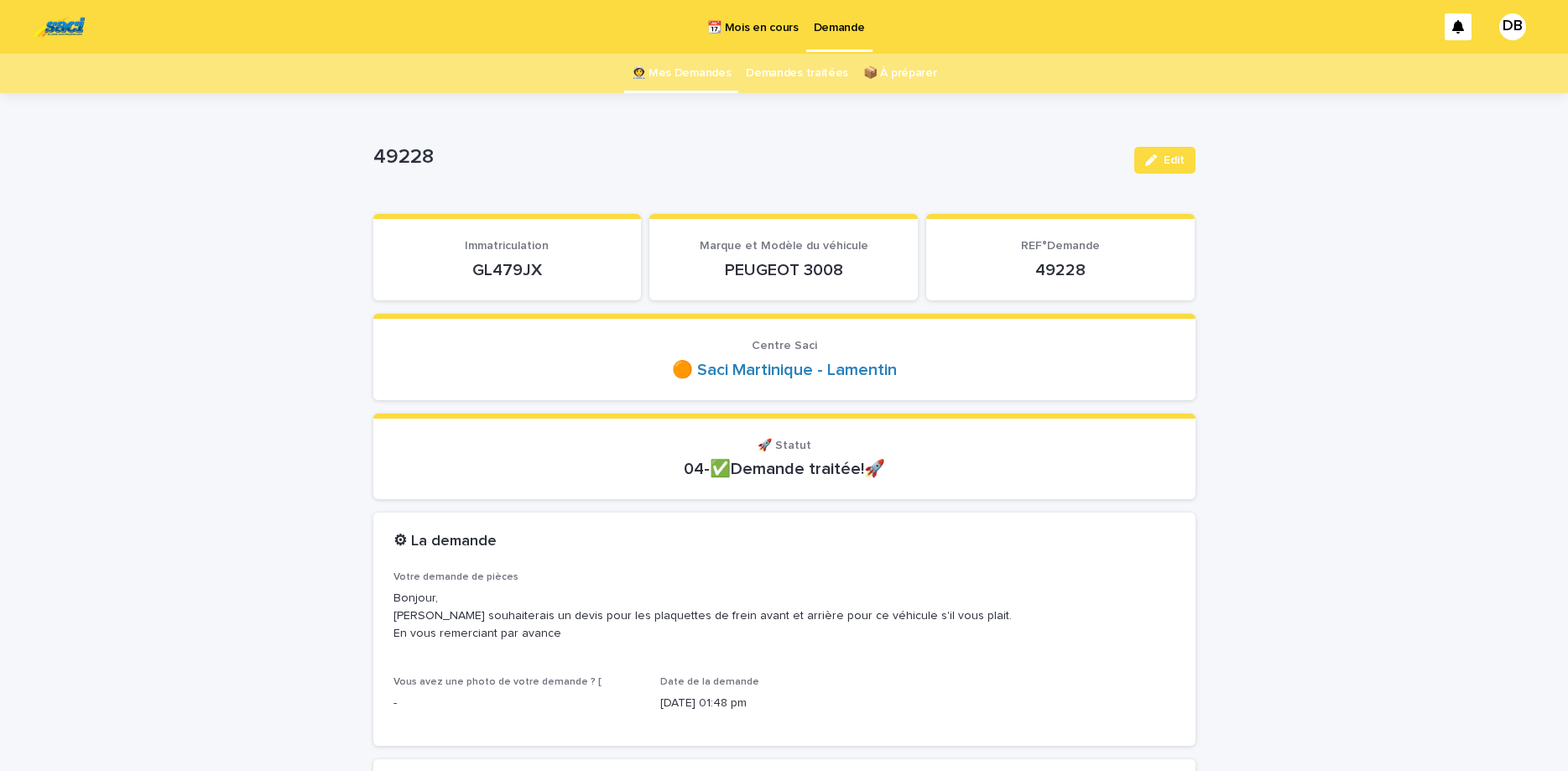
click at [681, 82] on link "👩‍🚀 Mes Demandes" at bounding box center [682, 73] width 100 height 40
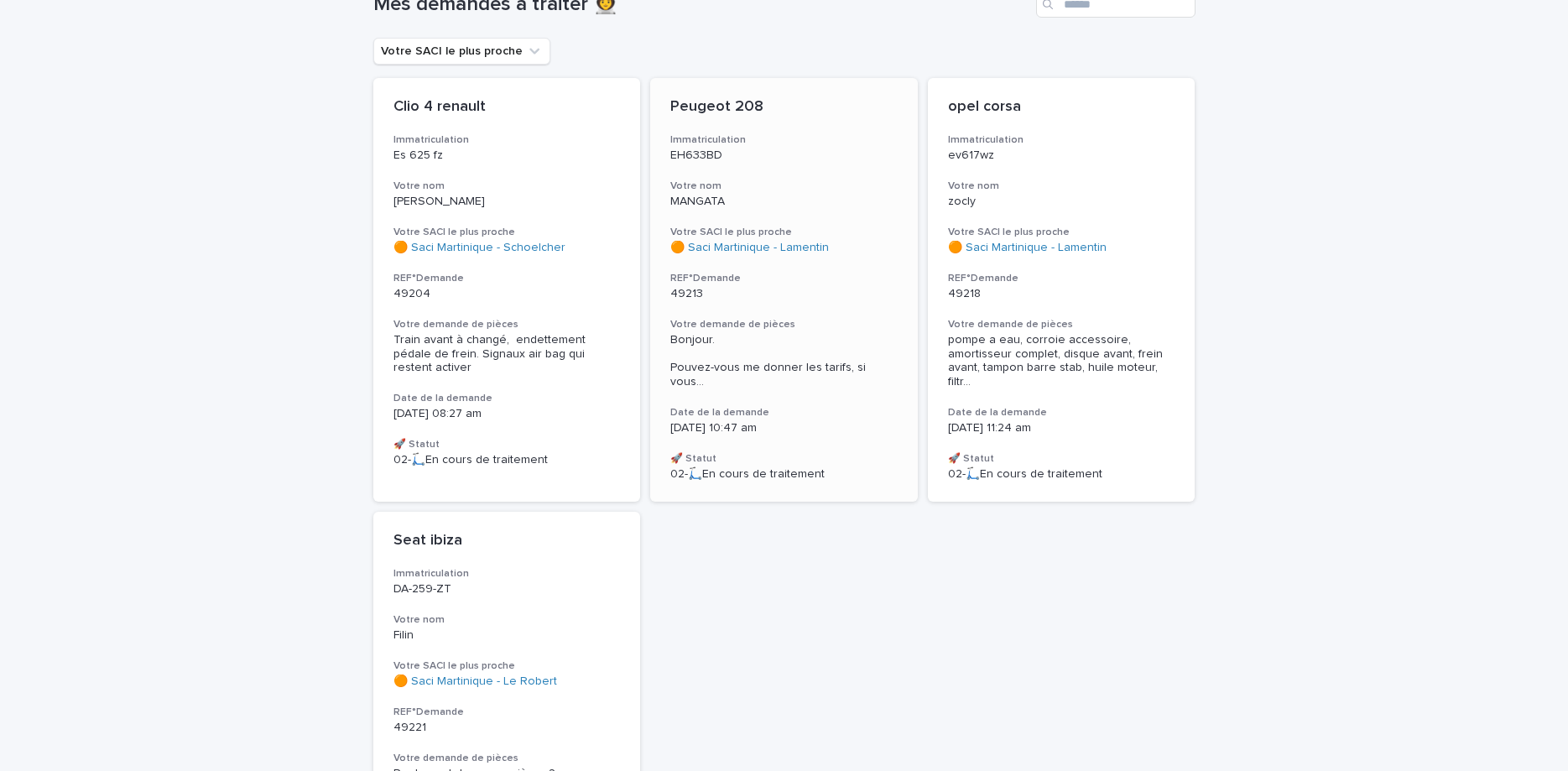
scroll to position [211, 0]
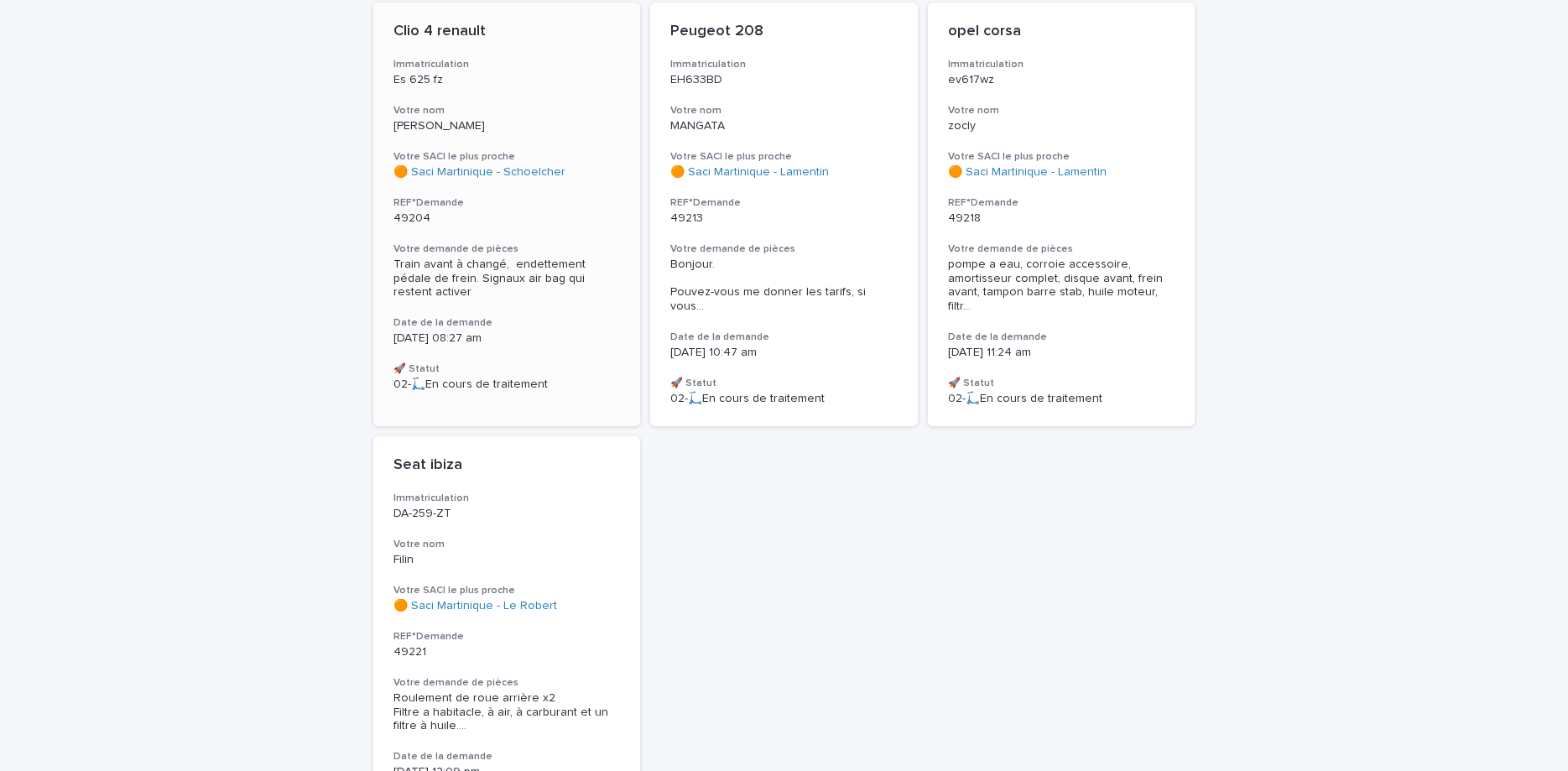
click at [538, 276] on span "Train avant à changé, endettement pédale de frein. Signaux air bag qui restent …" at bounding box center [491, 278] width 196 height 41
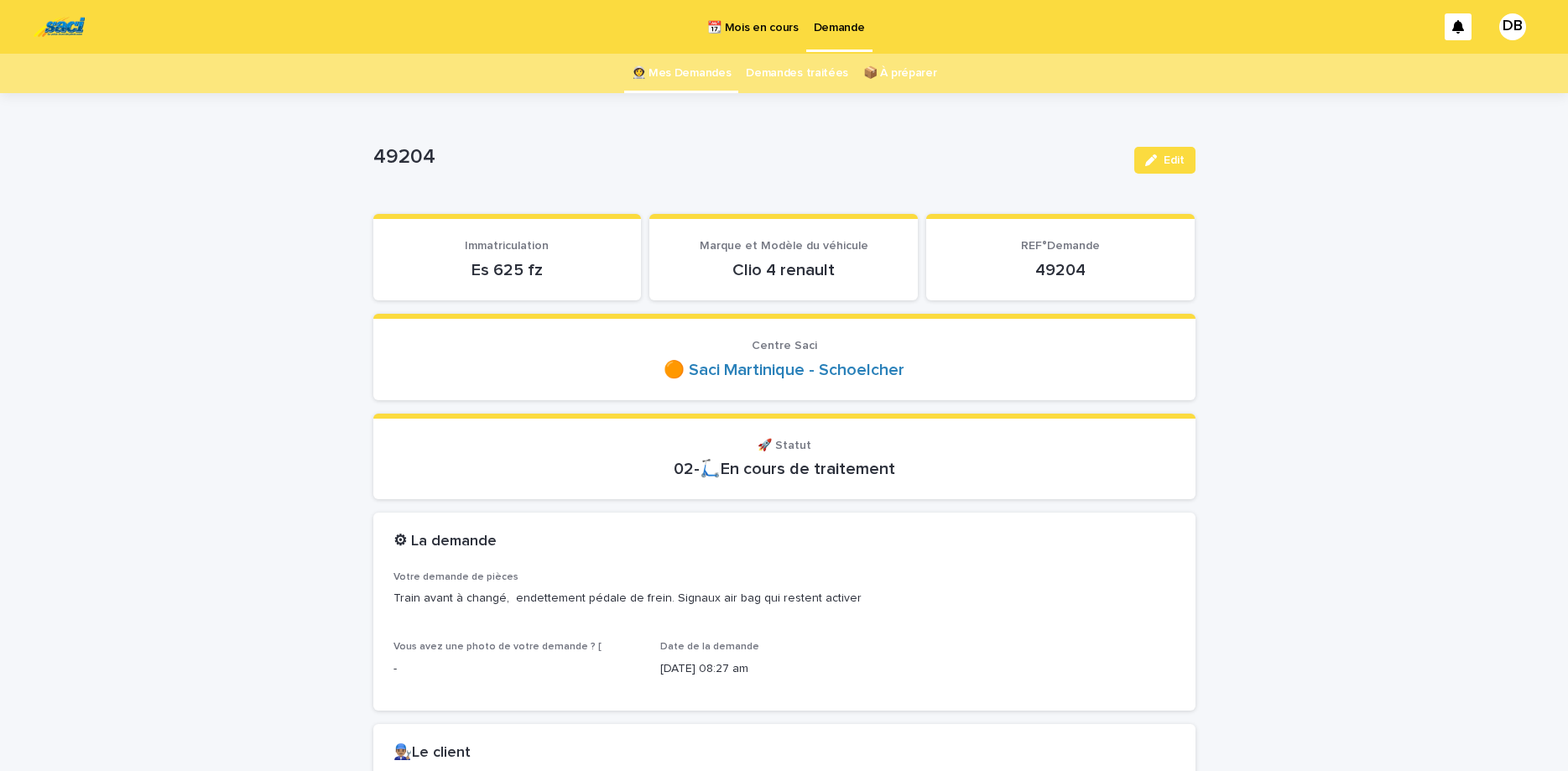
click at [658, 85] on link "👩‍🚀 Mes Demandes" at bounding box center [682, 73] width 100 height 40
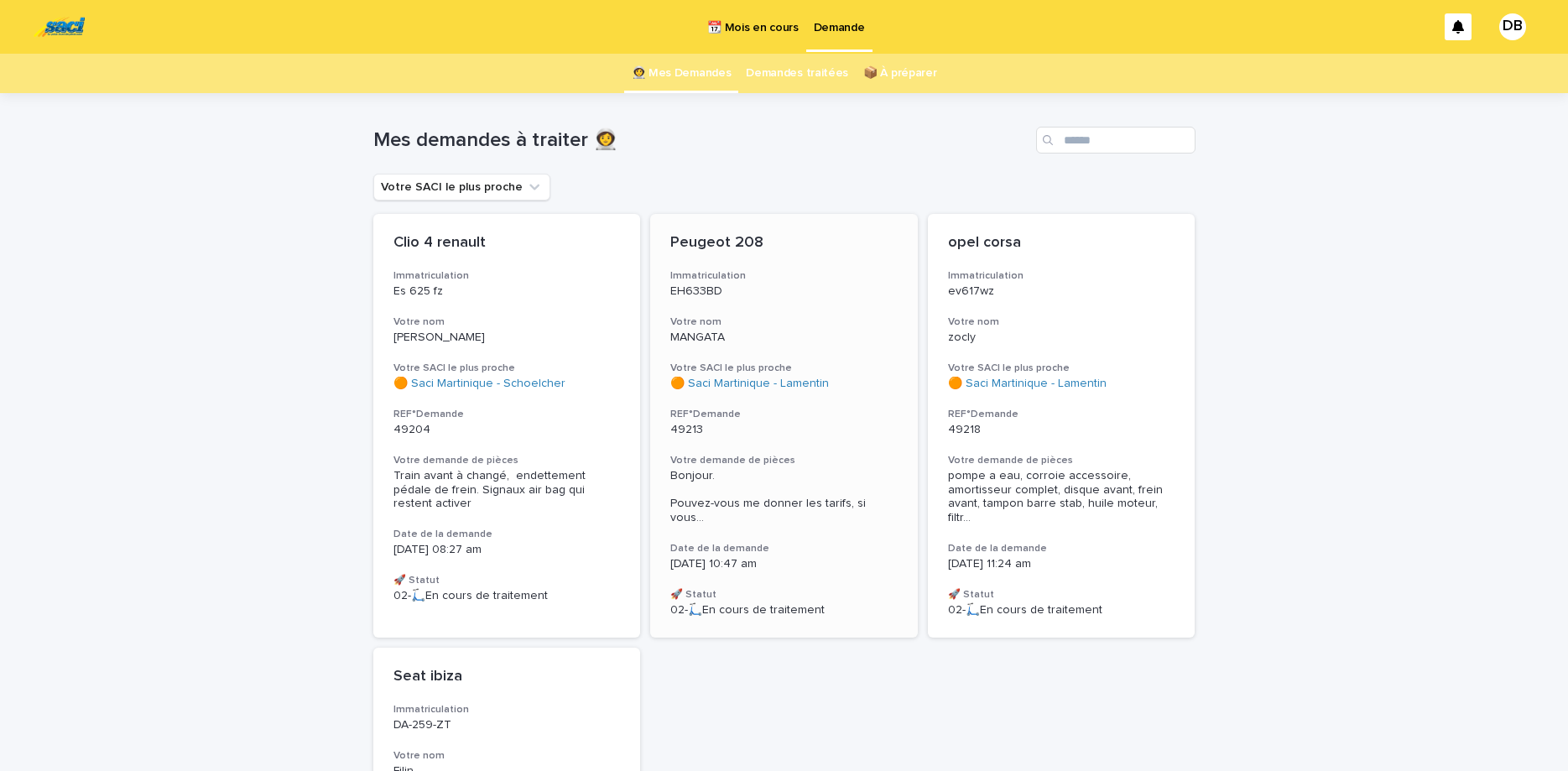
scroll to position [71, 0]
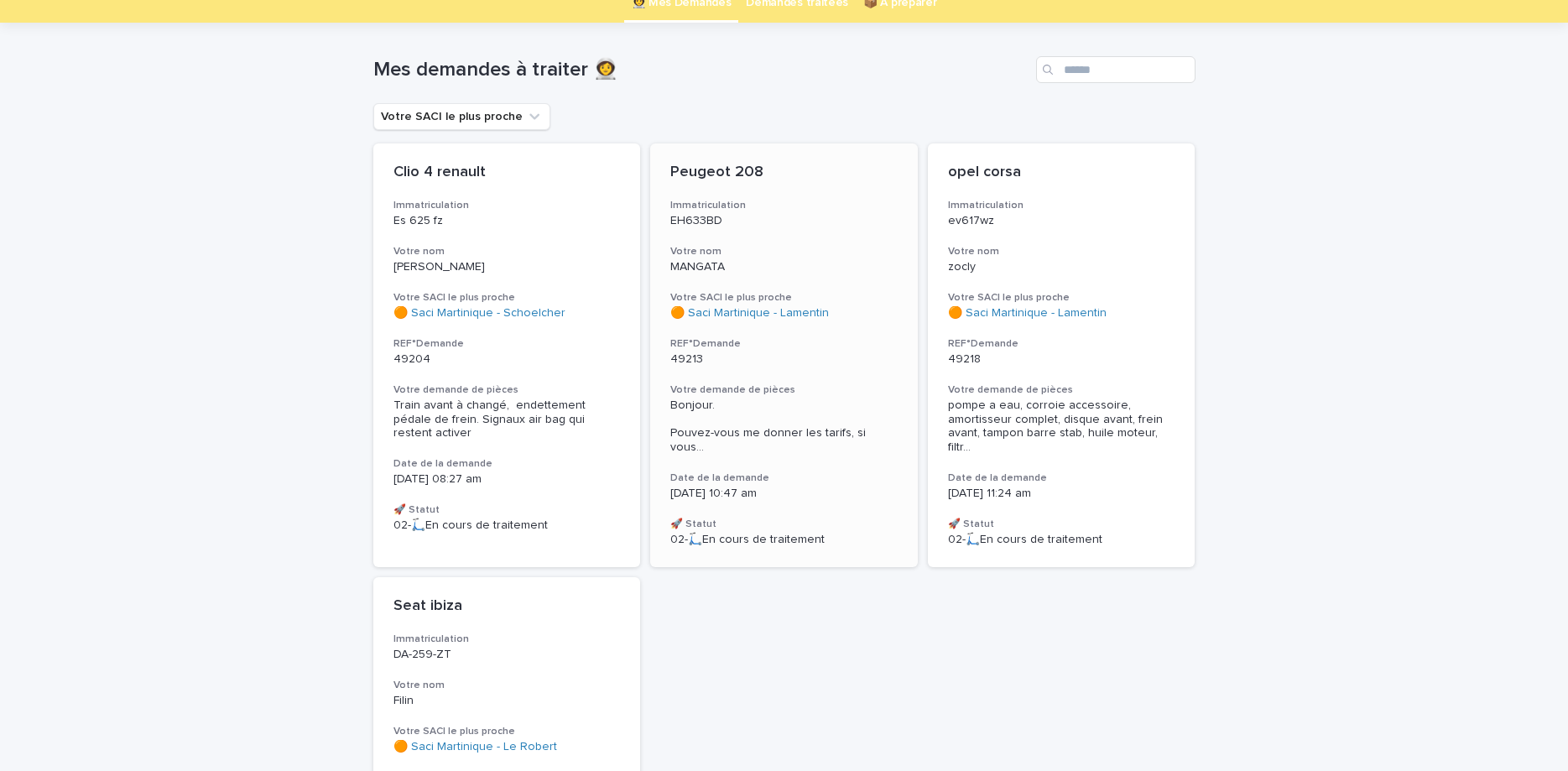
click at [804, 215] on p "EH633BD" at bounding box center [784, 221] width 228 height 15
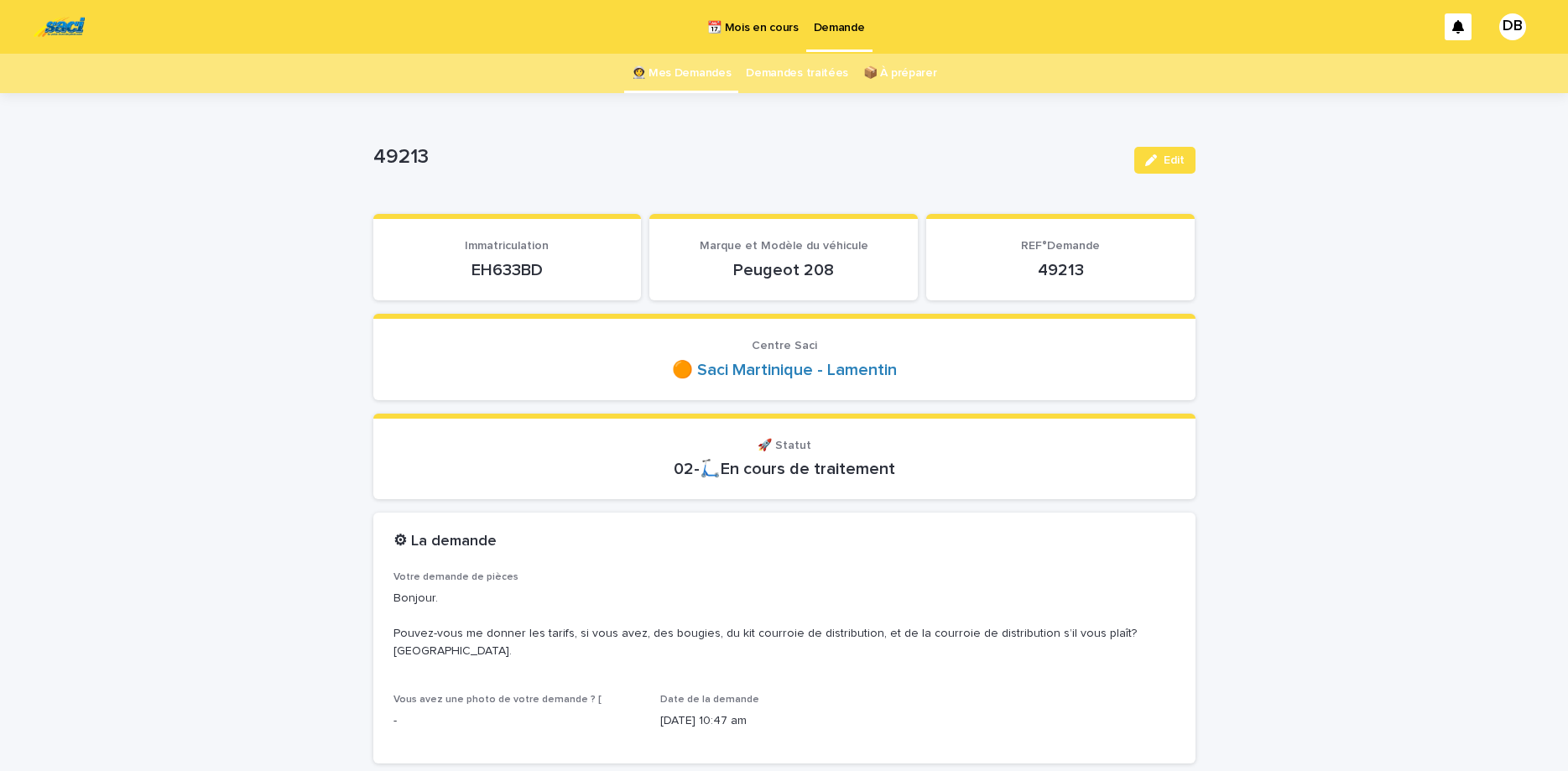
scroll to position [71, 0]
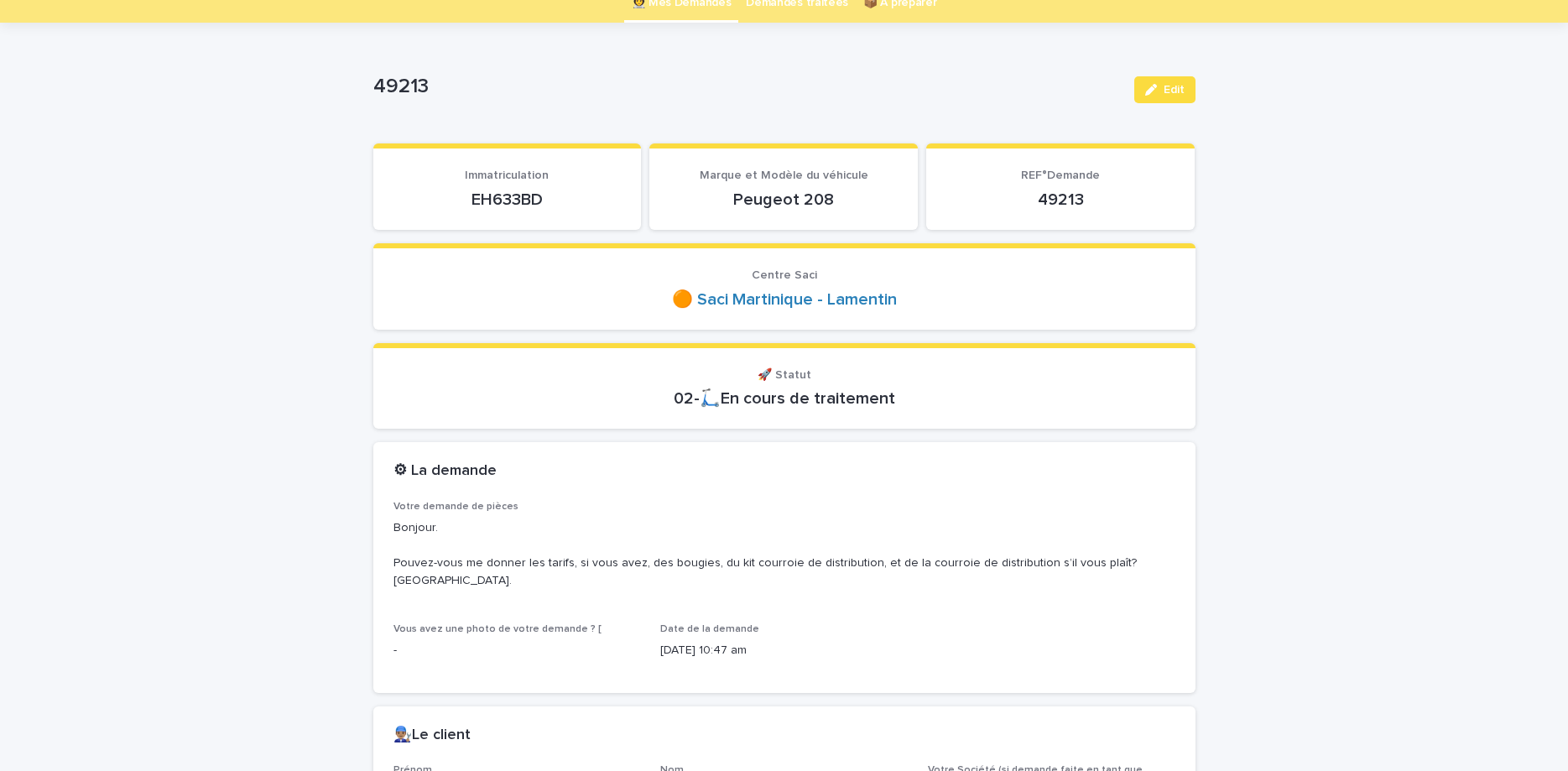
click at [493, 196] on p "EH633BD" at bounding box center [507, 199] width 228 height 20
copy p "EH633BD"
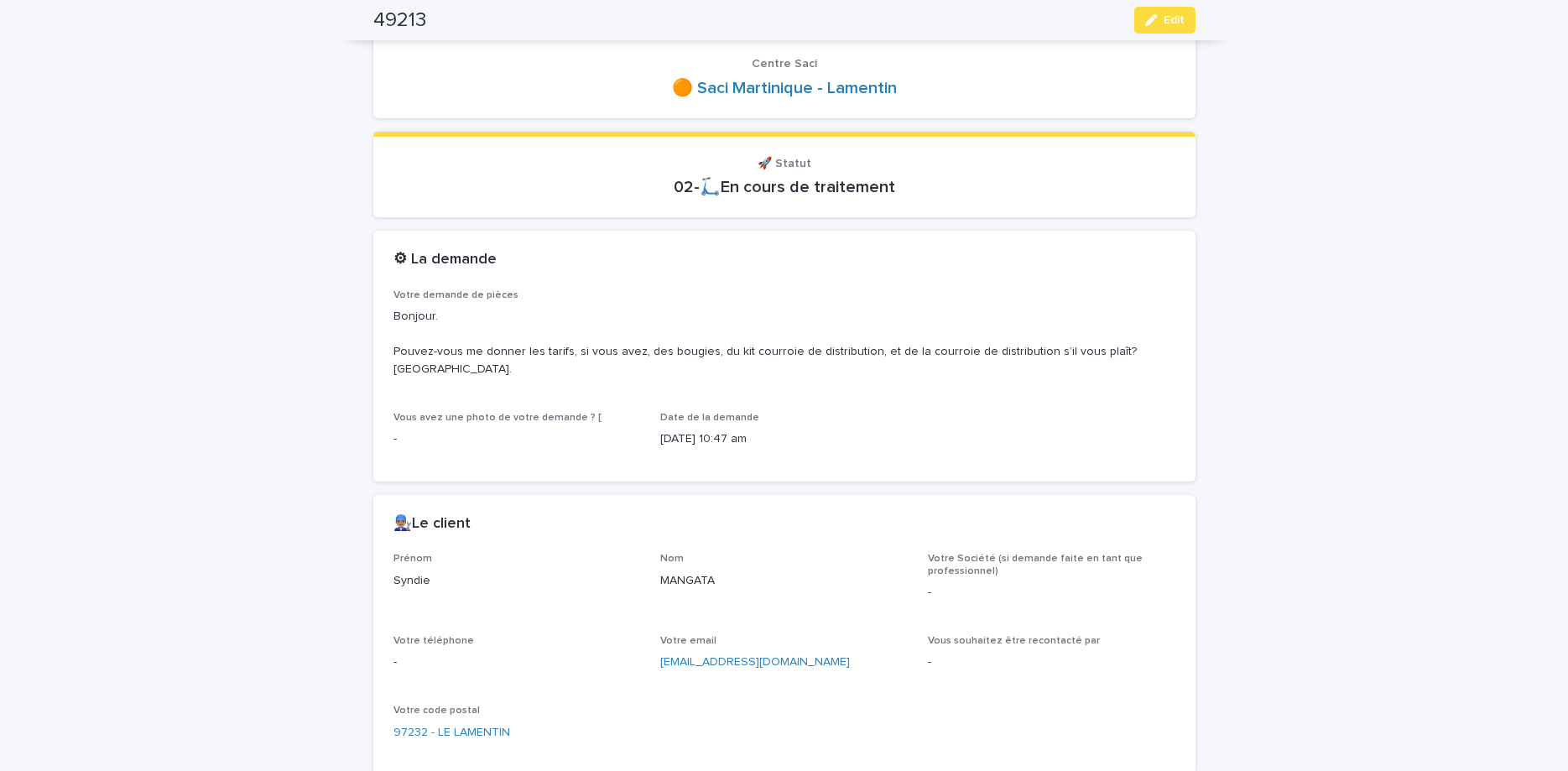
scroll to position [352, 0]
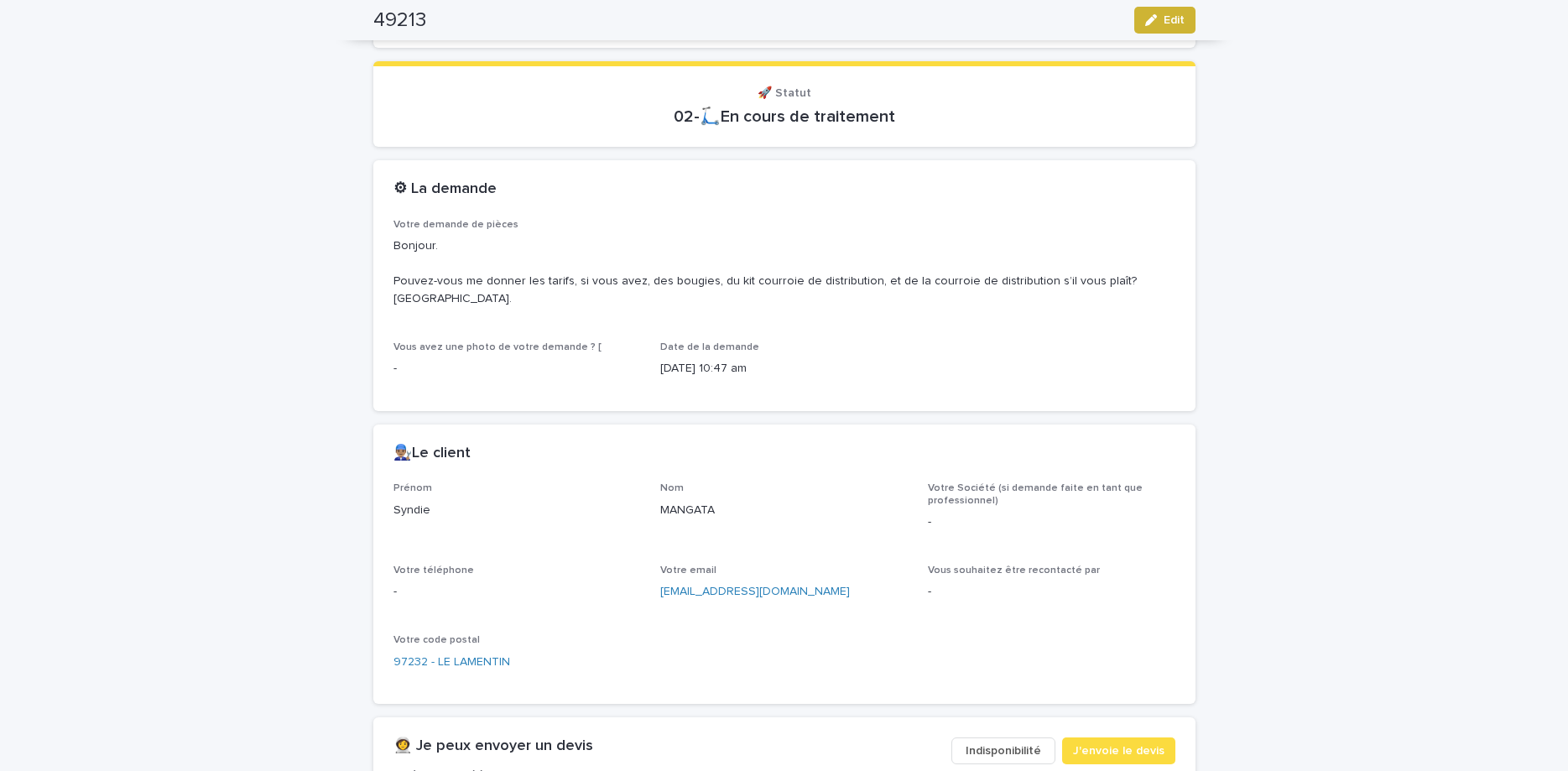
click at [1154, 18] on icon "button" at bounding box center [1151, 21] width 12 height 12
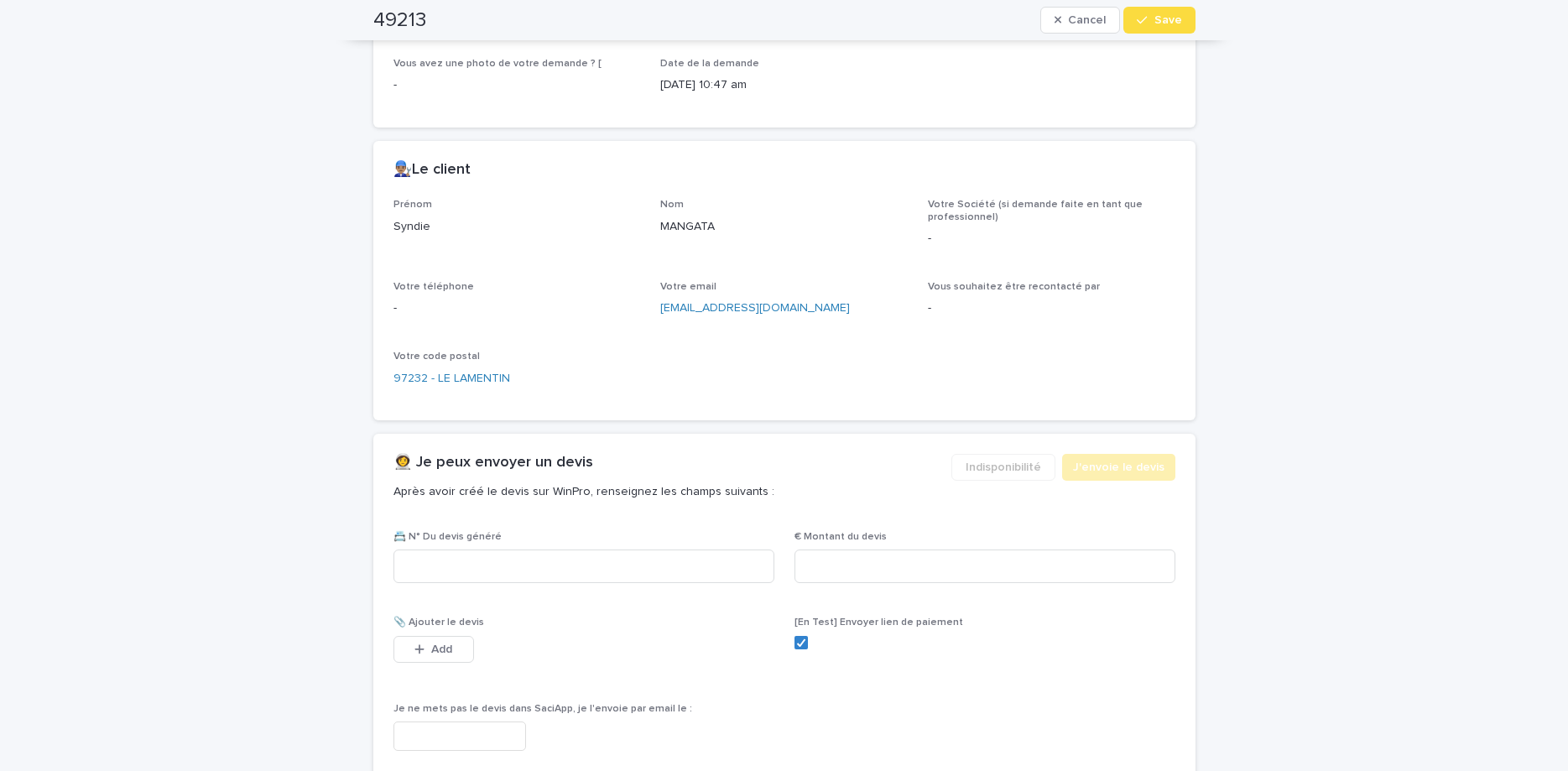
scroll to position [755, 0]
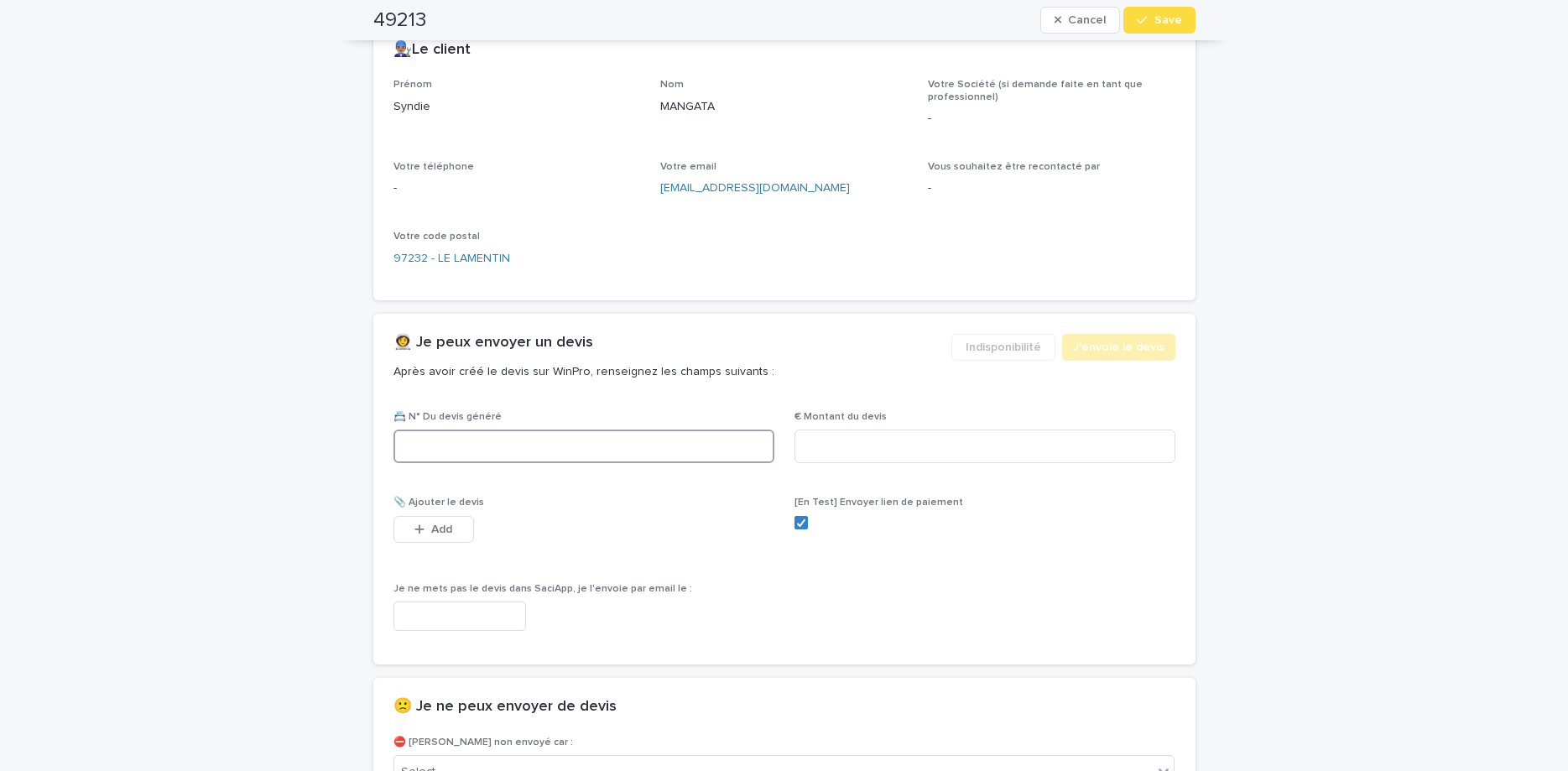
click at [590, 438] on input at bounding box center [583, 446] width 381 height 34
paste input "********"
type input "********"
click at [954, 436] on input at bounding box center [985, 446] width 381 height 34
type input "******"
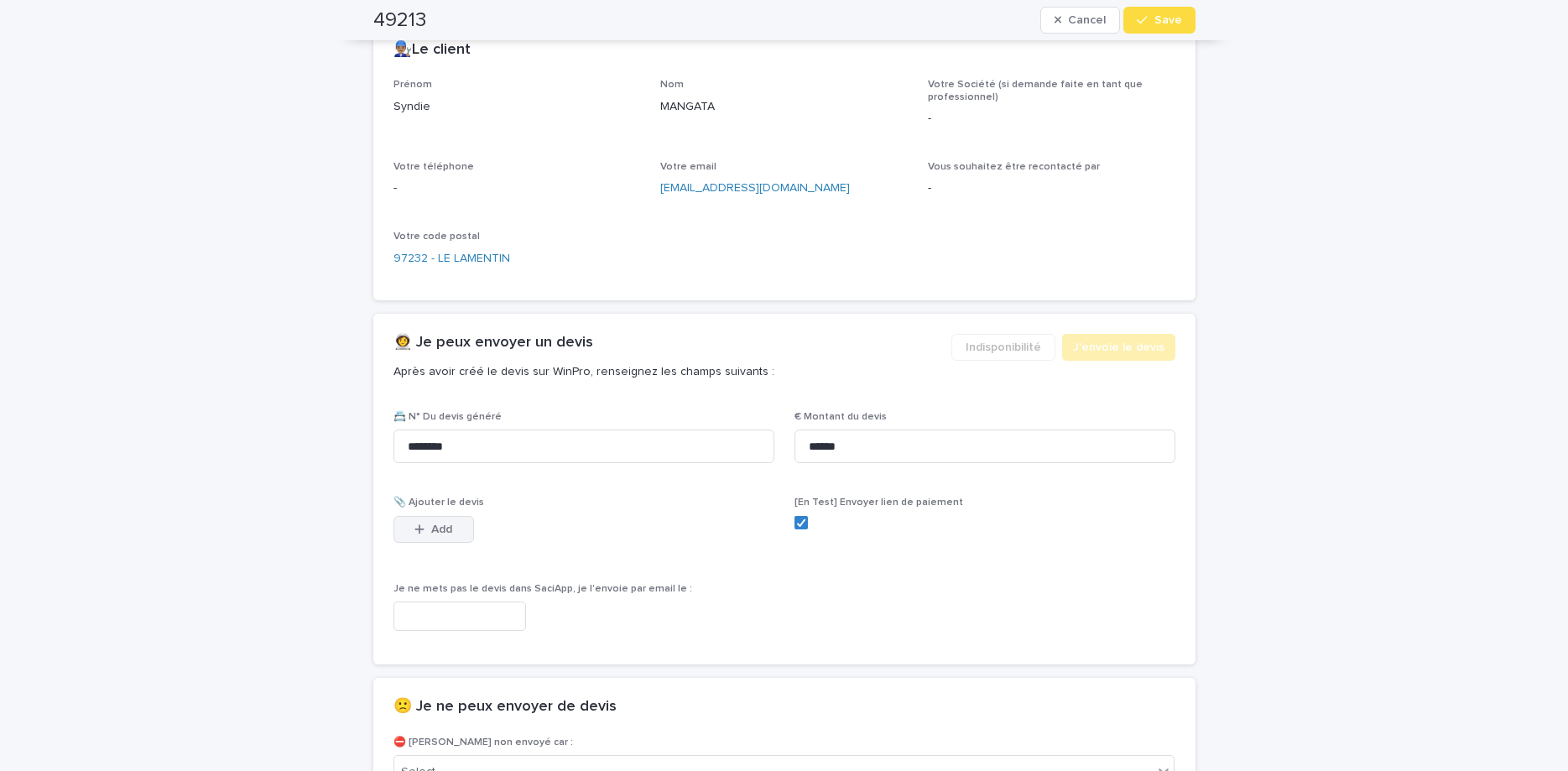
drag, startPoint x: 458, startPoint y: 515, endPoint x: 898, endPoint y: 389, distance: 457.7
click at [460, 518] on button "Add" at bounding box center [433, 529] width 80 height 27
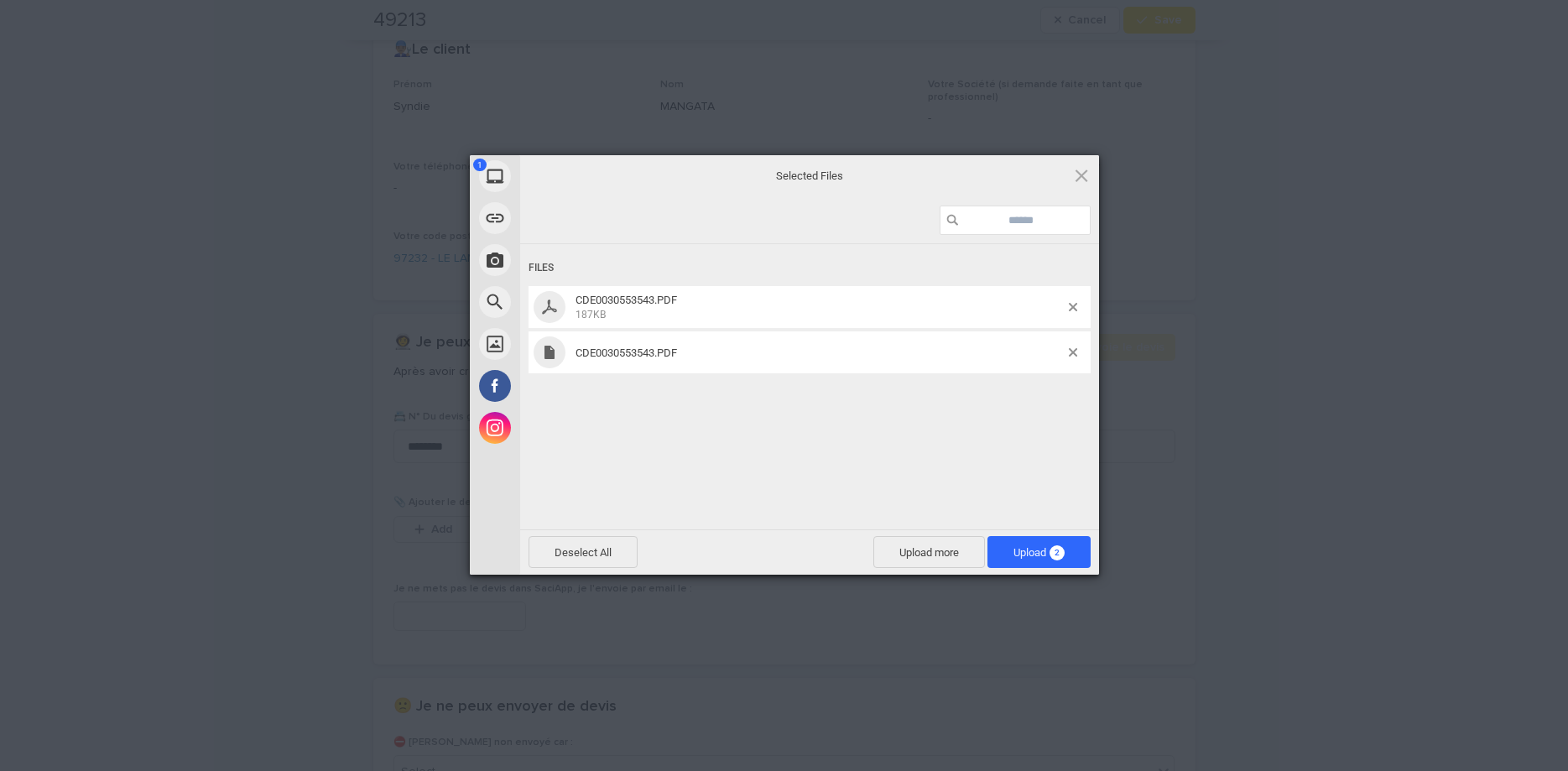
drag, startPoint x: 853, startPoint y: 423, endPoint x: 955, endPoint y: 401, distance: 104.3
click at [866, 429] on div "Files CDE0030553543.PDF 187KB CDE0030553543.PDF" at bounding box center [809, 385] width 579 height 282
click at [1072, 353] on span at bounding box center [1074, 353] width 9 height 9
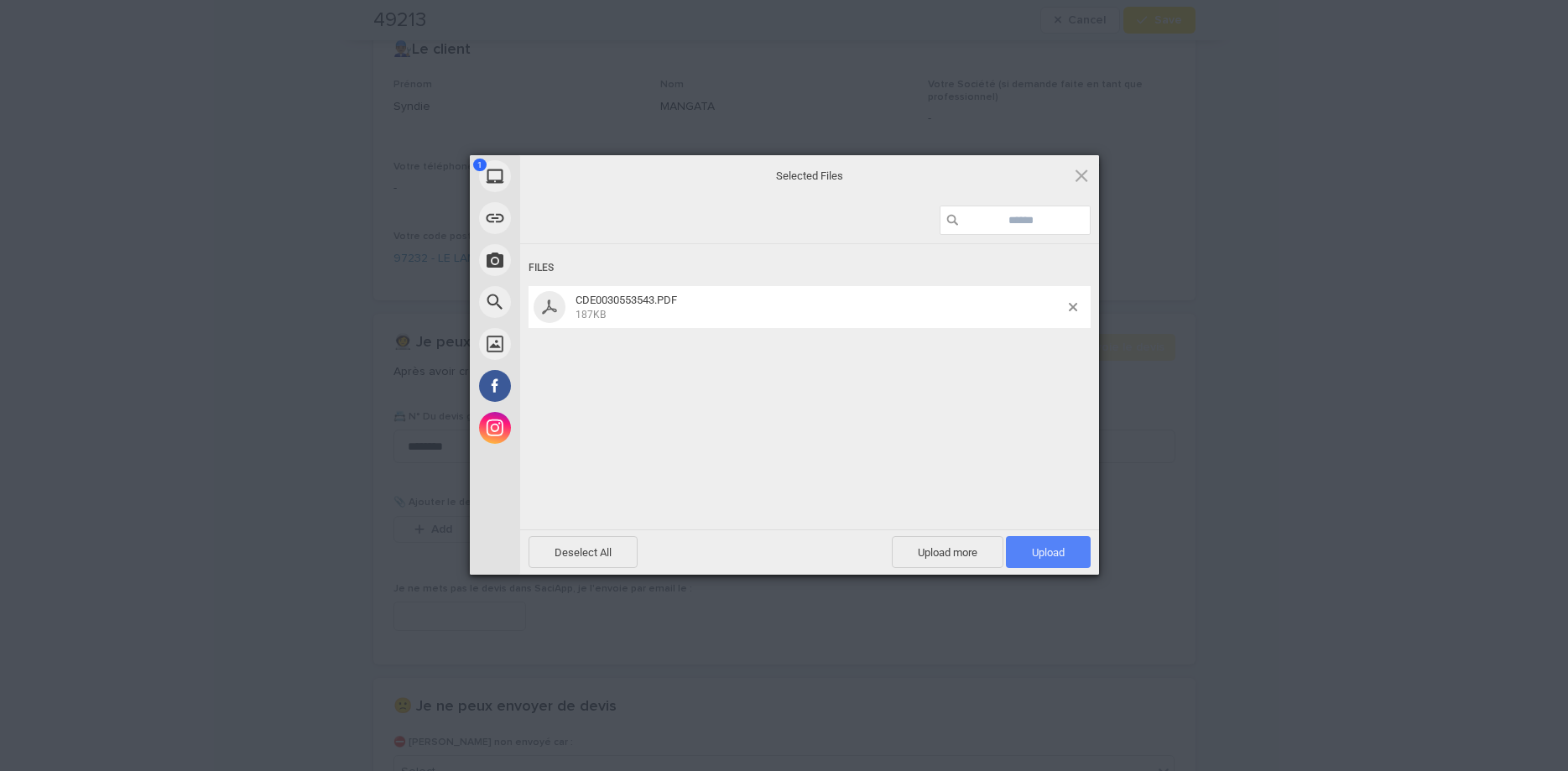
click at [1074, 564] on span "Upload 1" at bounding box center [1048, 551] width 85 height 32
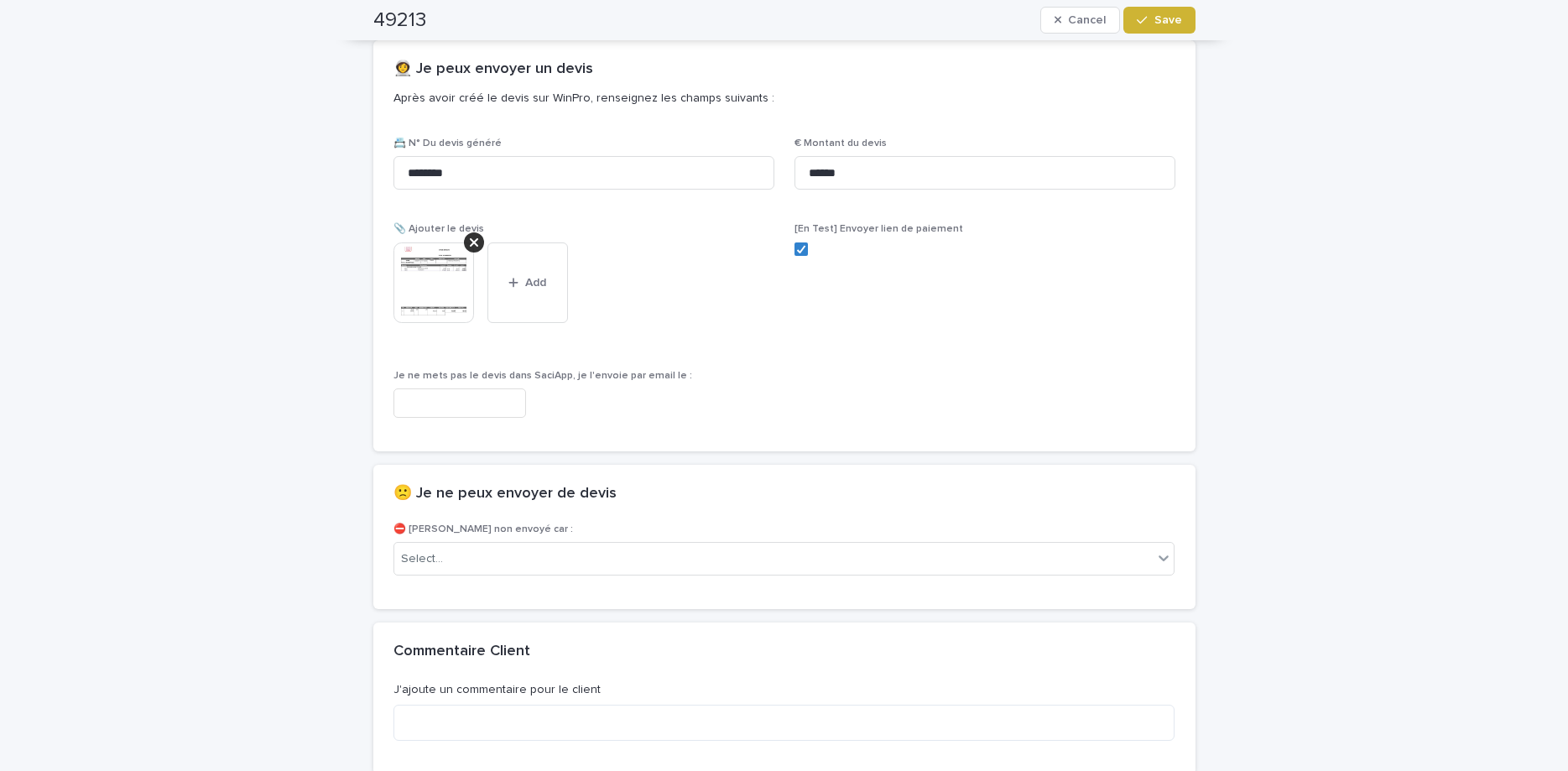
click at [1164, 18] on span "Save" at bounding box center [1168, 21] width 28 height 12
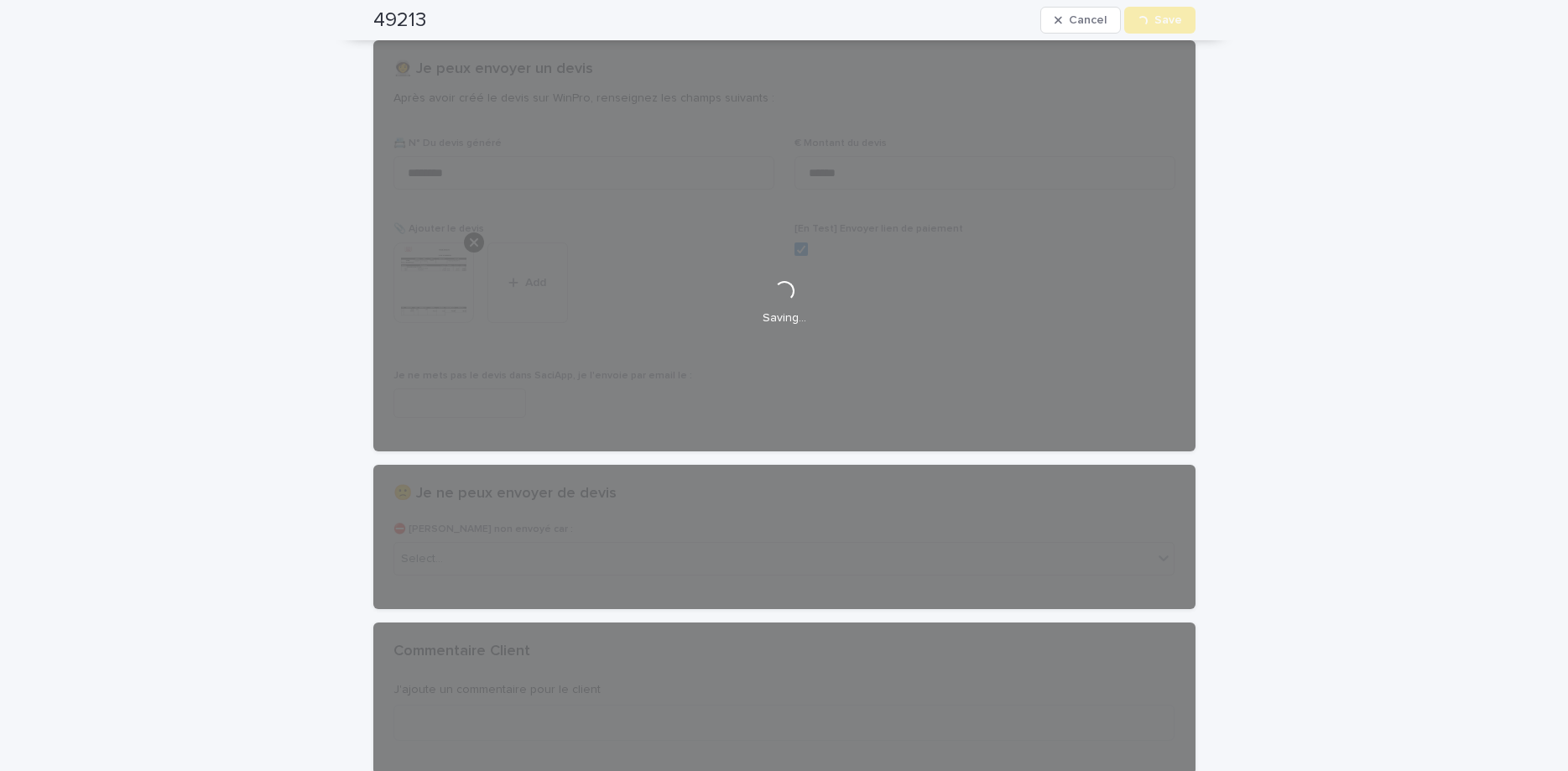
scroll to position [0, 0]
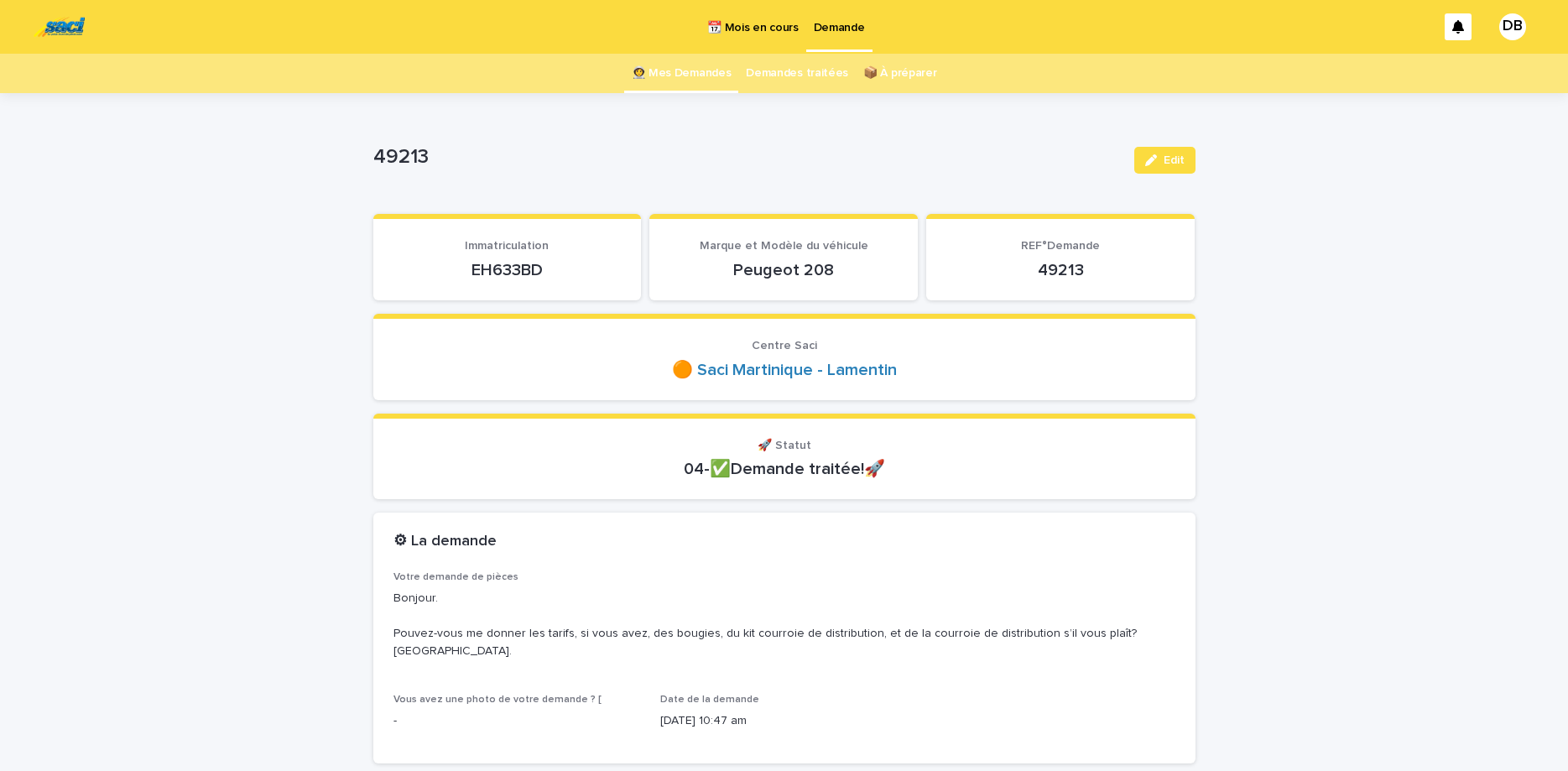
click at [689, 60] on link "👩‍🚀 Mes Demandes" at bounding box center [682, 73] width 100 height 40
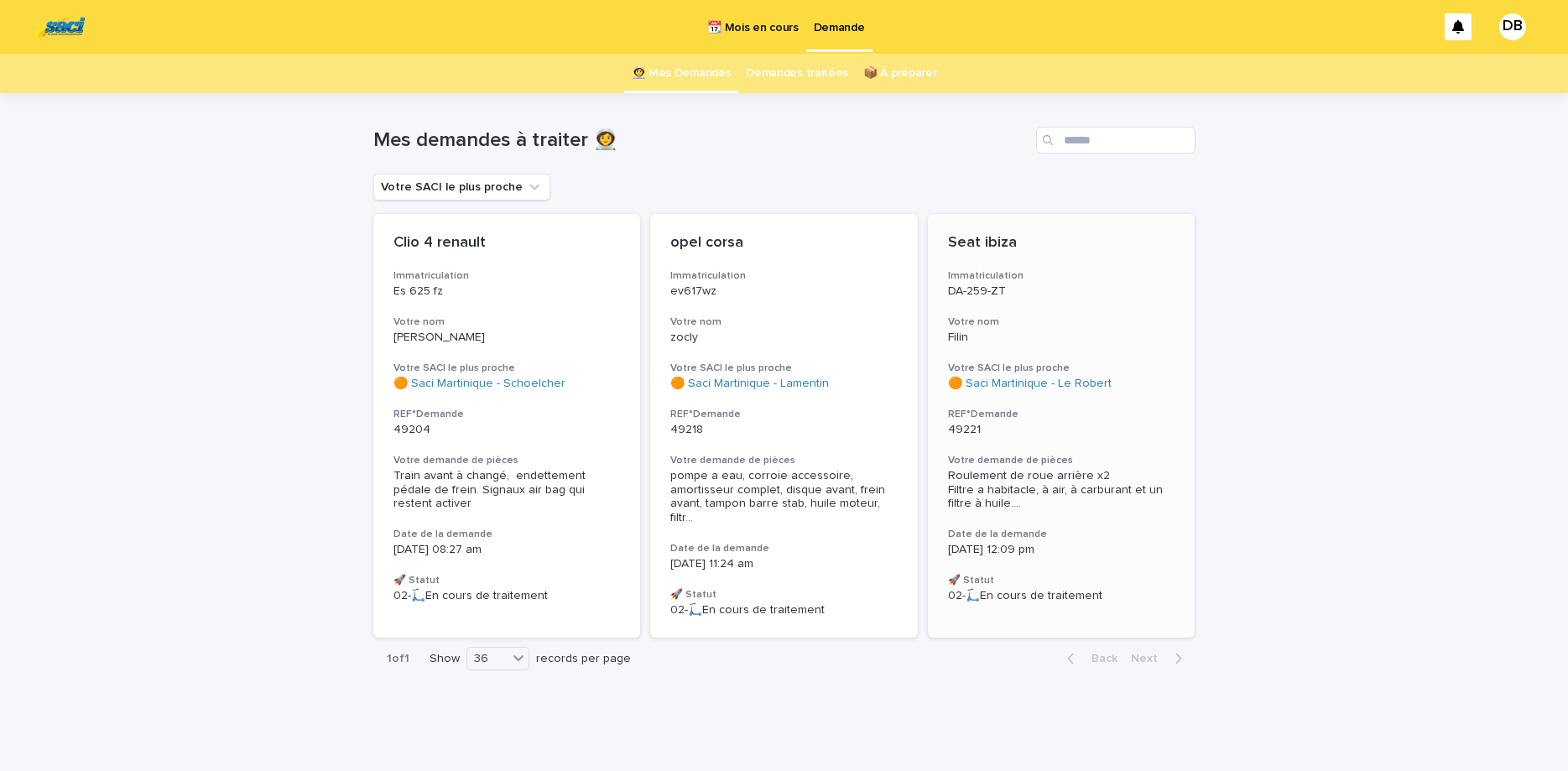
click at [1044, 318] on h3 "Votre nom" at bounding box center [1062, 323] width 228 height 14
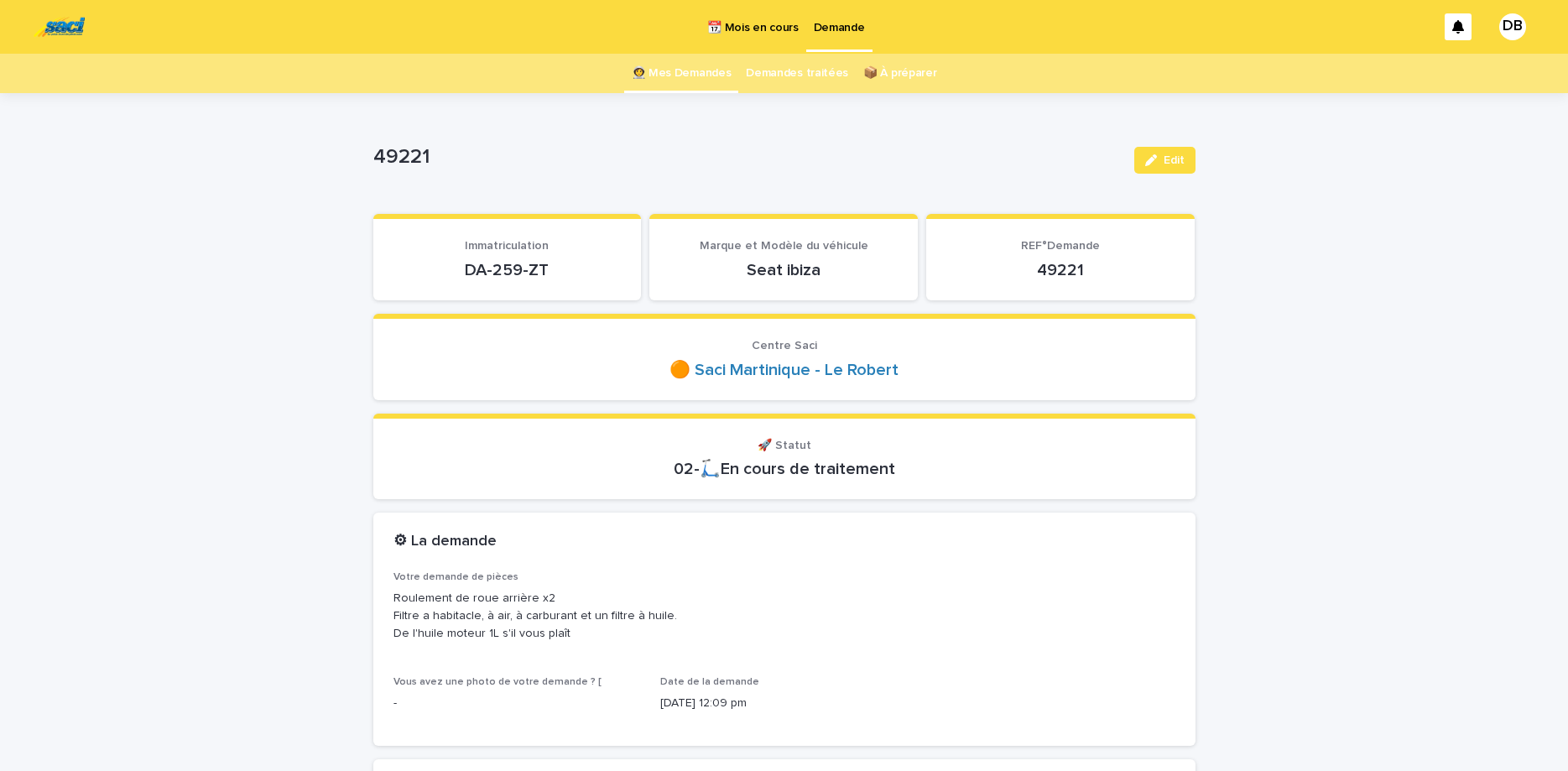
click at [511, 270] on p "DA-259-ZT" at bounding box center [507, 269] width 228 height 20
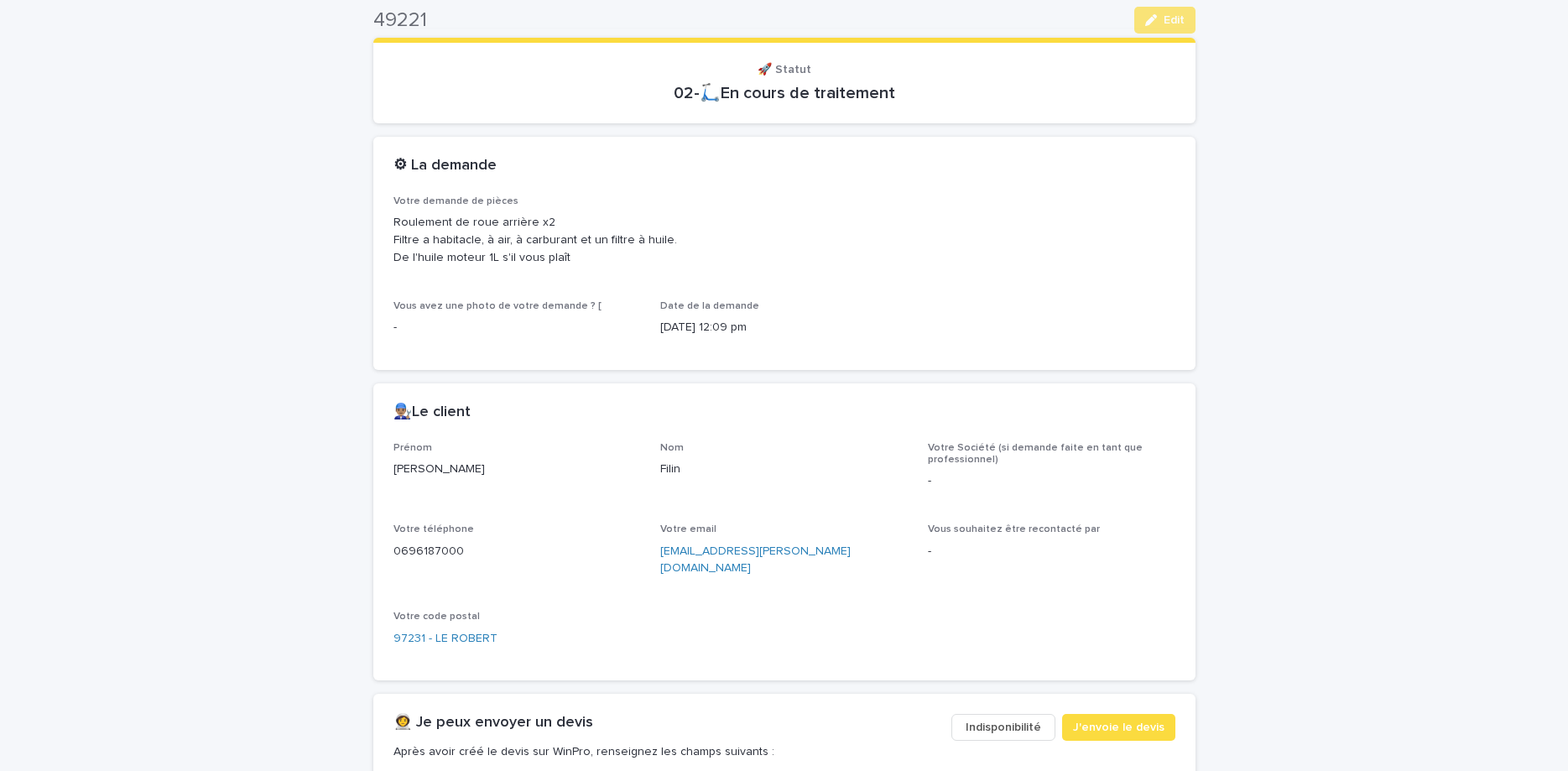
scroll to position [423, 0]
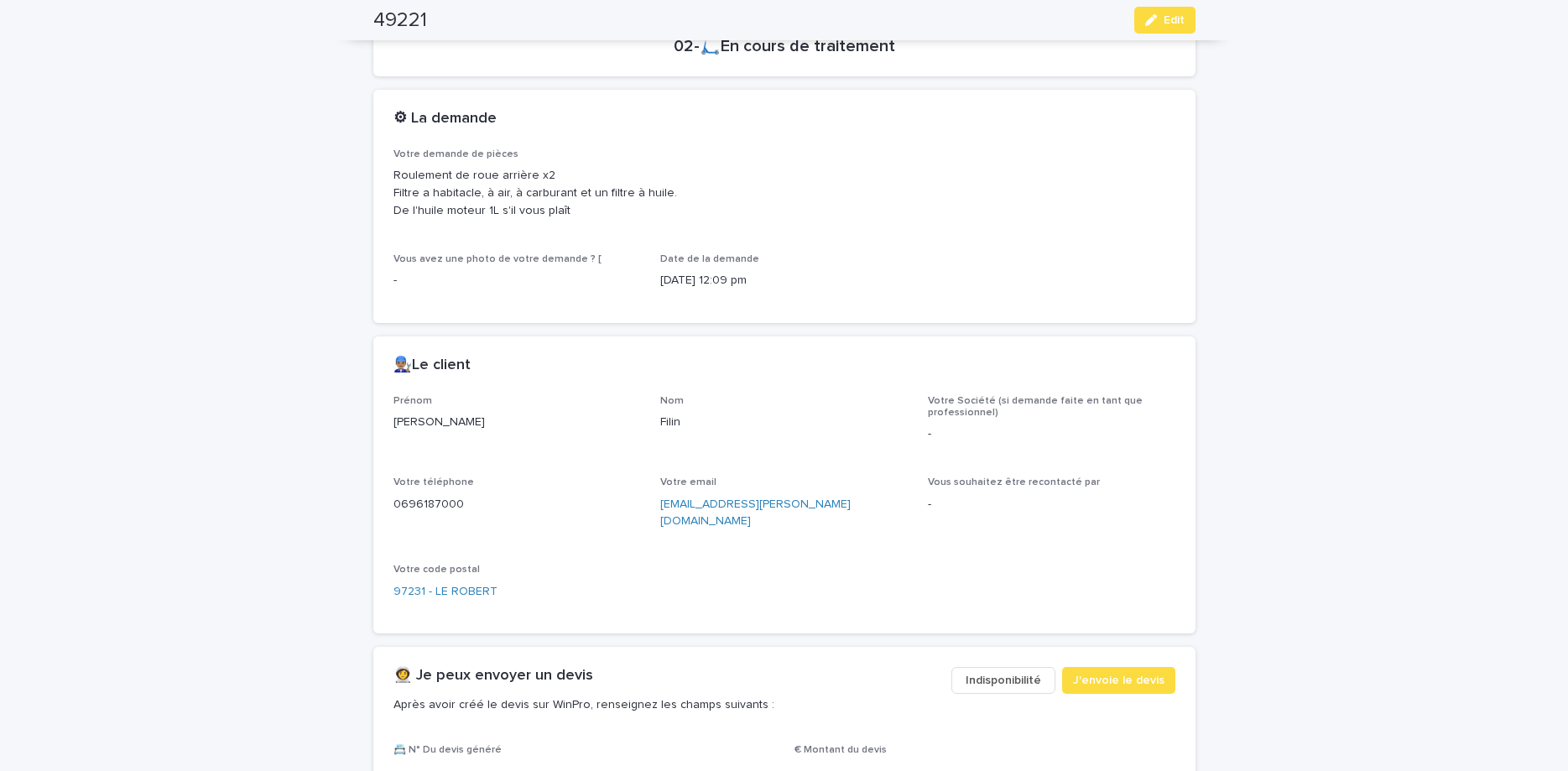
click at [434, 509] on p "0696187000" at bounding box center [517, 505] width 248 height 17
copy p "0696187000"
click at [1165, 31] on button "Edit" at bounding box center [1165, 20] width 61 height 27
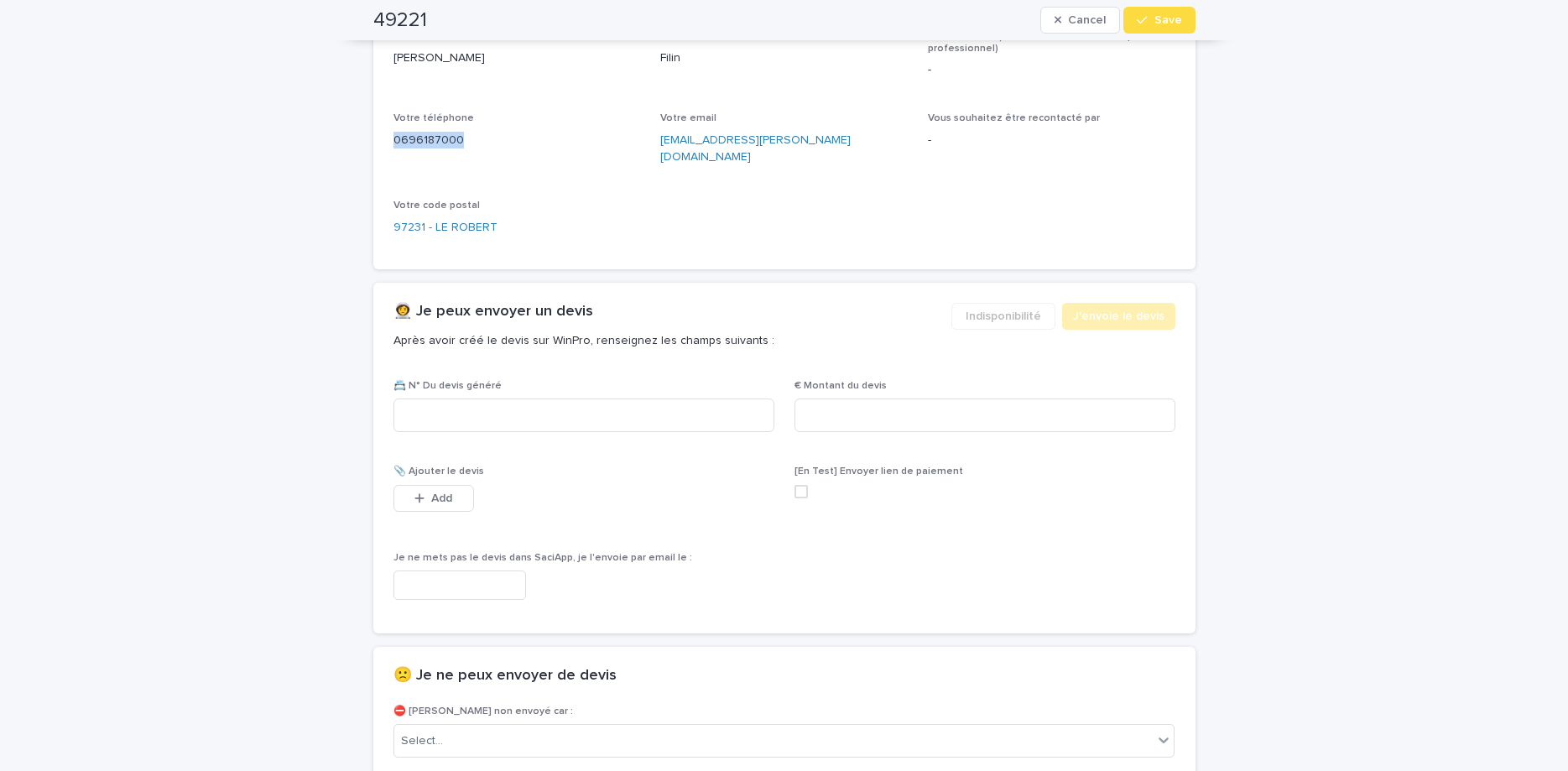
scroll to position [826, 0]
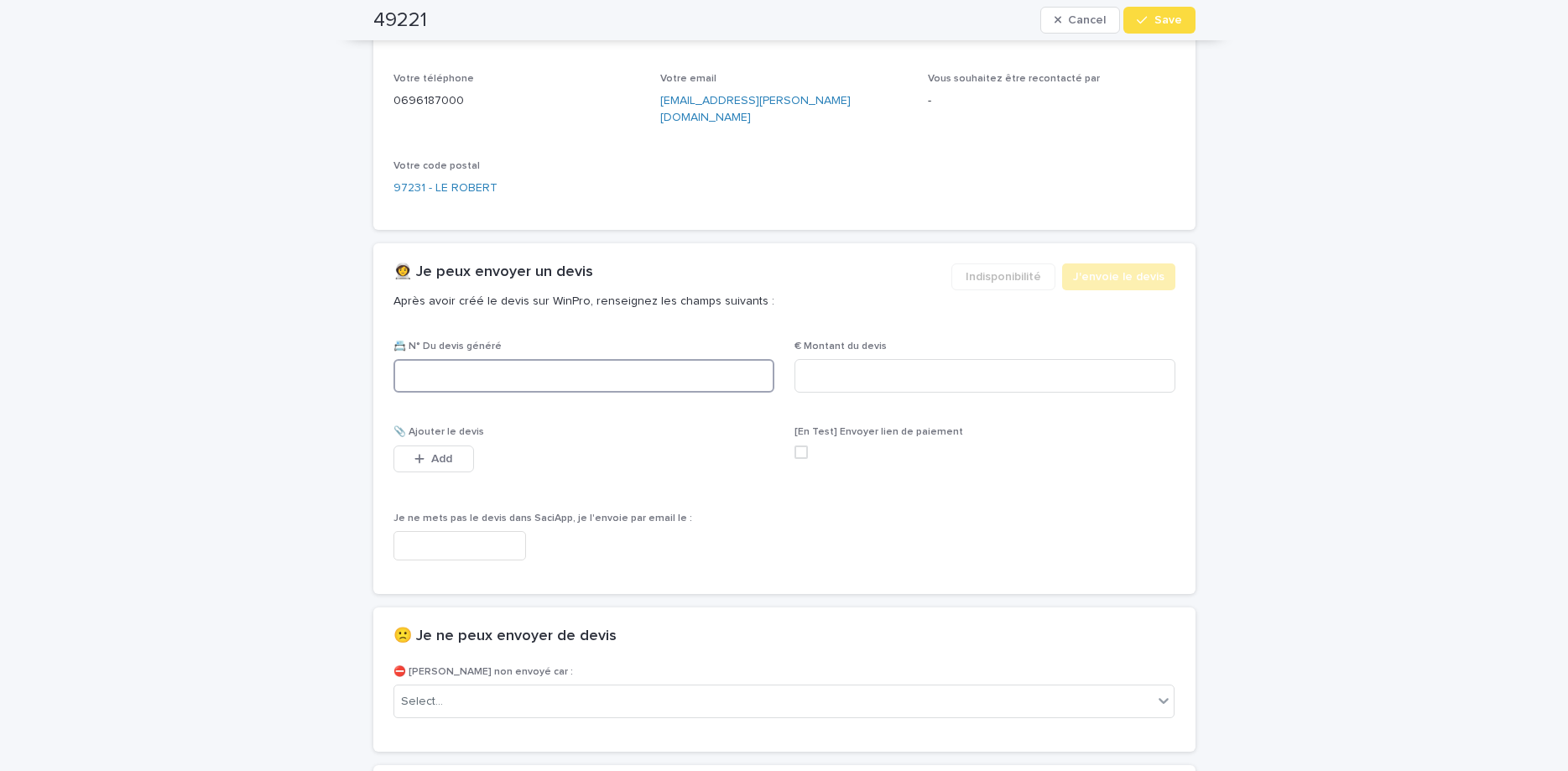
click at [645, 375] on input at bounding box center [583, 375] width 381 height 34
paste input "********"
type input "********"
click at [821, 360] on input at bounding box center [985, 375] width 381 height 34
type input "******"
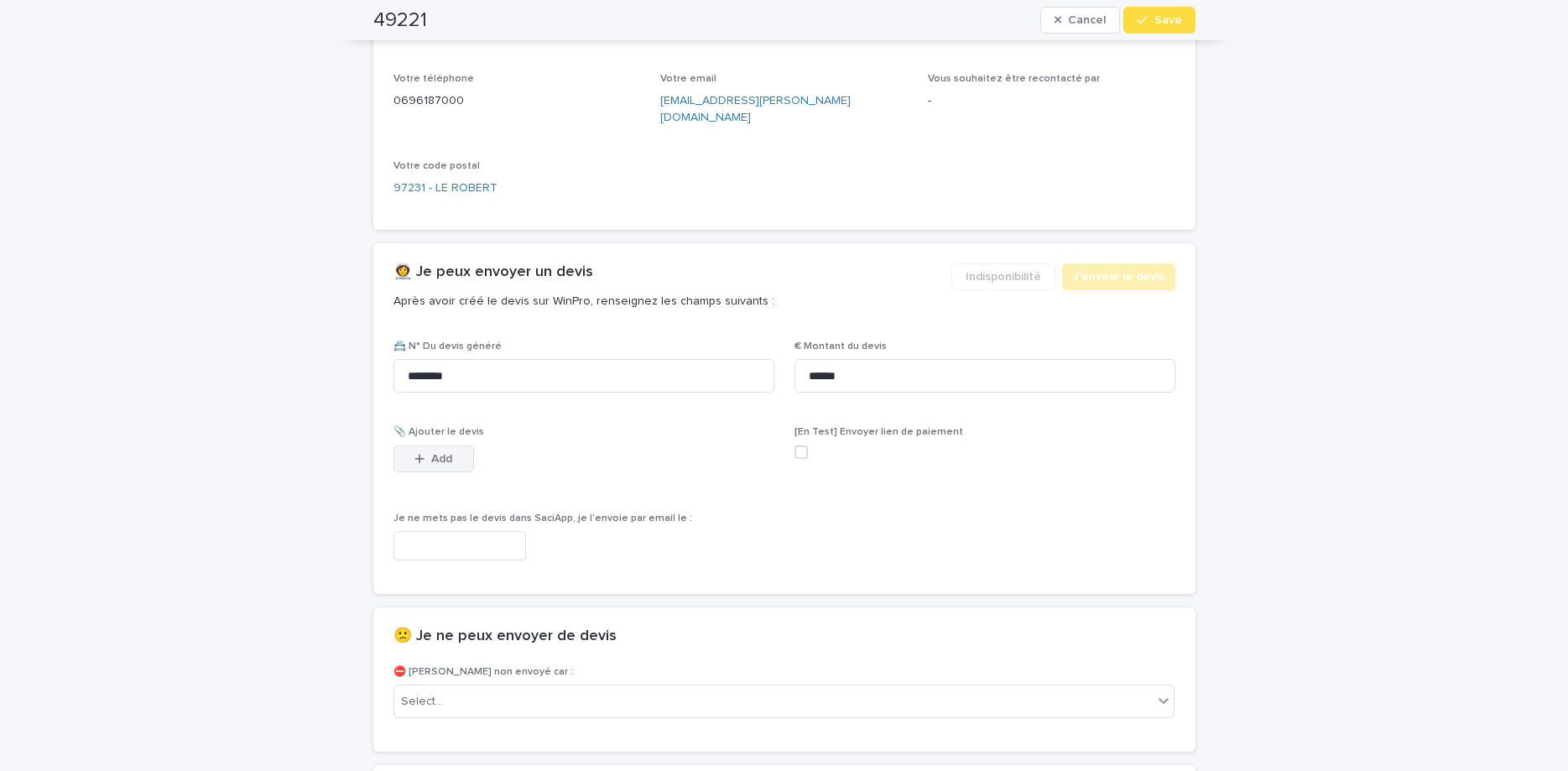
click at [411, 445] on button "Add" at bounding box center [433, 458] width 80 height 27
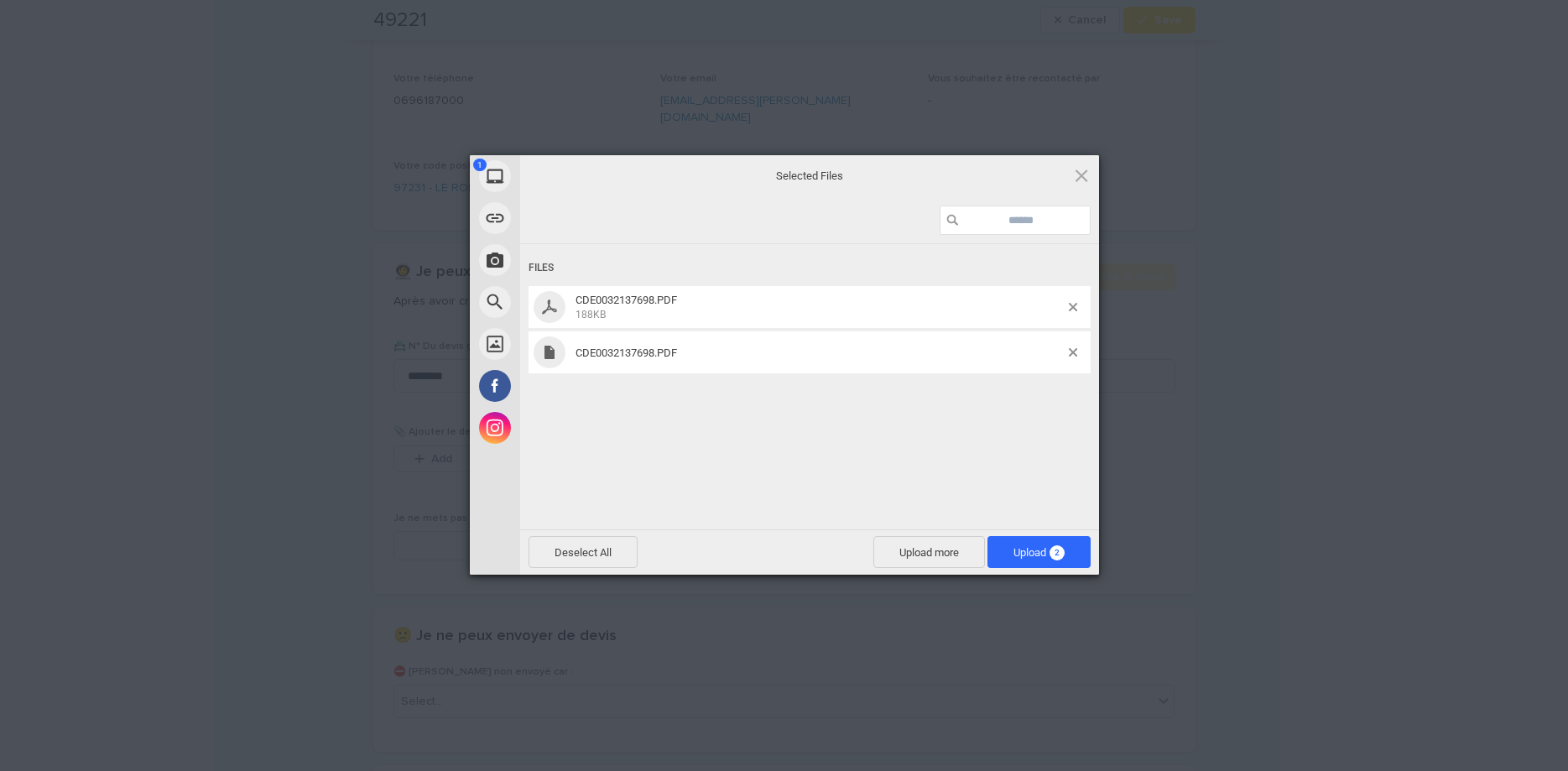
drag, startPoint x: 822, startPoint y: 438, endPoint x: 1030, endPoint y: 379, distance: 216.2
click at [834, 445] on div "Files CDE0032137698.PDF 188KB CDE0032137698.PDF" at bounding box center [809, 385] width 579 height 282
click at [1073, 352] on span at bounding box center [1074, 353] width 9 height 9
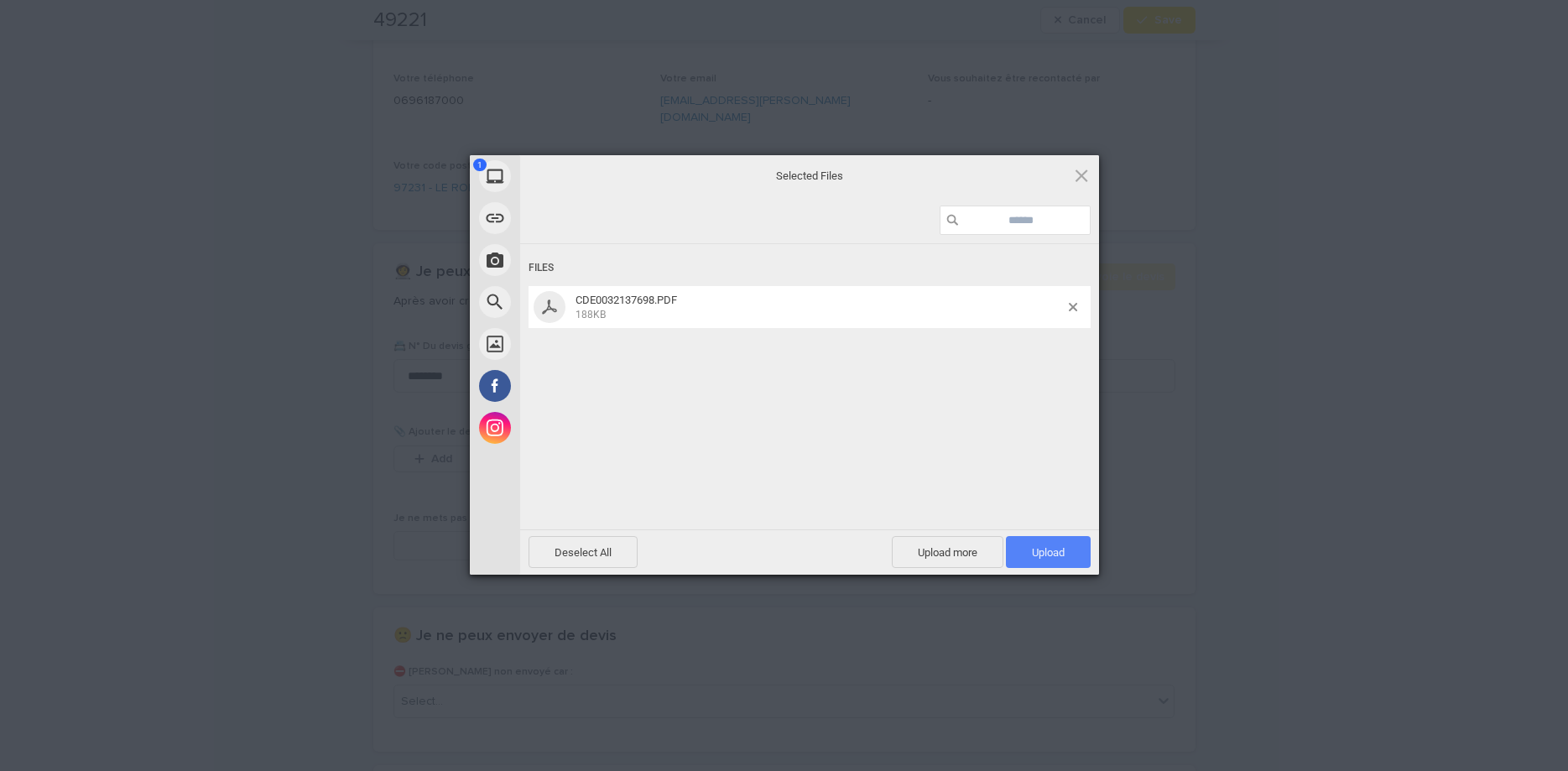
click at [1047, 550] on span "Upload 1" at bounding box center [1048, 552] width 33 height 13
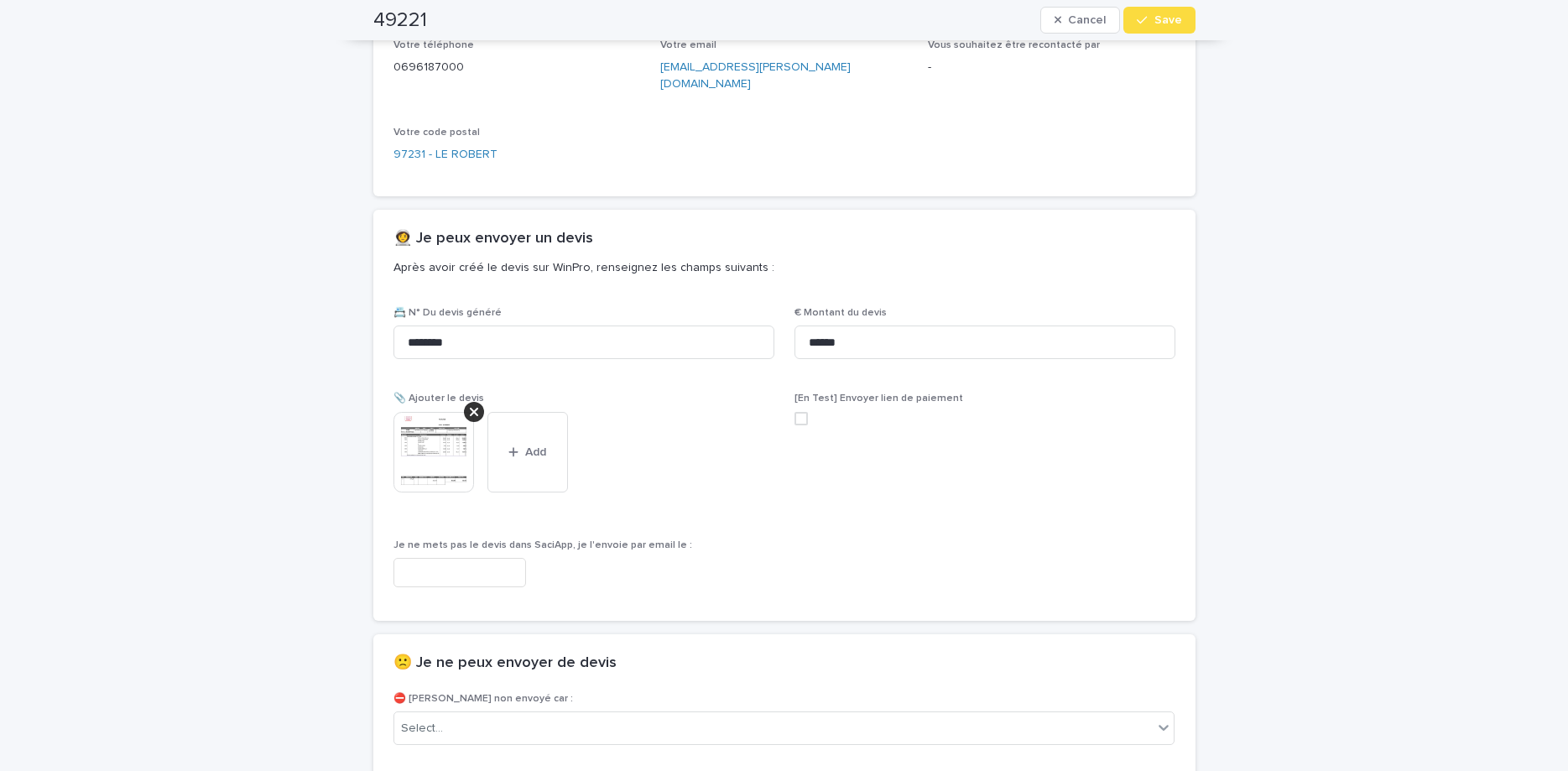
click at [1168, 25] on span "Save" at bounding box center [1168, 21] width 28 height 12
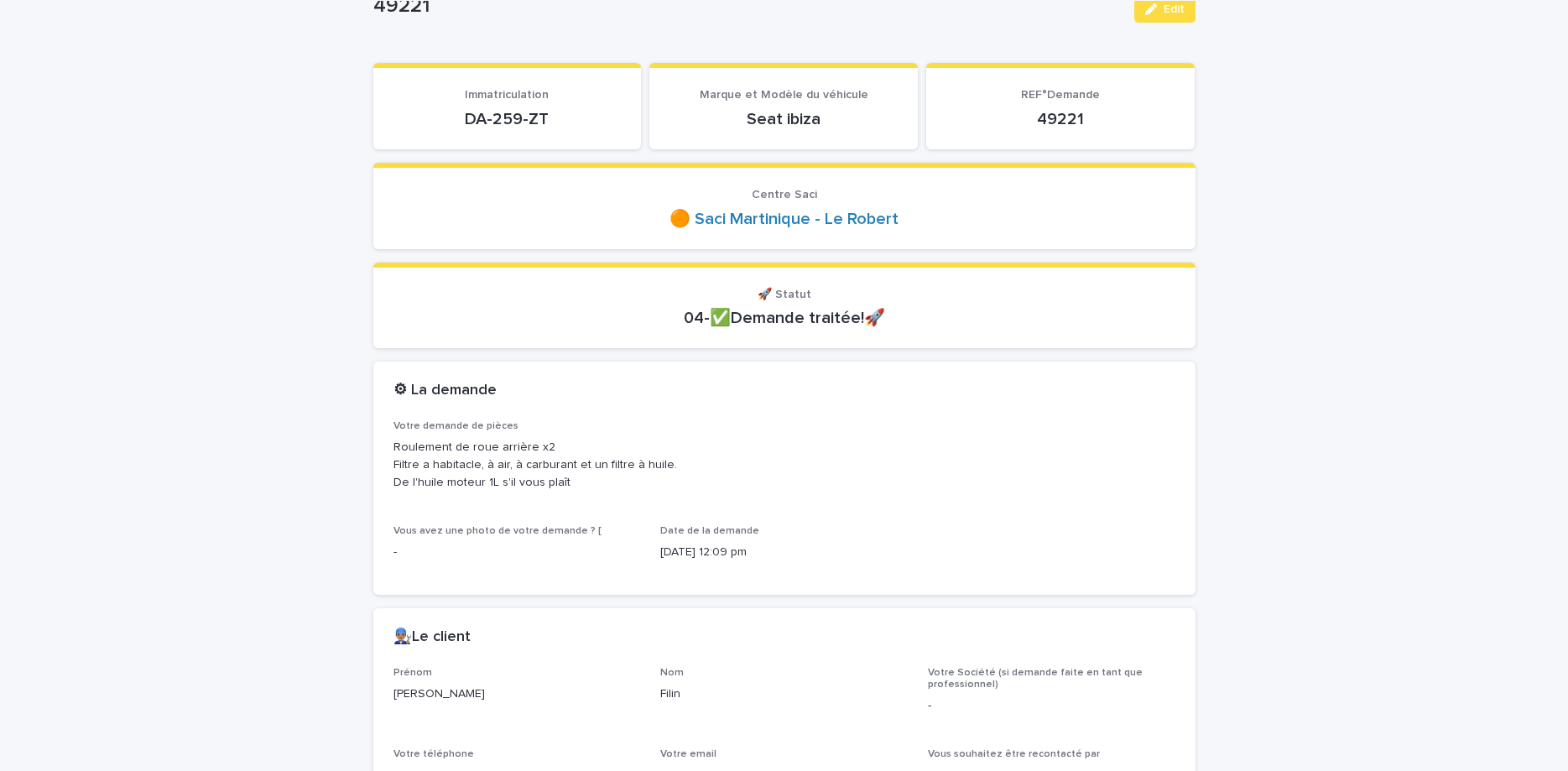
scroll to position [0, 0]
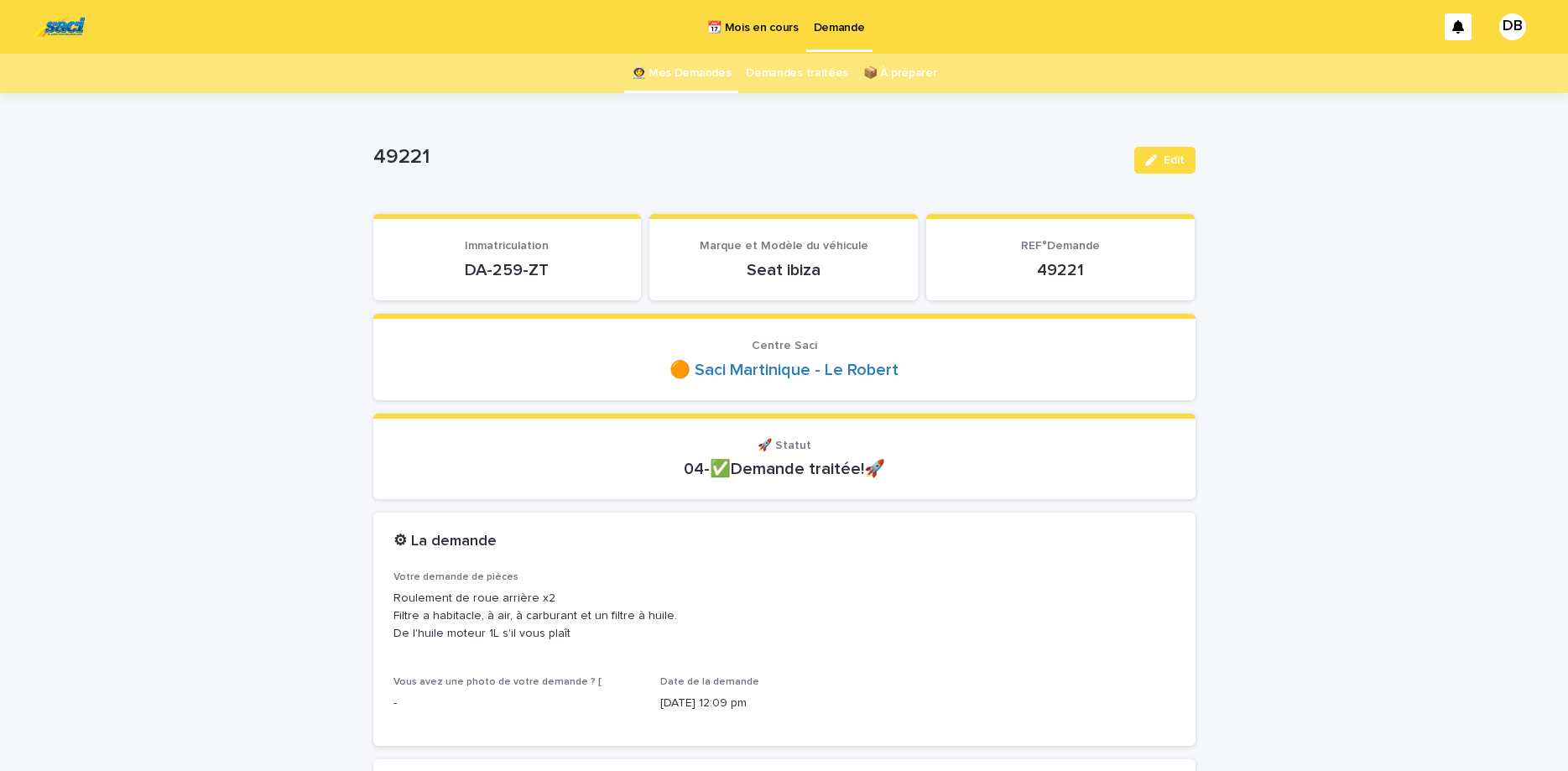
click at [656, 71] on link "👩‍🚀 Mes Demandes" at bounding box center [682, 73] width 100 height 40
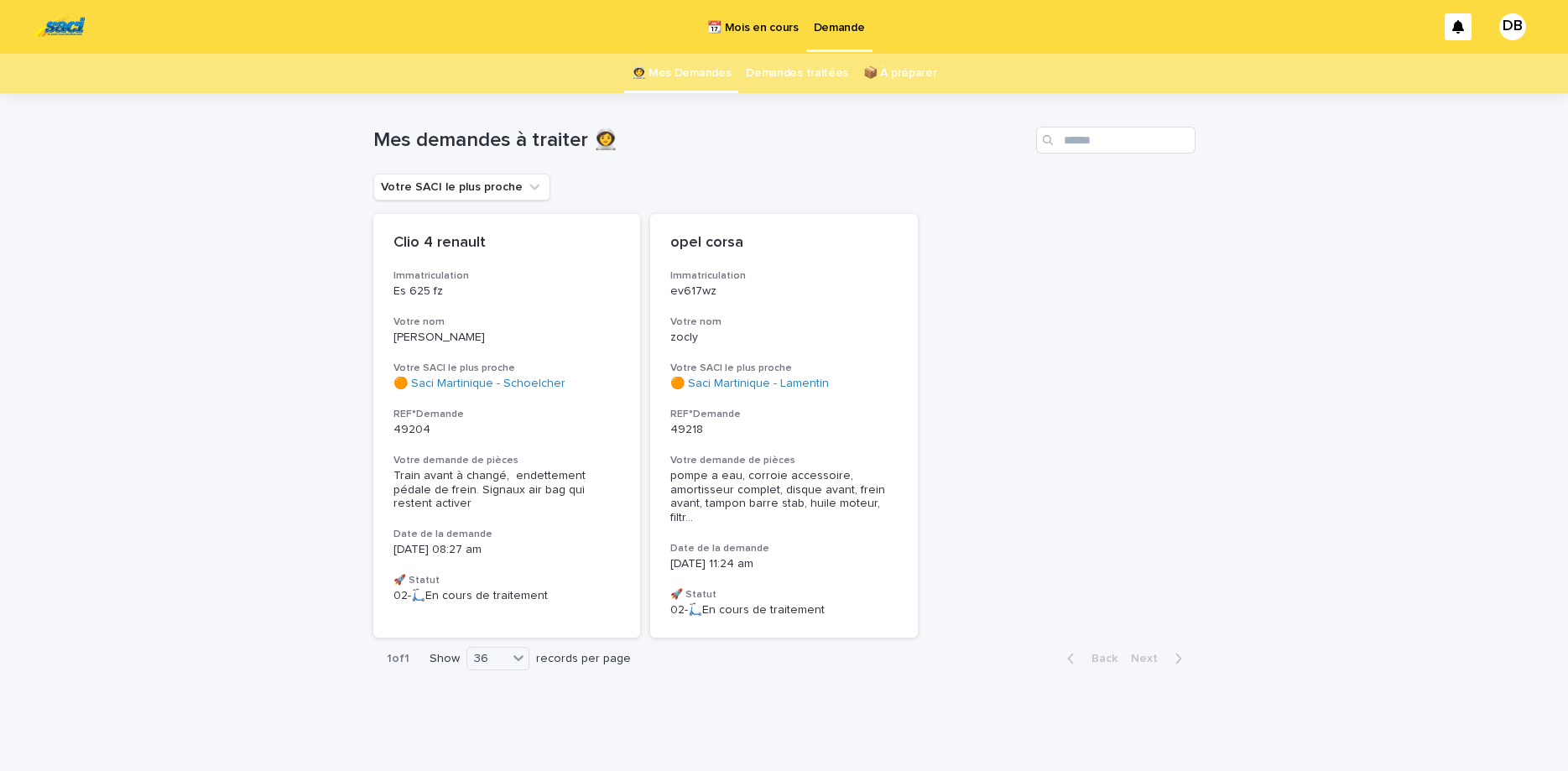
click at [882, 91] on link "📦 À préparer" at bounding box center [900, 73] width 73 height 40
